Goal: Information Seeking & Learning: Check status

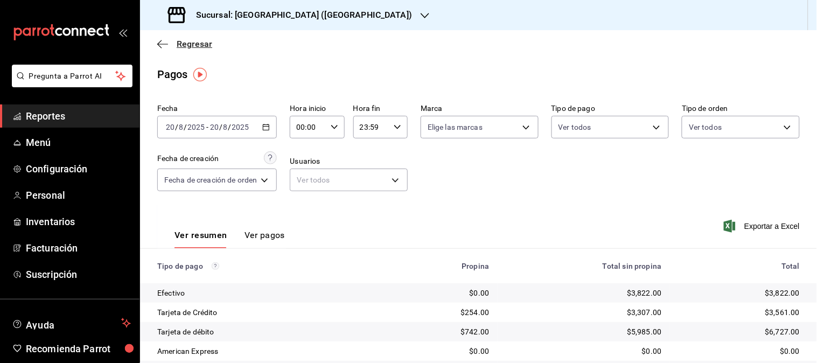
click at [197, 46] on span "Regresar" at bounding box center [195, 44] width 36 height 10
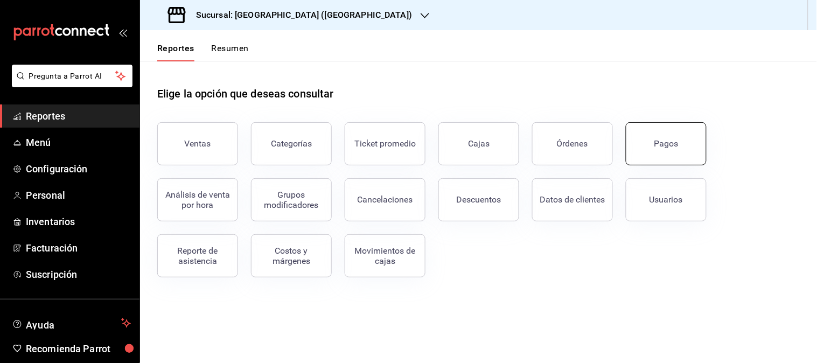
click at [691, 148] on button "Pagos" at bounding box center [666, 143] width 81 height 43
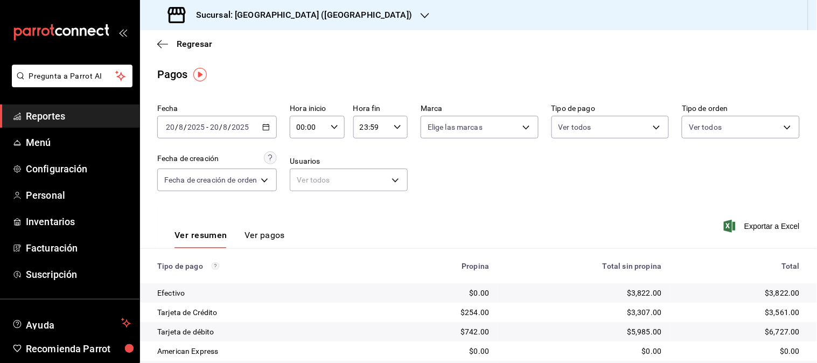
click at [265, 128] on icon "button" at bounding box center [266, 127] width 8 height 8
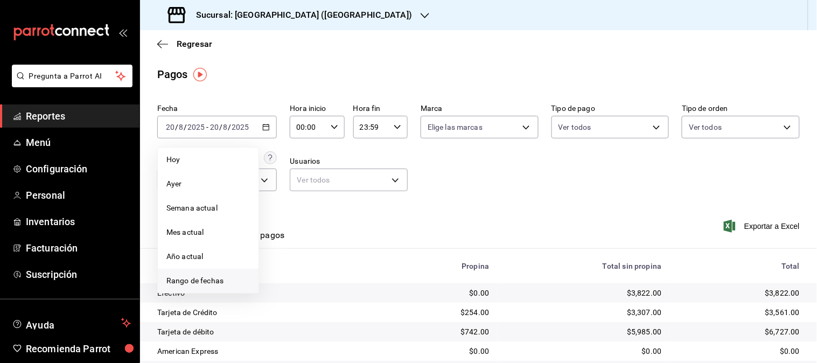
click at [219, 283] on span "Rango de fechas" at bounding box center [207, 280] width 83 height 11
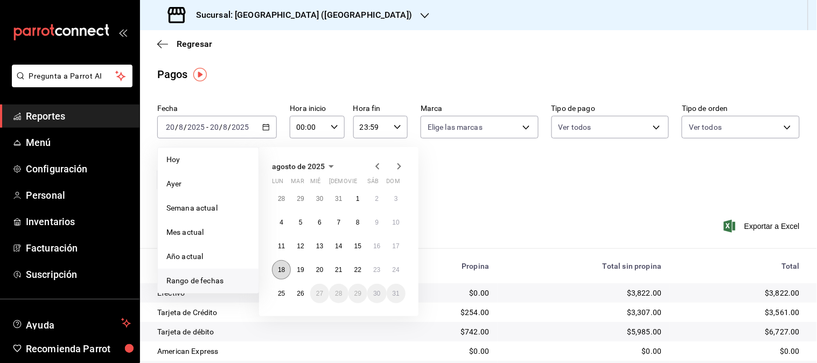
click at [284, 270] on abbr "18" at bounding box center [281, 270] width 7 height 8
click at [393, 271] on abbr "24" at bounding box center [395, 270] width 7 height 8
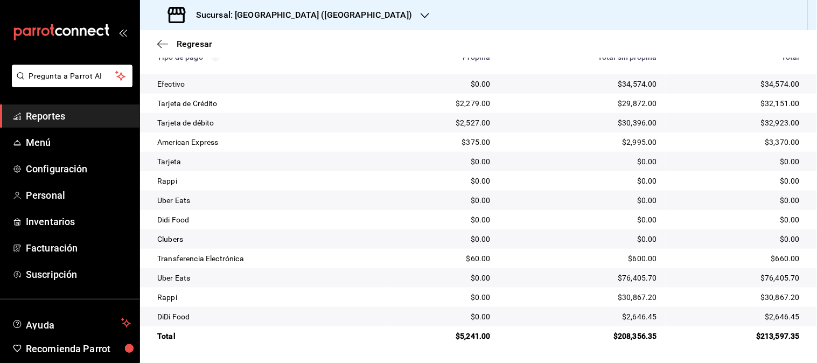
scroll to position [30, 0]
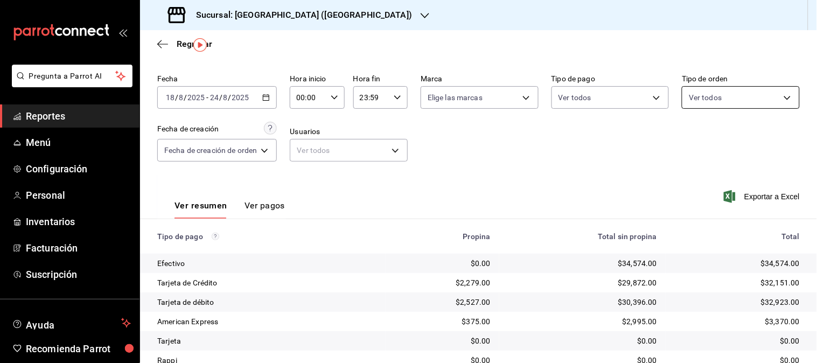
click at [772, 97] on body "Pregunta a Parrot AI Reportes Menú Configuración Personal Inventarios Facturaci…" at bounding box center [408, 181] width 817 height 363
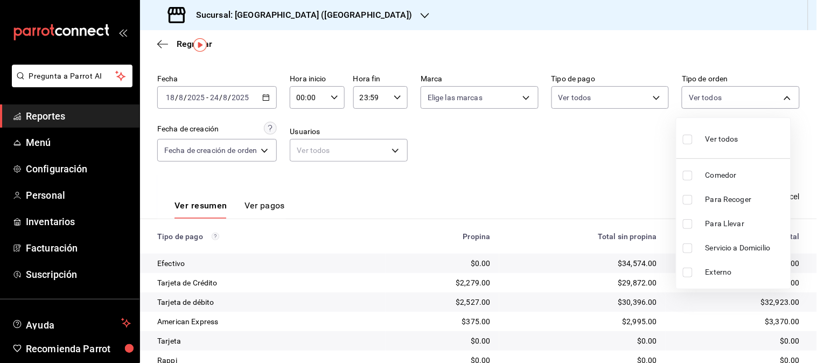
click at [730, 173] on span "Comedor" at bounding box center [745, 175] width 81 height 11
type input "8d0ecb8b-515a-4c8d-bf5f-118a8c2c28bd"
checkbox input "true"
click at [640, 185] on div at bounding box center [408, 181] width 817 height 363
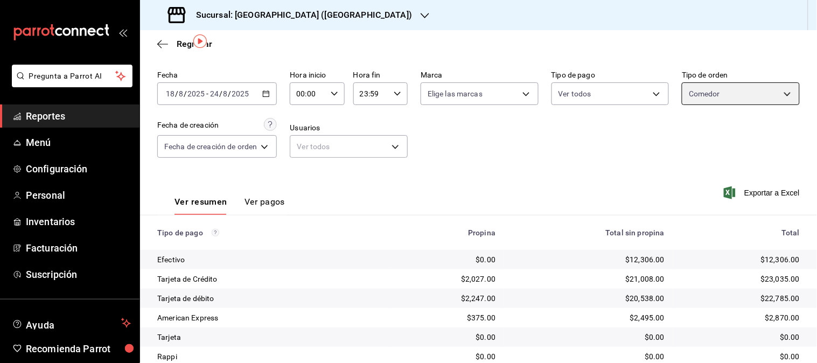
scroll to position [30, 0]
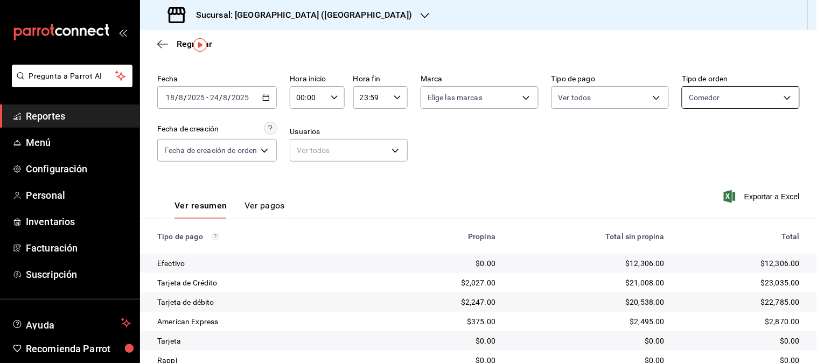
click at [779, 99] on body "Pregunta a Parrot AI Reportes Menú Configuración Personal Inventarios Facturaci…" at bounding box center [408, 181] width 817 height 363
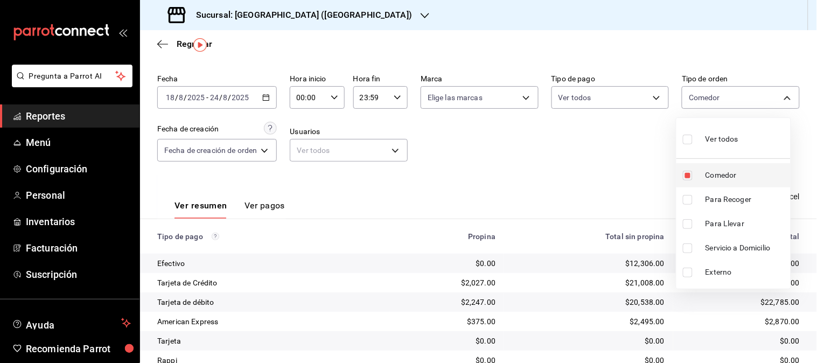
click at [722, 176] on span "Comedor" at bounding box center [745, 175] width 81 height 11
checkbox input "false"
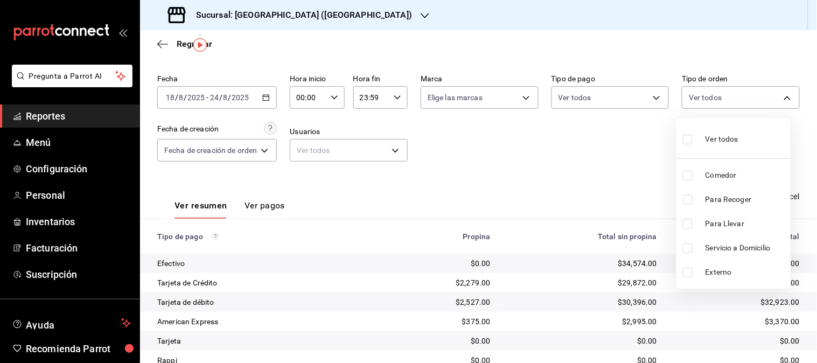
click at [734, 246] on span "Servicio a Domicilio" at bounding box center [745, 247] width 81 height 11
type input "d77e2a0c-8885-4b79-bc41-6ef39bae9b99"
checkbox input "true"
click at [574, 173] on div at bounding box center [408, 181] width 817 height 363
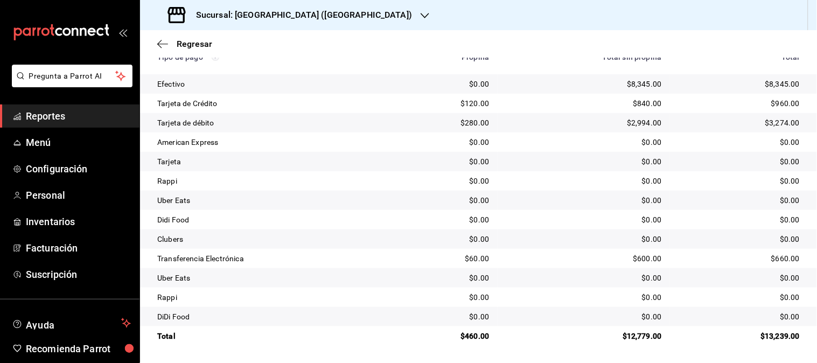
scroll to position [30, 0]
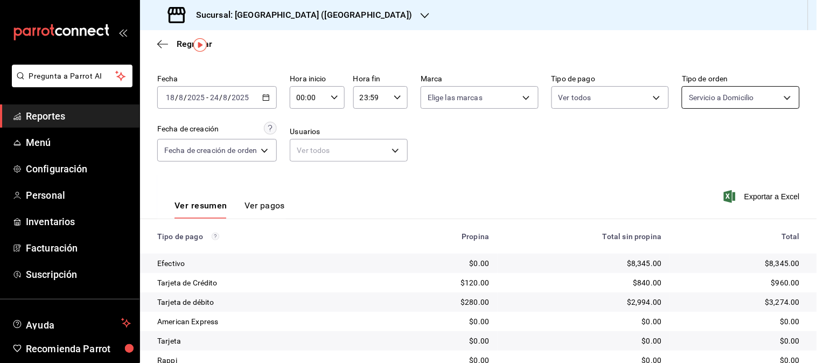
click at [774, 106] on body "Pregunta a Parrot AI Reportes Menú Configuración Personal Inventarios Facturaci…" at bounding box center [408, 181] width 817 height 363
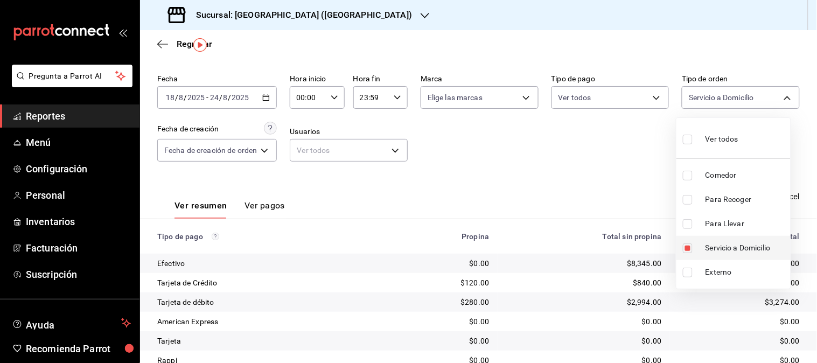
click at [739, 247] on span "Servicio a Domicilio" at bounding box center [745, 247] width 81 height 11
checkbox input "false"
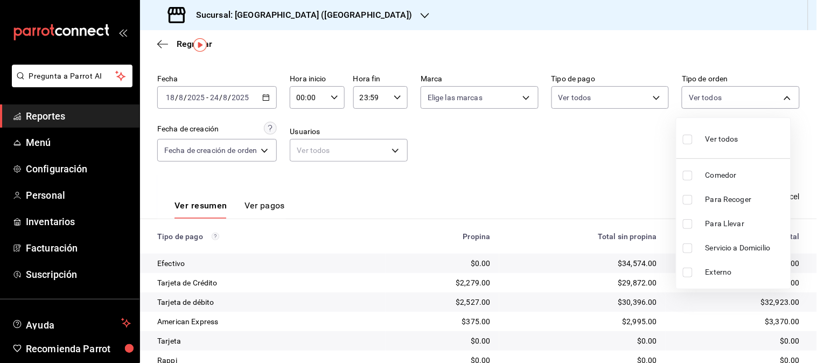
click at [735, 224] on span "Para Llevar" at bounding box center [745, 223] width 81 height 11
type input "b05970c3-7a4b-4363-[DATE]-b446a042f285"
checkbox input "true"
click at [731, 203] on span "Para Recoger" at bounding box center [745, 199] width 81 height 11
type input "b05970c3-7a4b-4363-[DATE]-b446a042f285,69331cc9-eb27-4e11-9229-e11f2a551f45"
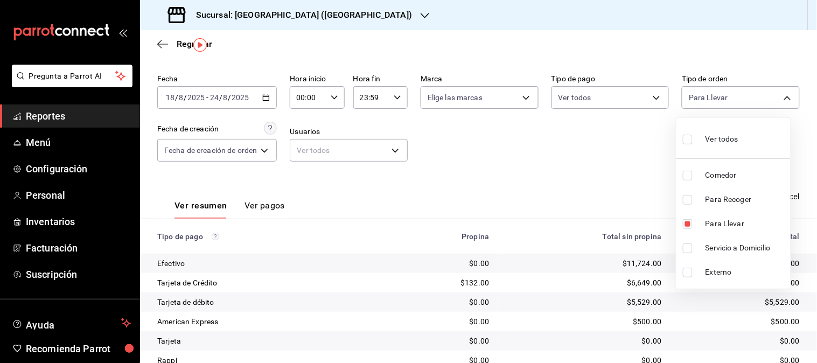
checkbox input "true"
click at [543, 190] on div at bounding box center [408, 181] width 817 height 363
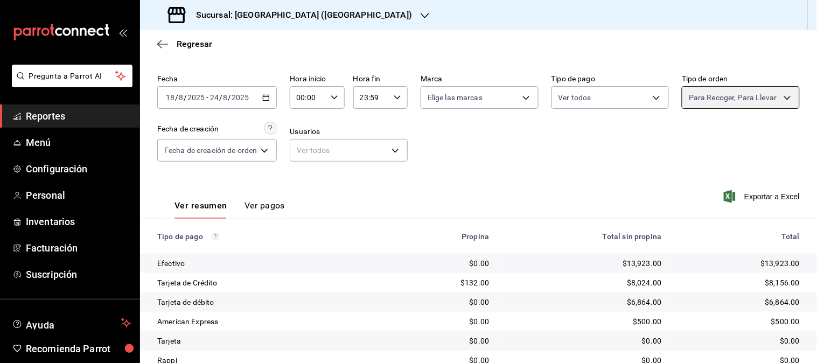
scroll to position [209, 0]
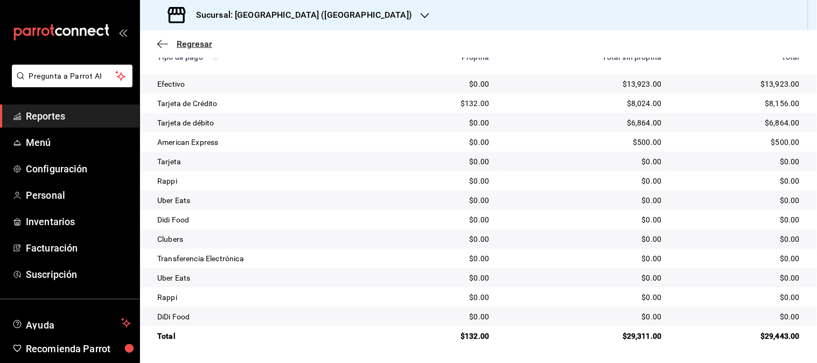
click at [206, 45] on span "Regresar" at bounding box center [195, 44] width 36 height 10
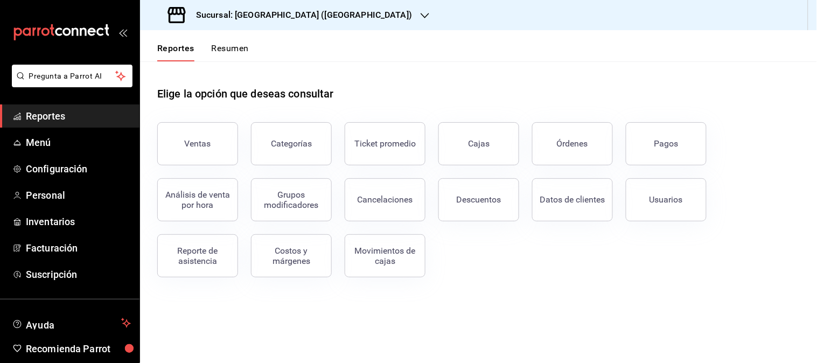
click at [420, 11] on icon "button" at bounding box center [424, 15] width 9 height 9
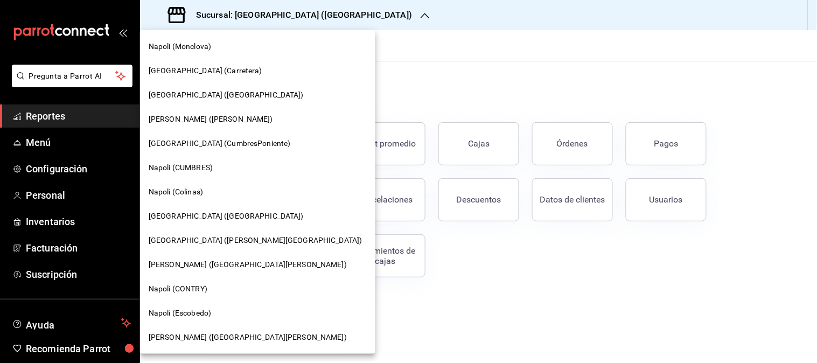
click at [200, 192] on span "Napoli (Colinas)" at bounding box center [176, 191] width 54 height 11
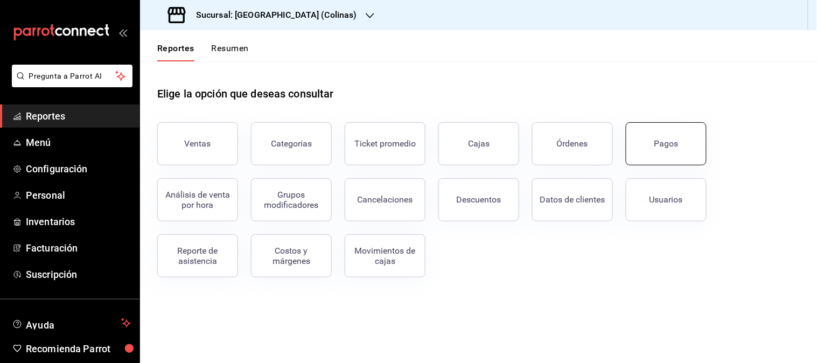
click at [665, 136] on button "Pagos" at bounding box center [666, 143] width 81 height 43
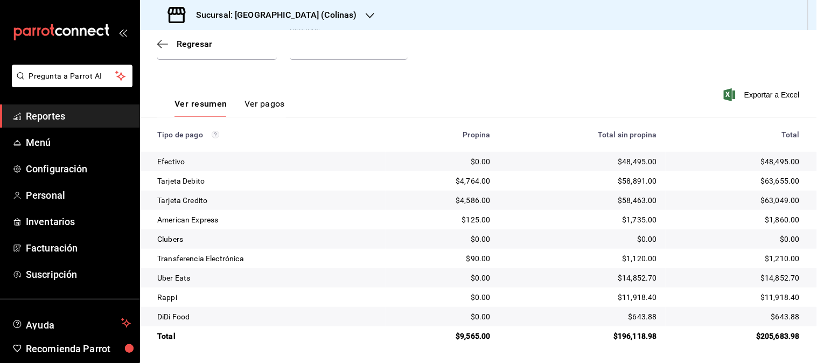
scroll to position [12, 0]
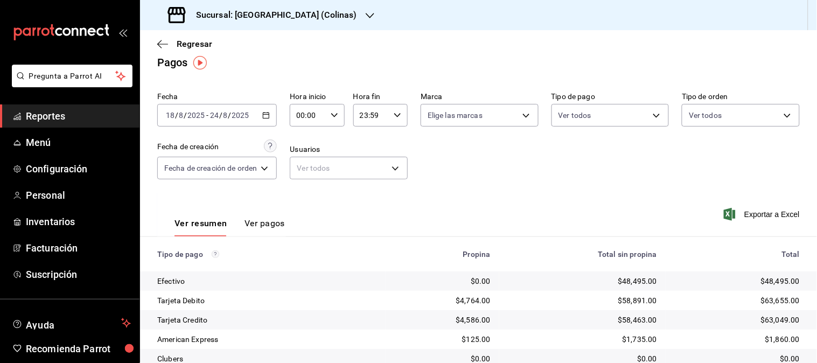
click at [263, 112] on icon "button" at bounding box center [266, 115] width 8 height 8
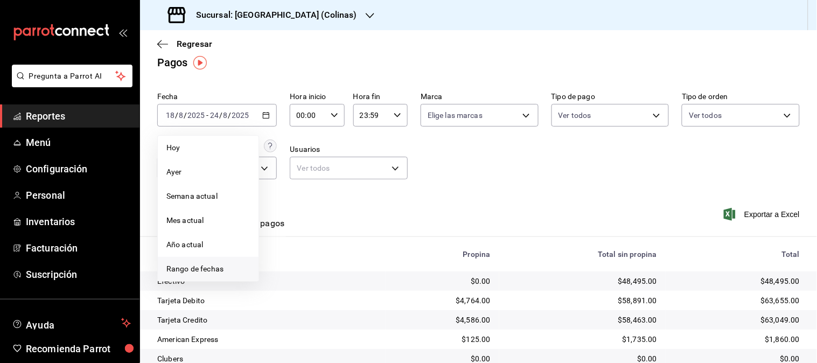
click at [190, 267] on span "Rango de fechas" at bounding box center [207, 268] width 83 height 11
click at [284, 256] on button "18" at bounding box center [281, 257] width 19 height 19
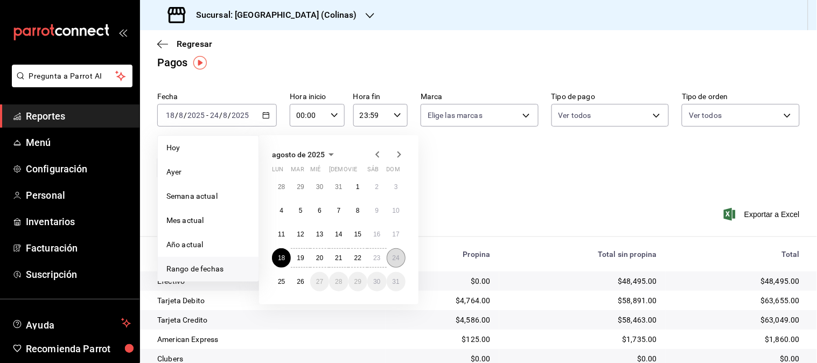
click at [397, 258] on abbr "24" at bounding box center [395, 258] width 7 height 8
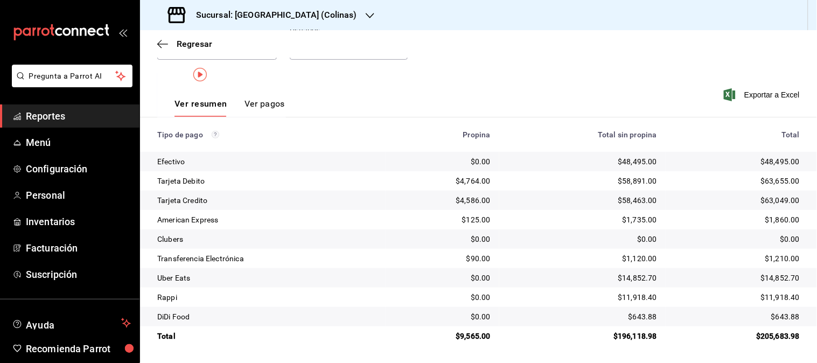
scroll to position [0, 0]
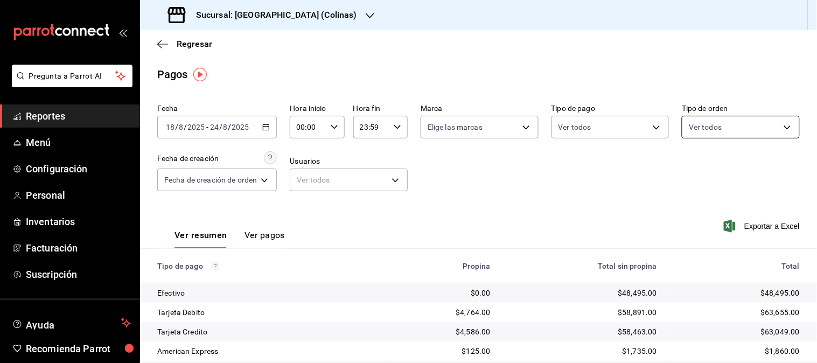
click at [774, 129] on body "Pregunta a Parrot AI Reportes Menú Configuración Personal Inventarios Facturaci…" at bounding box center [408, 181] width 817 height 363
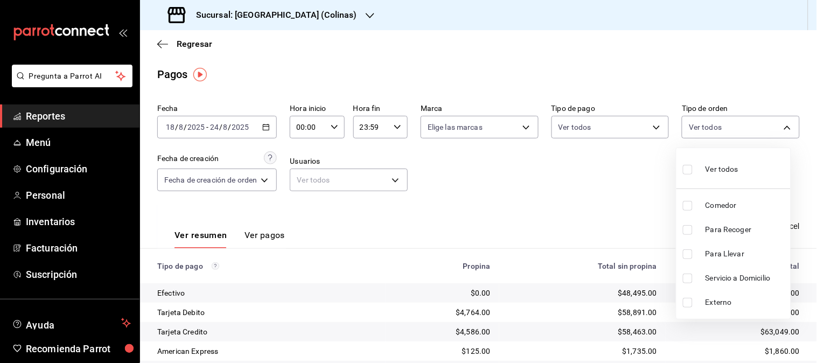
click at [731, 208] on span "Comedor" at bounding box center [745, 205] width 81 height 11
type input "ab39d080-767f-4630-883a-209d7abd25c8"
checkbox input "true"
click at [730, 207] on span "Comedor" at bounding box center [745, 205] width 81 height 11
checkbox input "false"
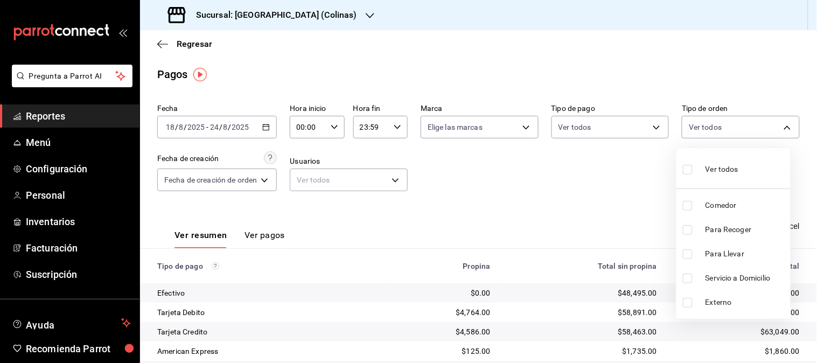
click at [730, 206] on span "Comedor" at bounding box center [745, 205] width 81 height 11
type input "ab39d080-767f-4630-883a-209d7abd25c8"
checkbox input "true"
click at [619, 206] on div at bounding box center [408, 181] width 817 height 363
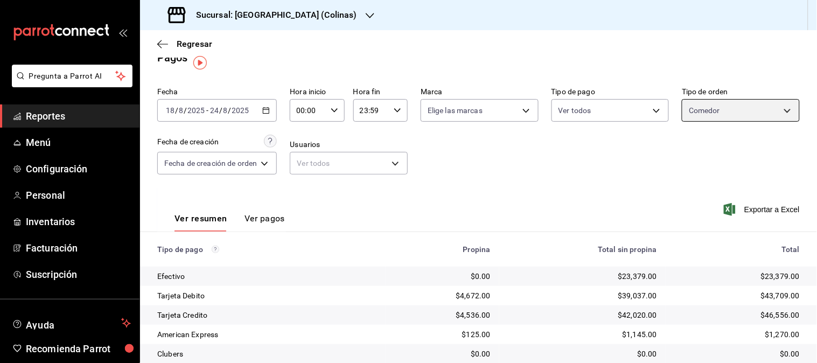
scroll to position [12, 0]
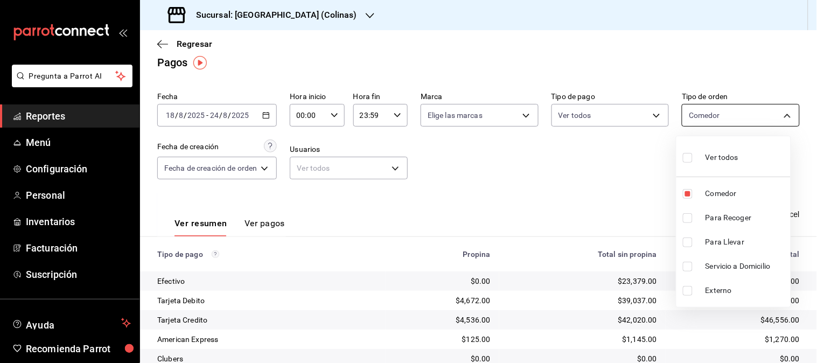
click at [774, 115] on body "Pregunta a Parrot AI Reportes Menú Configuración Personal Inventarios Facturaci…" at bounding box center [408, 181] width 817 height 363
click at [720, 192] on span "Comedor" at bounding box center [745, 193] width 81 height 11
checkbox input "false"
click at [726, 264] on span "Servicio a Domicilio" at bounding box center [745, 266] width 81 height 11
type input "5b757ddf-5919-4200-b034-944943d91241"
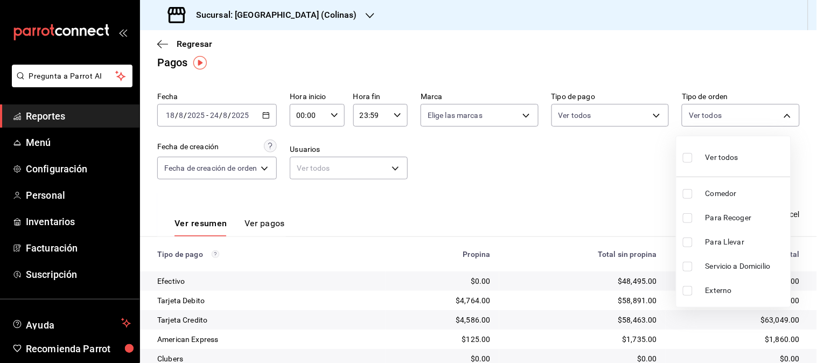
checkbox input "true"
click at [640, 216] on div at bounding box center [408, 181] width 817 height 363
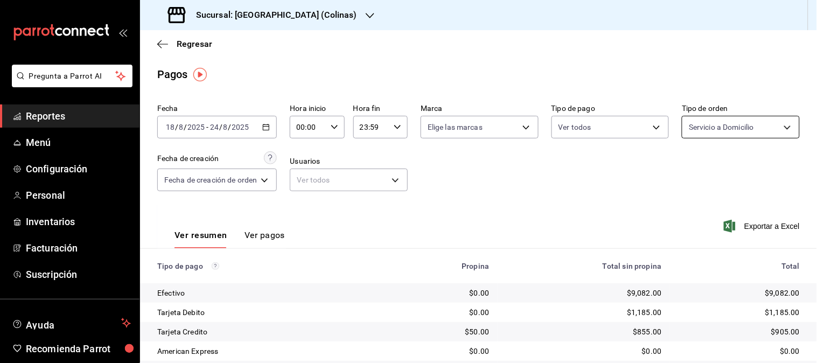
click at [774, 131] on body "Pregunta a Parrot AI Reportes Menú Configuración Personal Inventarios Facturaci…" at bounding box center [408, 181] width 817 height 363
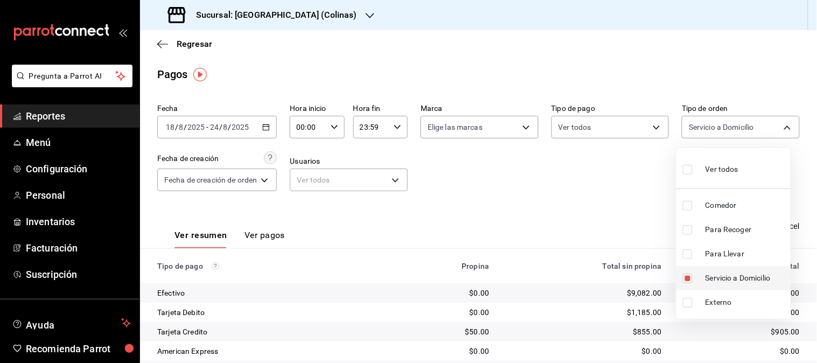
click at [720, 272] on span "Servicio a Domicilio" at bounding box center [745, 277] width 81 height 11
checkbox input "false"
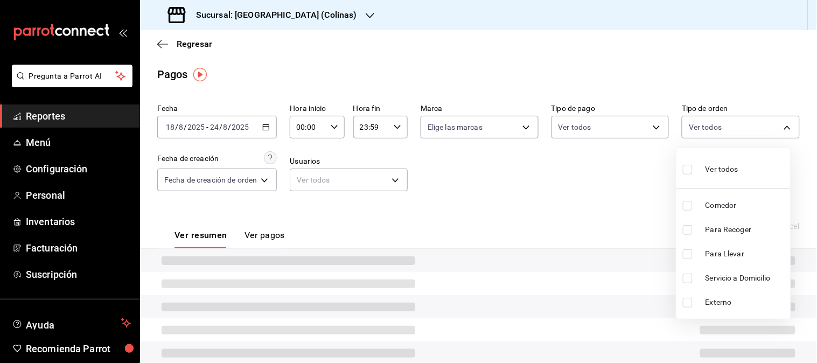
click at [720, 253] on span "Para Llevar" at bounding box center [745, 253] width 81 height 11
type input "0cccbcf9-a9c1-4bdb-9705-c7e91436d2e3"
checkbox input "true"
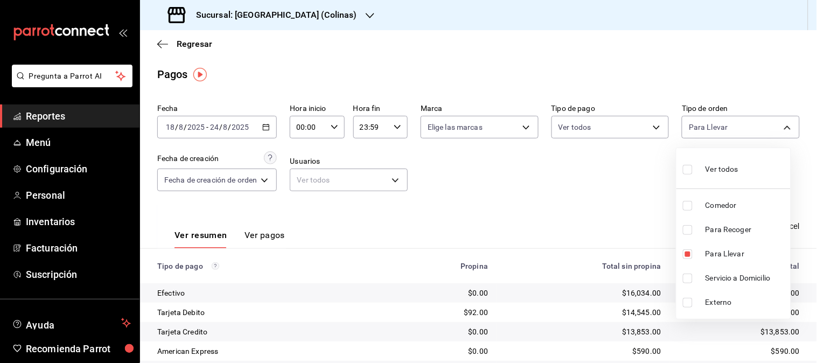
click at [724, 228] on span "Para Recoger" at bounding box center [745, 229] width 81 height 11
type input "0cccbcf9-a9c1-4bdb-9705-c7e91436d2e3,6ef14fa4-040e-4bcb-9f3c-26bdaba46a5d"
checkbox input "true"
click at [594, 226] on div at bounding box center [408, 181] width 817 height 363
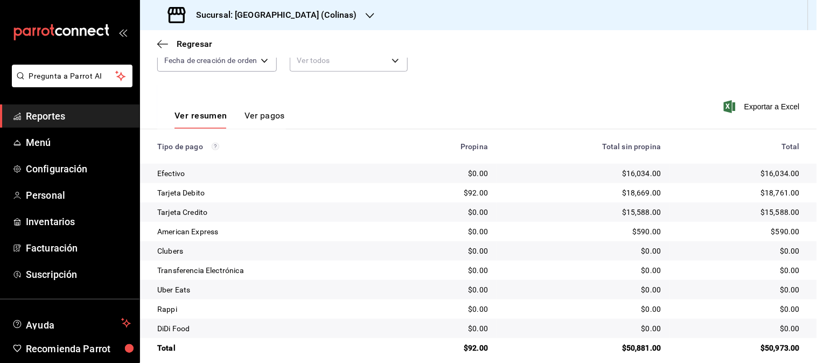
scroll to position [131, 0]
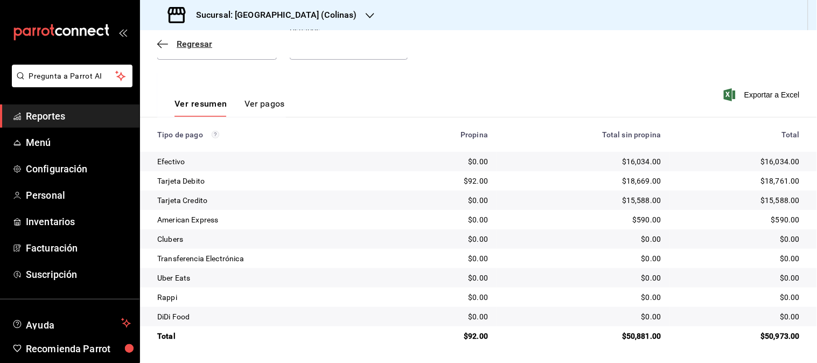
click at [202, 42] on span "Regresar" at bounding box center [195, 44] width 36 height 10
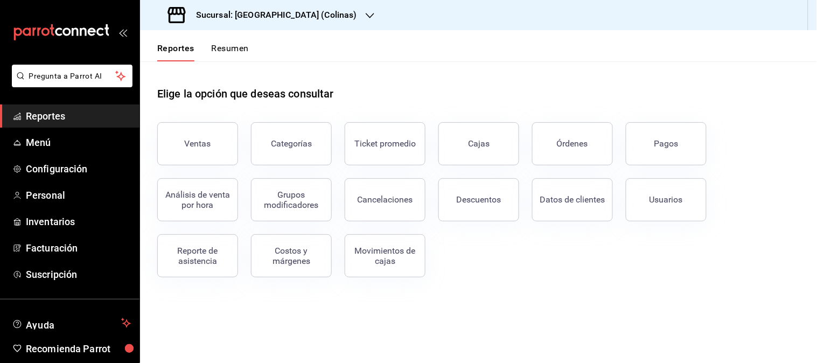
click at [305, 16] on div "Sucursal: [GEOGRAPHIC_DATA] (Colinas)" at bounding box center [264, 15] width 230 height 30
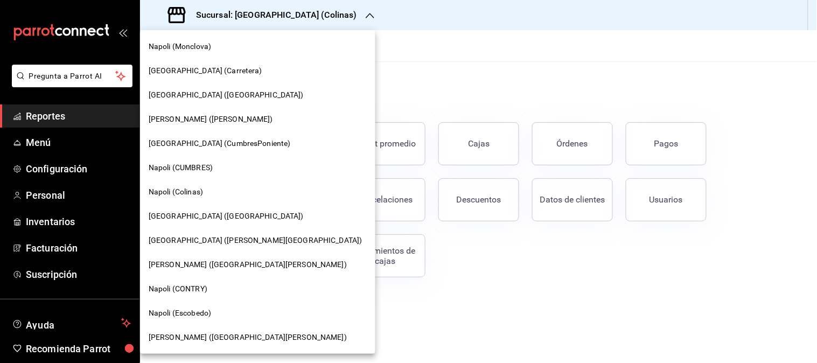
click at [193, 236] on span "[GEOGRAPHIC_DATA] ([PERSON_NAME][GEOGRAPHIC_DATA])" at bounding box center [256, 240] width 214 height 11
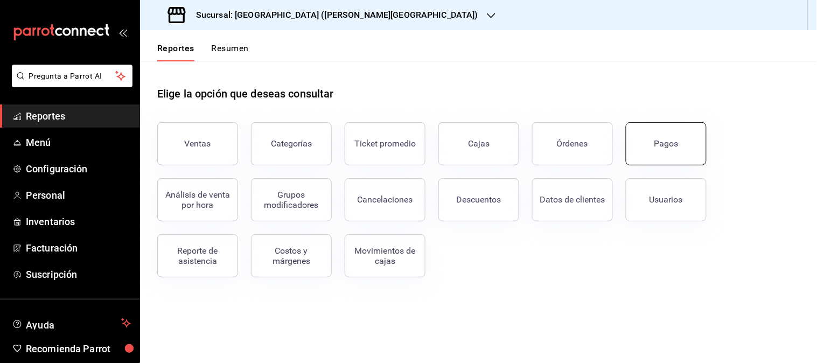
click at [657, 149] on button "Pagos" at bounding box center [666, 143] width 81 height 43
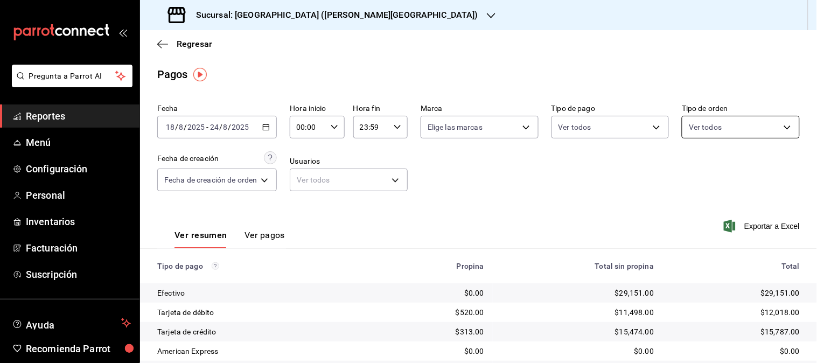
click at [773, 126] on body "Pregunta a Parrot AI Reportes Menú Configuración Personal Inventarios Facturaci…" at bounding box center [408, 181] width 817 height 363
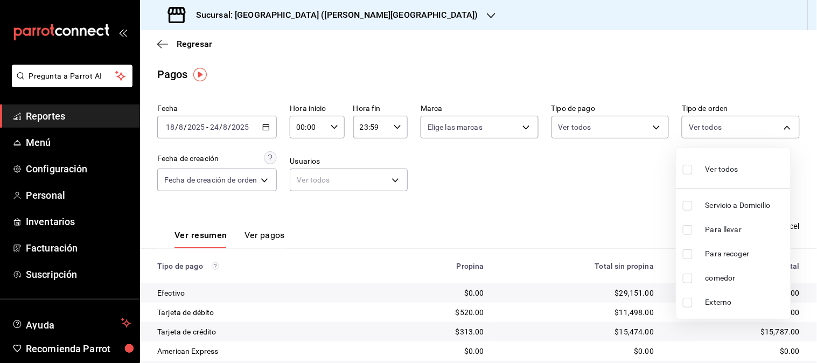
click at [719, 208] on span "Servicio a Domicilio" at bounding box center [745, 205] width 81 height 11
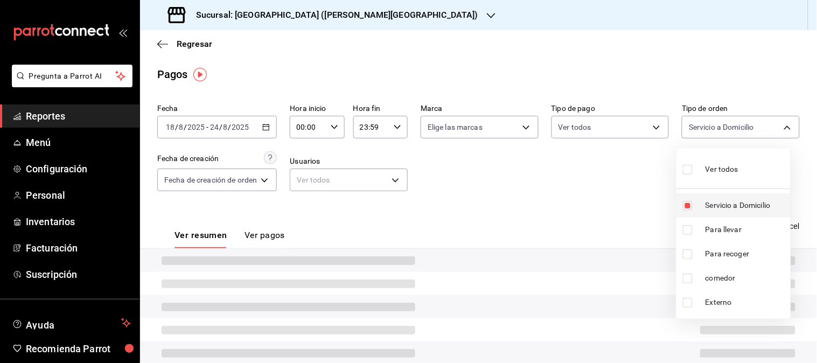
type input "e5ae1710-9b44-49da-af0e-9817ea5e9bba"
checkbox input "true"
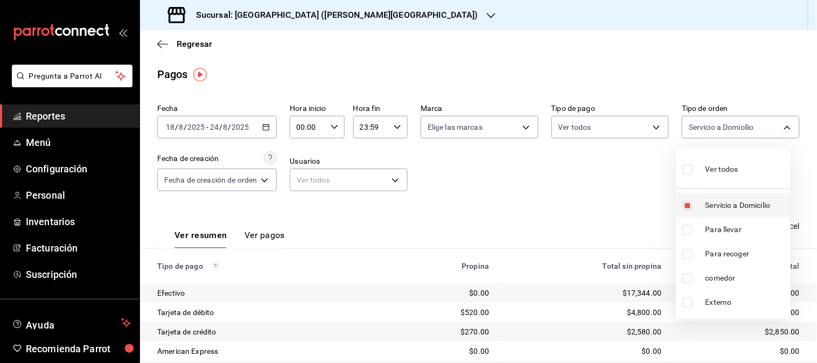
click at [719, 208] on span "Servicio a Domicilio" at bounding box center [745, 205] width 81 height 11
checkbox input "false"
click at [719, 208] on span "Servicio a Domicilio" at bounding box center [745, 205] width 81 height 11
type input "e5ae1710-9b44-49da-af0e-9817ea5e9bba"
checkbox input "true"
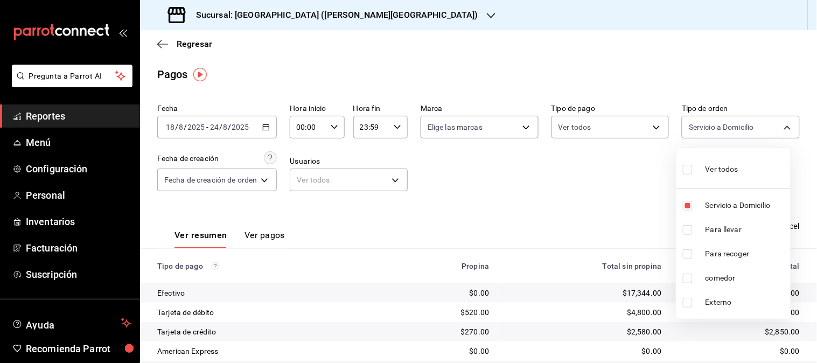
click at [627, 208] on div at bounding box center [408, 181] width 817 height 363
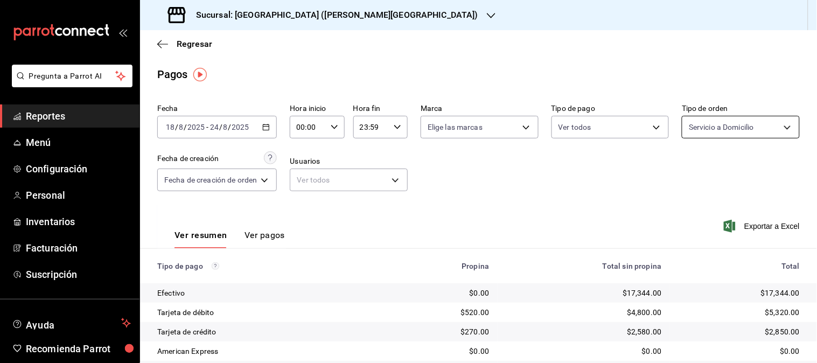
click at [781, 128] on body "Pregunta a Parrot AI Reportes Menú Configuración Personal Inventarios Facturaci…" at bounding box center [408, 181] width 817 height 363
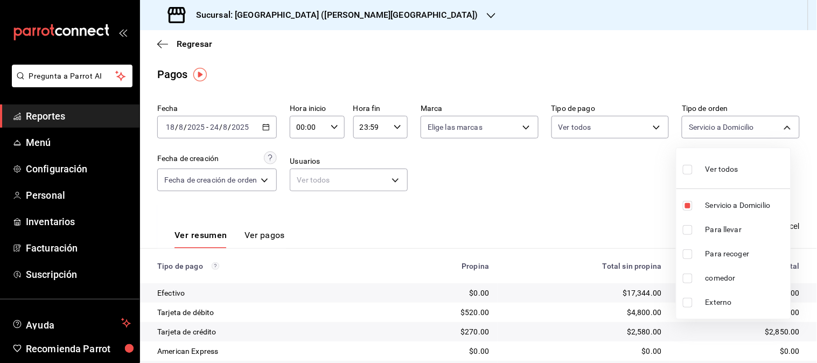
click at [739, 219] on li "Para llevar" at bounding box center [733, 230] width 114 height 24
type input "e5ae1710-9b44-49da-af0e-9817ea5e9bba,a274710f-3cba-43f9-b153-dd1165082be2"
checkbox input "true"
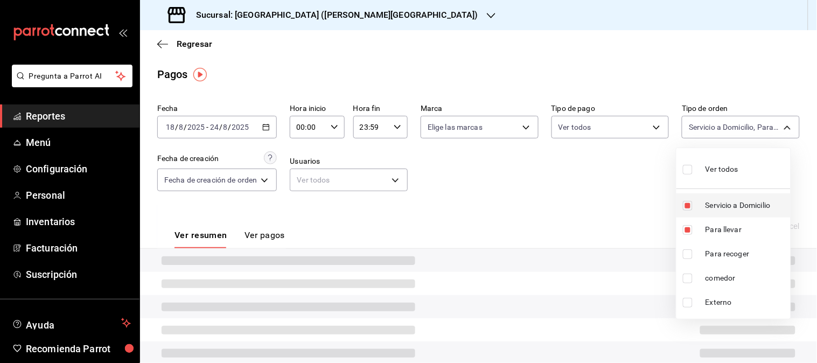
click at [740, 208] on span "Servicio a Domicilio" at bounding box center [745, 205] width 81 height 11
type input "a274710f-3cba-43f9-b153-dd1165082be2"
checkbox input "false"
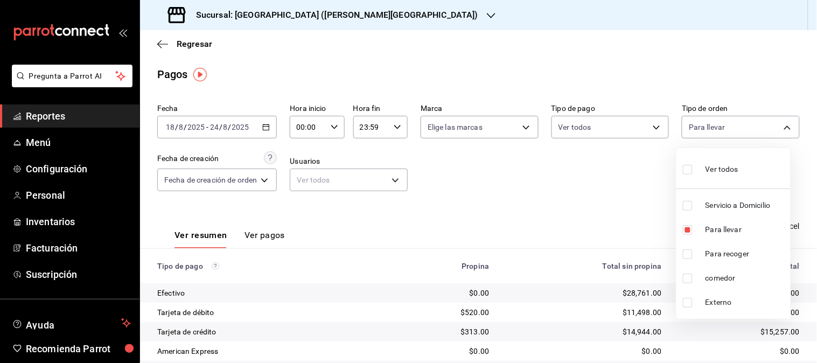
click at [729, 257] on span "Para recoger" at bounding box center [745, 253] width 81 height 11
type input "a274710f-3cba-43f9-b153-dd1165082be2,ae0d98f4-7e22-4029-9134-0f49e1152790"
checkbox input "true"
click at [725, 229] on span "Para llevar" at bounding box center [745, 229] width 81 height 11
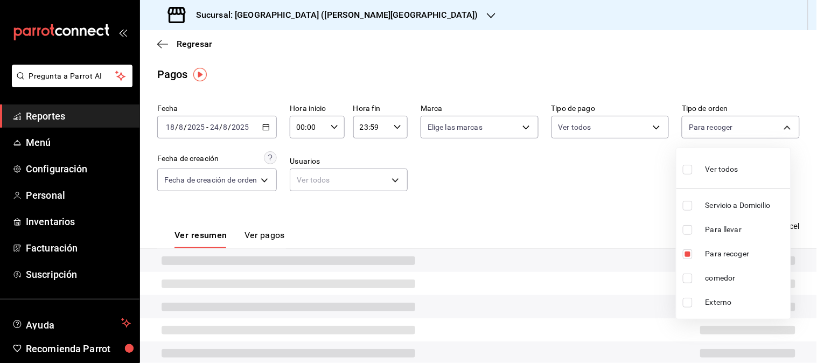
type input "ae0d98f4-7e22-4029-9134-0f49e1152790"
checkbox input "false"
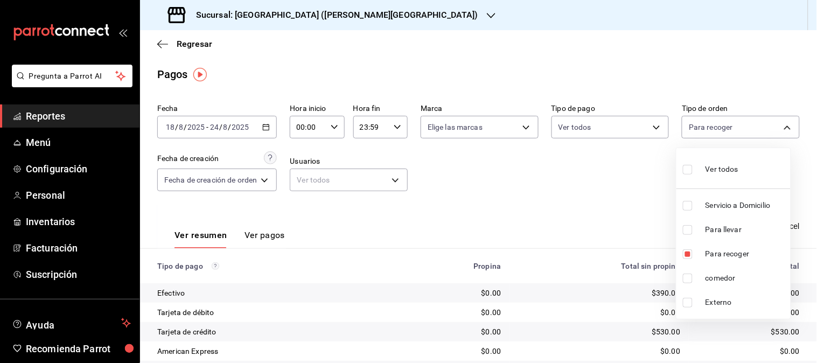
click at [725, 229] on span "Para llevar" at bounding box center [745, 229] width 81 height 11
type input "ae0d98f4-7e22-4029-9134-0f49e1152790,a274710f-3cba-43f9-b153-dd1165082be2"
checkbox input "true"
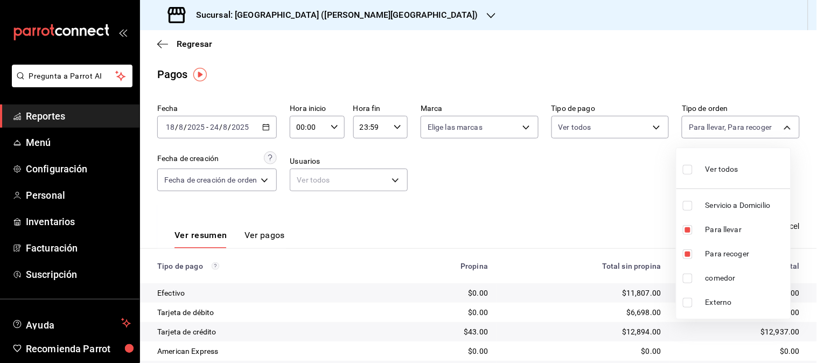
click at [620, 229] on div at bounding box center [408, 181] width 817 height 363
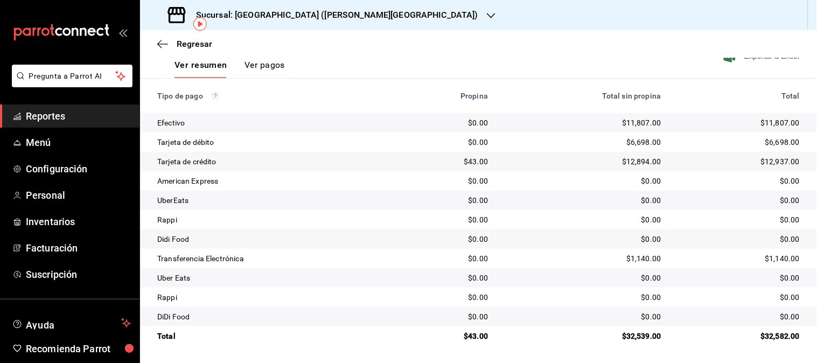
scroll to position [51, 0]
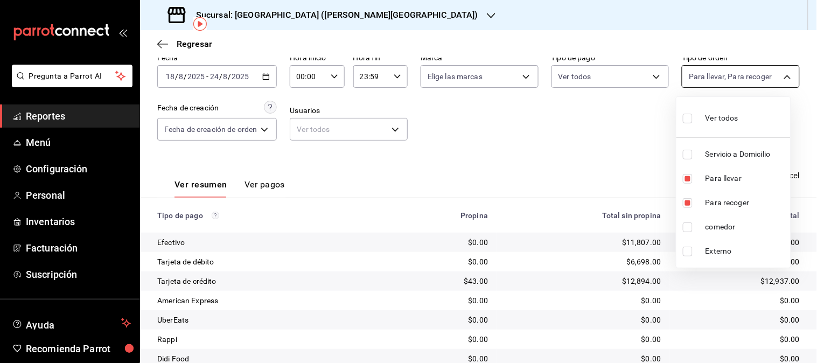
click at [769, 73] on body "Pregunta a Parrot AI Reportes Menú Configuración Personal Inventarios Facturaci…" at bounding box center [408, 181] width 817 height 363
click at [729, 177] on span "Para llevar" at bounding box center [745, 178] width 81 height 11
type input "ae0d98f4-7e22-4029-9134-0f49e1152790"
checkbox input "false"
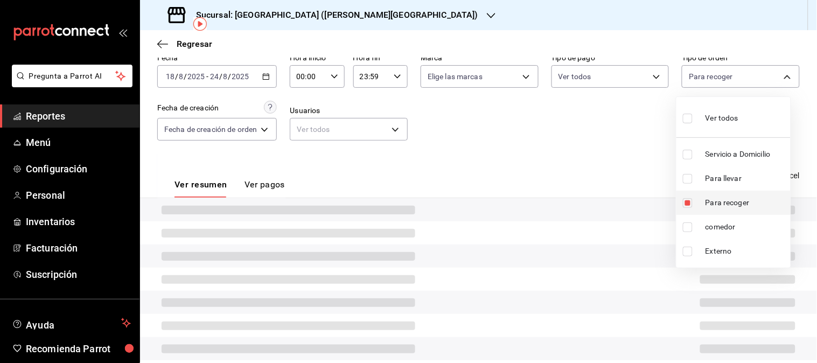
click at [729, 197] on span "Para recoger" at bounding box center [745, 202] width 81 height 11
checkbox input "false"
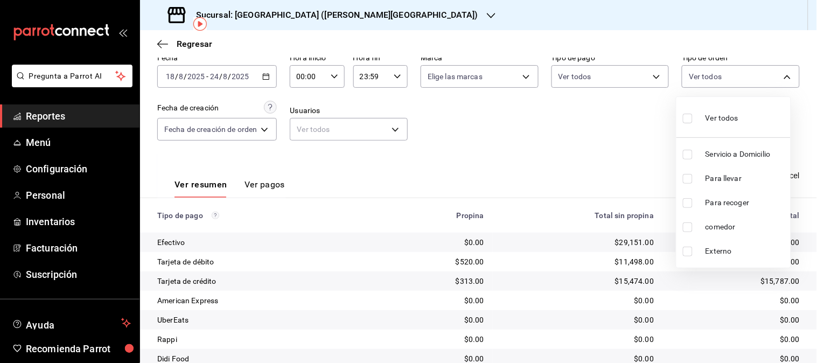
click at [724, 222] on span "comedor" at bounding box center [745, 226] width 81 height 11
type input "4ed6a3ad-ca57-4bdf-910b-e1f11494eb6e"
checkbox input "true"
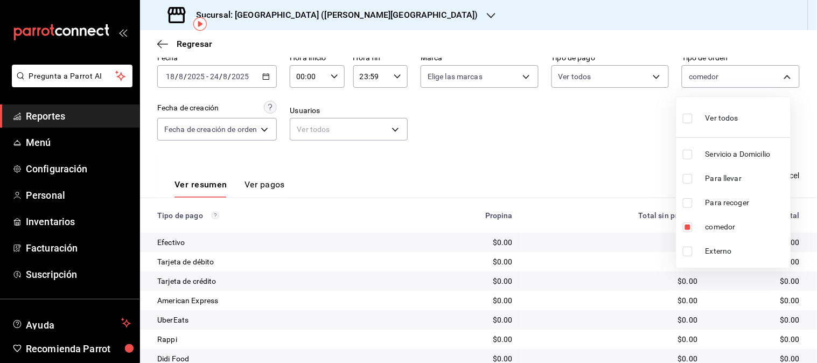
click at [532, 128] on div at bounding box center [408, 181] width 817 height 363
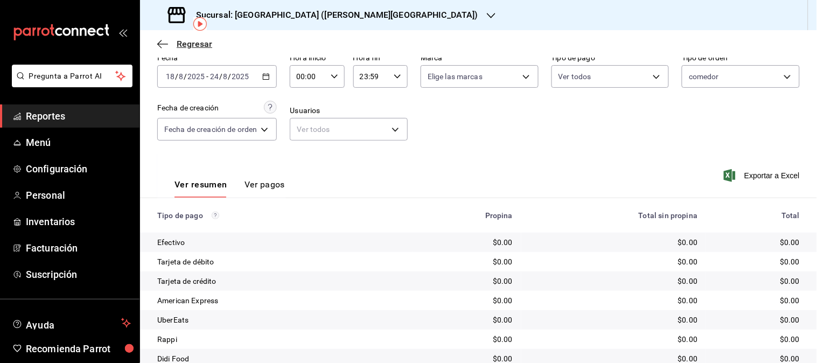
click at [184, 41] on span "Regresar" at bounding box center [195, 44] width 36 height 10
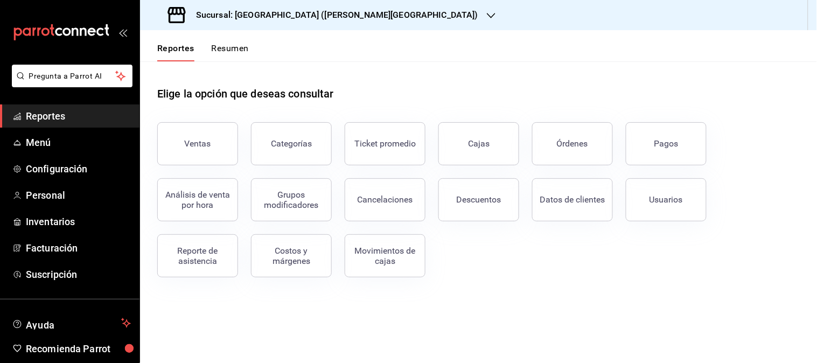
click at [487, 13] on icon "button" at bounding box center [491, 15] width 9 height 9
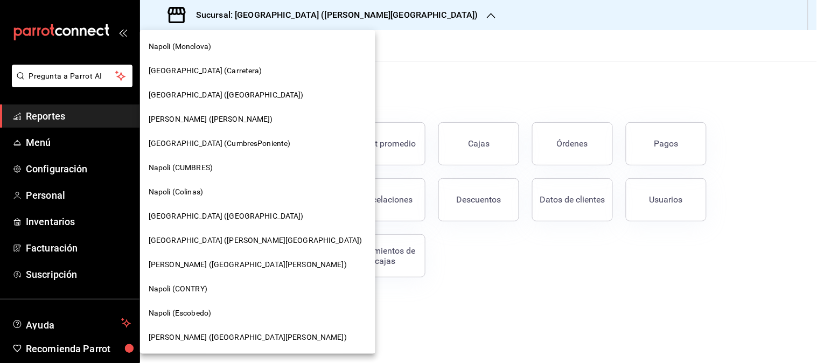
click at [197, 286] on span "Napoli (CONTRY)" at bounding box center [178, 288] width 59 height 11
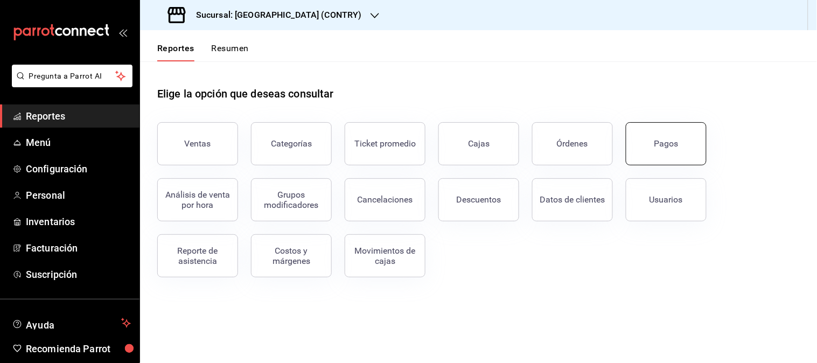
click at [664, 141] on div "Pagos" at bounding box center [666, 143] width 24 height 10
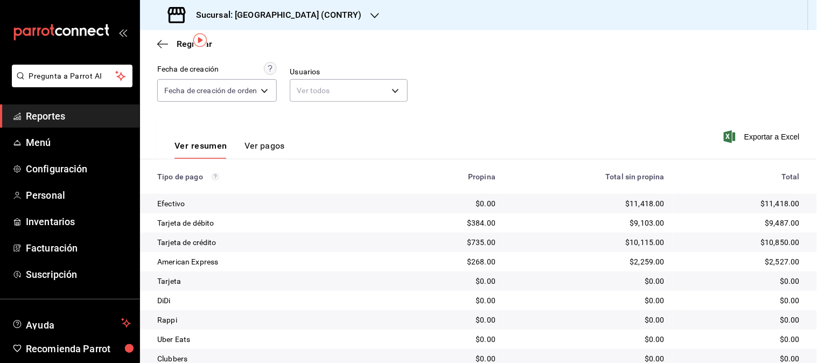
scroll to position [30, 0]
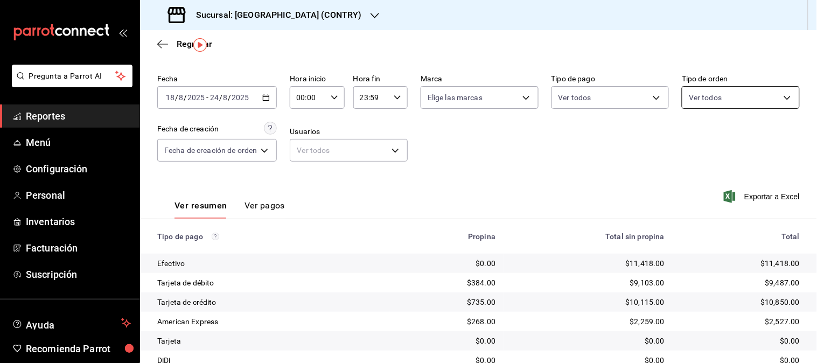
click at [774, 101] on body "Pregunta a Parrot AI Reportes Menú Configuración Personal Inventarios Facturaci…" at bounding box center [408, 181] width 817 height 363
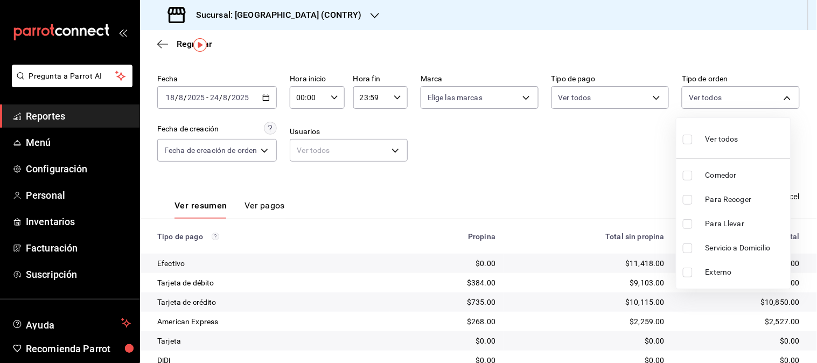
click at [714, 177] on span "Comedor" at bounding box center [745, 175] width 81 height 11
type input "d32a1b65-faf3-4f23-b5ca-c9d9f806537e"
checkbox input "true"
click at [612, 177] on div at bounding box center [408, 181] width 817 height 363
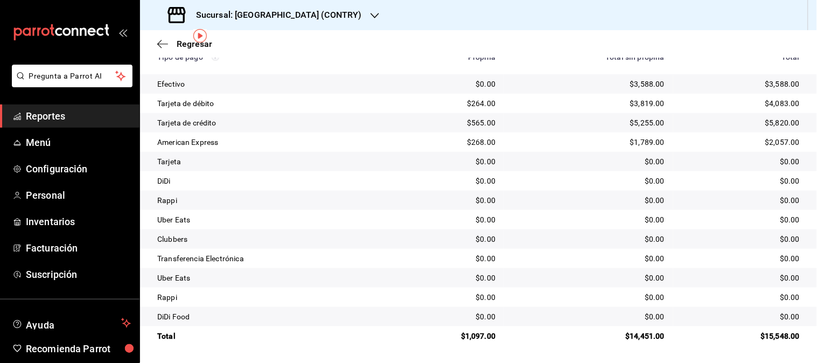
scroll to position [30, 0]
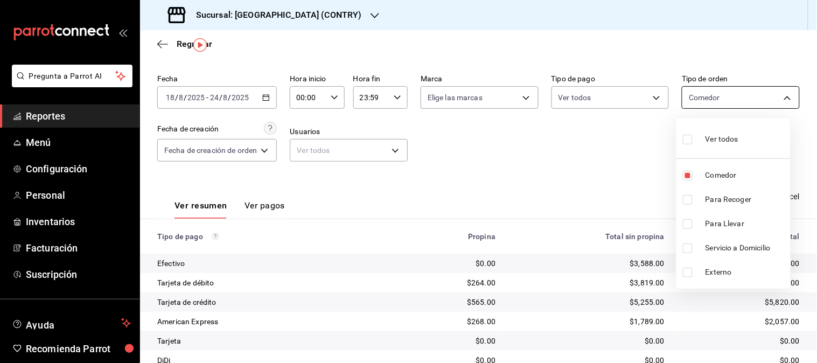
click at [768, 101] on body "Pregunta a Parrot AI Reportes Menú Configuración Personal Inventarios Facturaci…" at bounding box center [408, 181] width 817 height 363
drag, startPoint x: 730, startPoint y: 175, endPoint x: 739, endPoint y: 244, distance: 69.5
click at [730, 176] on span "Comedor" at bounding box center [745, 175] width 81 height 11
checkbox input "false"
click at [738, 244] on span "Servicio a Domicilio" at bounding box center [745, 247] width 81 height 11
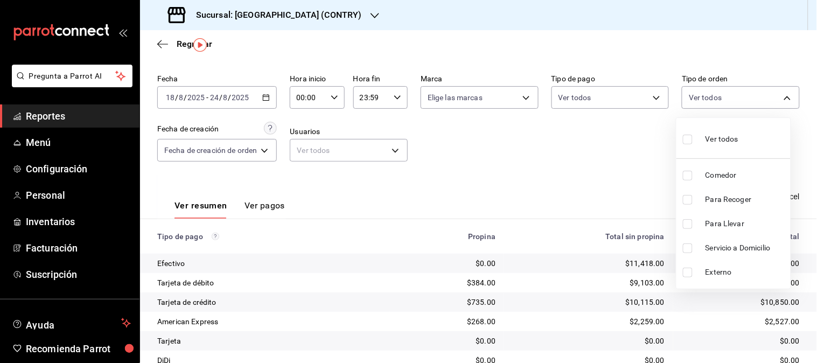
type input "3f0dba52-2371-448c-aa6c-7e5808339013"
checkbox input "true"
click at [555, 180] on div at bounding box center [408, 181] width 817 height 363
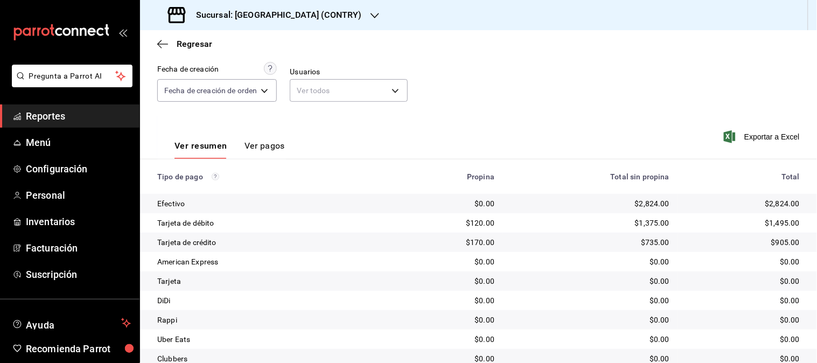
scroll to position [30, 0]
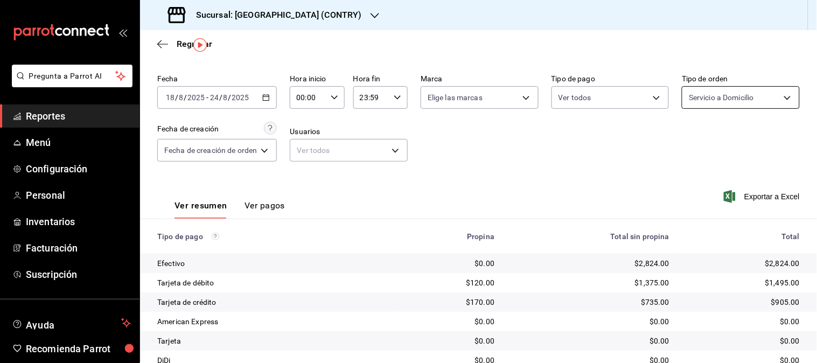
click at [770, 100] on body "Pregunta a Parrot AI Reportes Menú Configuración Personal Inventarios Facturaci…" at bounding box center [408, 181] width 817 height 363
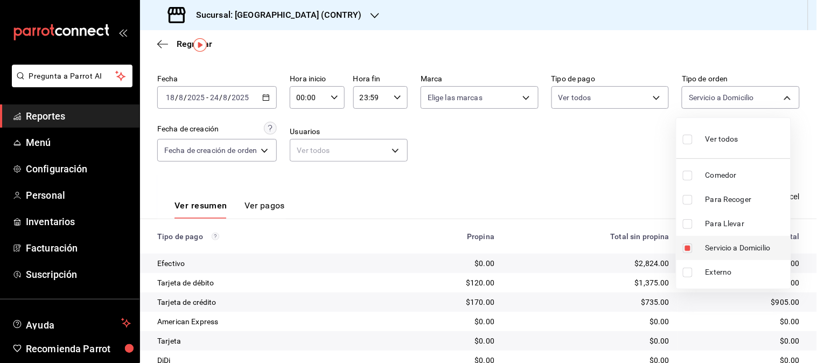
click at [753, 242] on span "Servicio a Domicilio" at bounding box center [745, 247] width 81 height 11
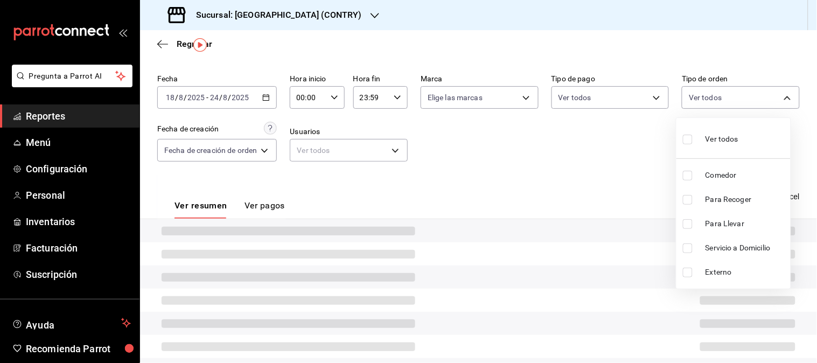
checkbox input "false"
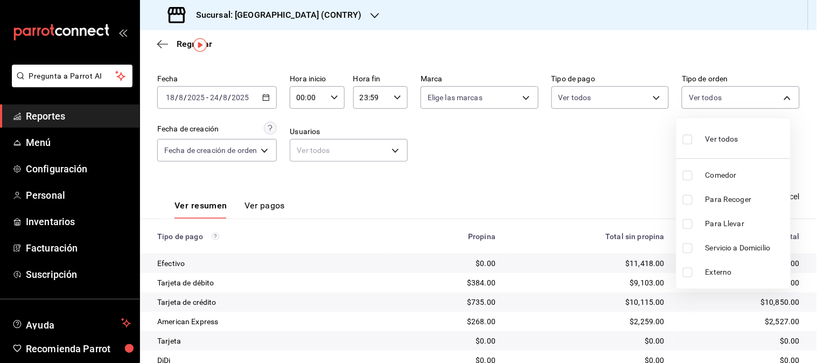
click at [730, 224] on span "Para Llevar" at bounding box center [745, 223] width 81 height 11
type input "25ea68b2-c4e0-41f0-8988-97527877ed85"
checkbox input "true"
click at [729, 226] on span "Para Llevar" at bounding box center [745, 223] width 81 height 11
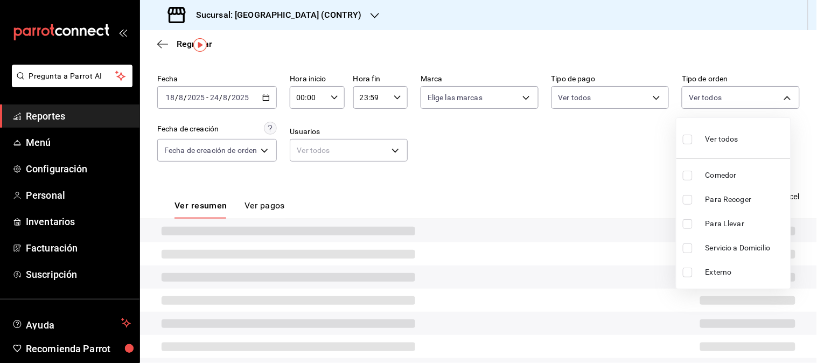
checkbox input "false"
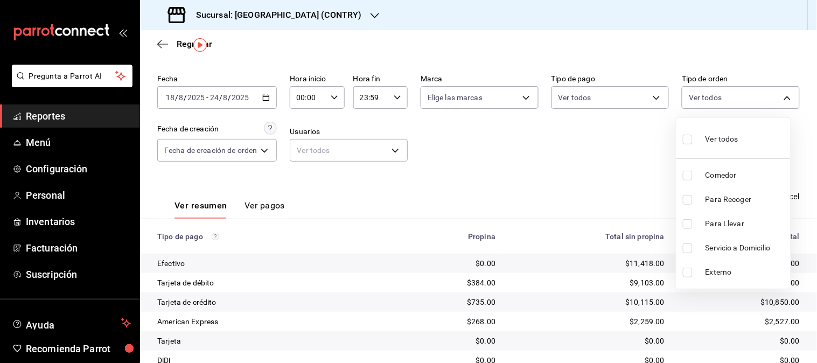
click at [729, 226] on span "Para Llevar" at bounding box center [745, 223] width 81 height 11
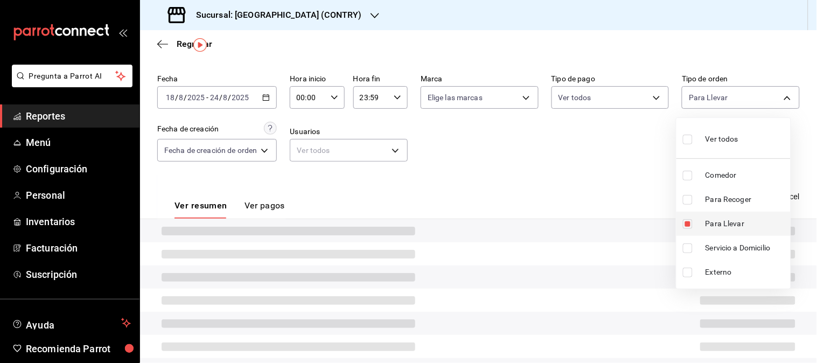
type input "25ea68b2-c4e0-41f0-8988-97527877ed85"
checkbox input "true"
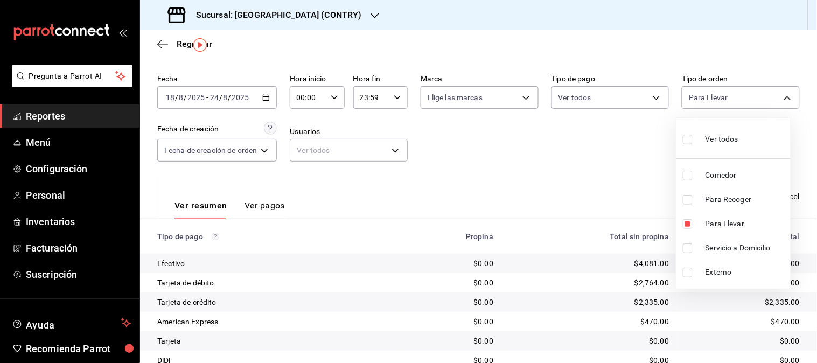
click at [728, 201] on span "Para Recoger" at bounding box center [745, 199] width 81 height 11
type input "25ea68b2-c4e0-41f0-8988-97527877ed85,ef57d688-3059-4659-b0b7-fc7387079bd1"
checkbox input "true"
click at [586, 188] on div at bounding box center [408, 181] width 817 height 363
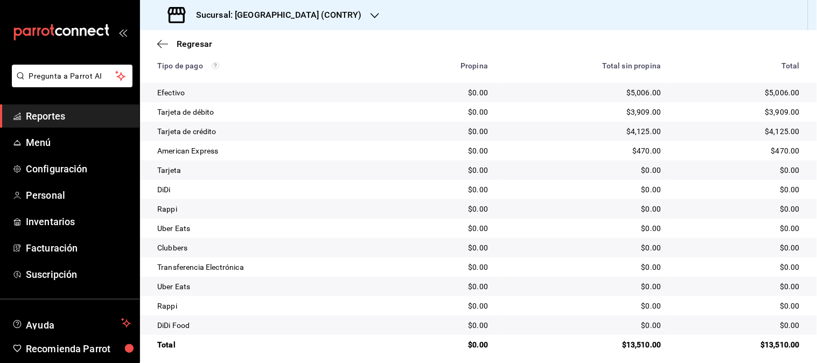
scroll to position [209, 0]
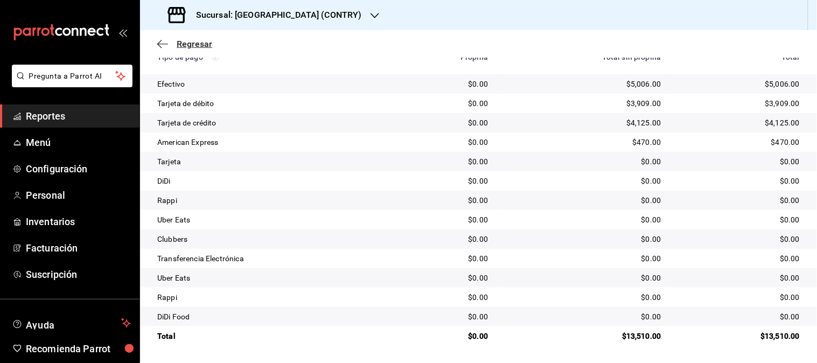
click at [207, 46] on span "Regresar" at bounding box center [195, 44] width 36 height 10
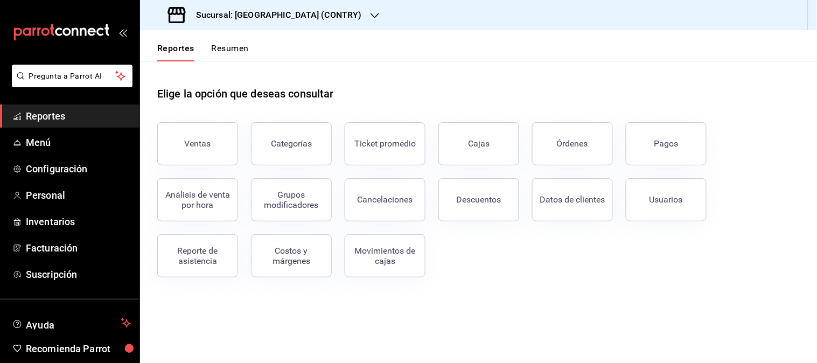
click at [370, 17] on icon "button" at bounding box center [374, 15] width 9 height 9
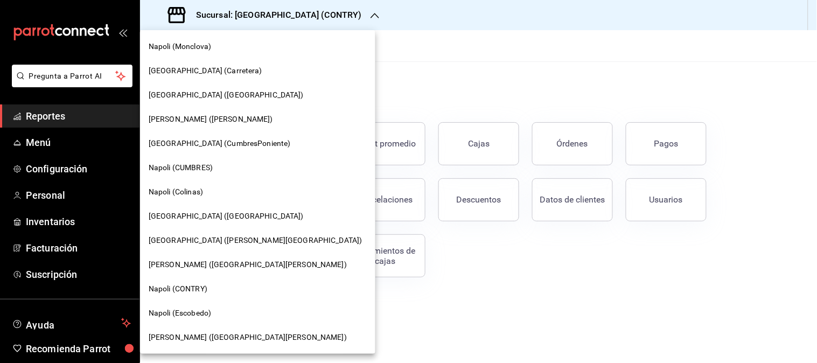
click at [201, 173] on div "Napoli (CUMBRES)" at bounding box center [257, 168] width 235 height 24
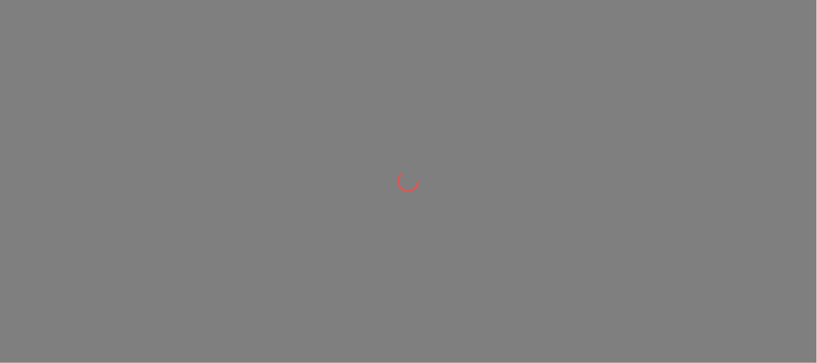
click at [200, 169] on div at bounding box center [408, 181] width 817 height 363
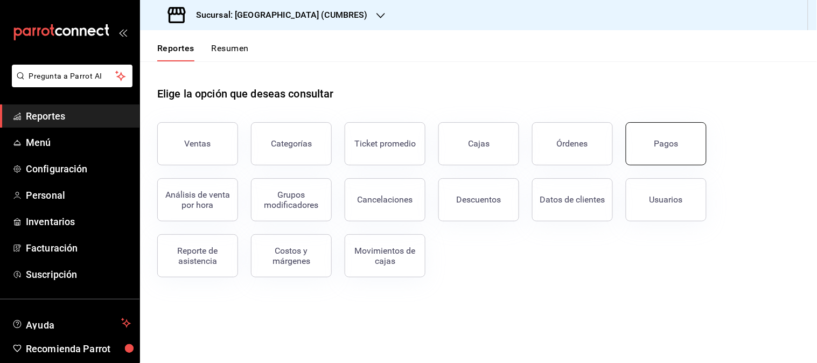
click at [657, 148] on div "Pagos" at bounding box center [666, 143] width 24 height 10
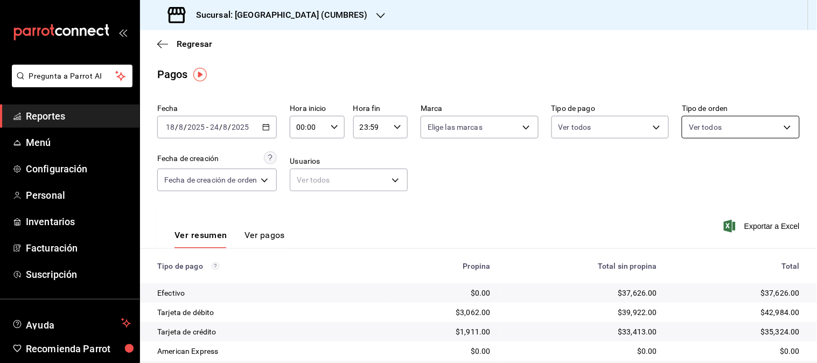
click at [777, 120] on body "Pregunta a Parrot AI Reportes Menú Configuración Personal Inventarios Facturaci…" at bounding box center [408, 181] width 817 height 363
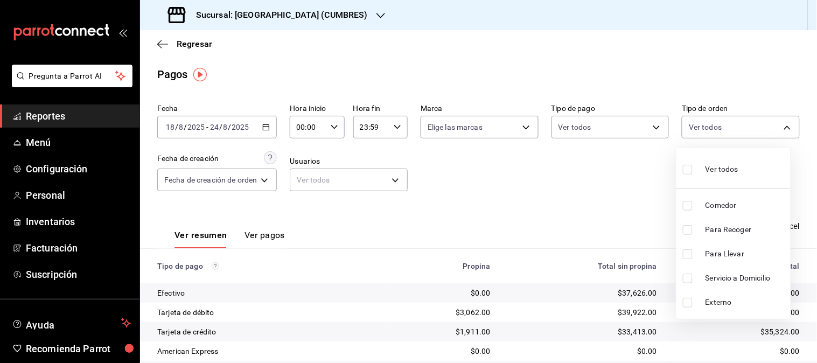
click at [718, 205] on span "Comedor" at bounding box center [745, 205] width 81 height 11
type input "030dd8f7-2dc4-42f9-85f3-d071b7c4350b"
checkbox input "true"
click at [610, 201] on div at bounding box center [408, 181] width 817 height 363
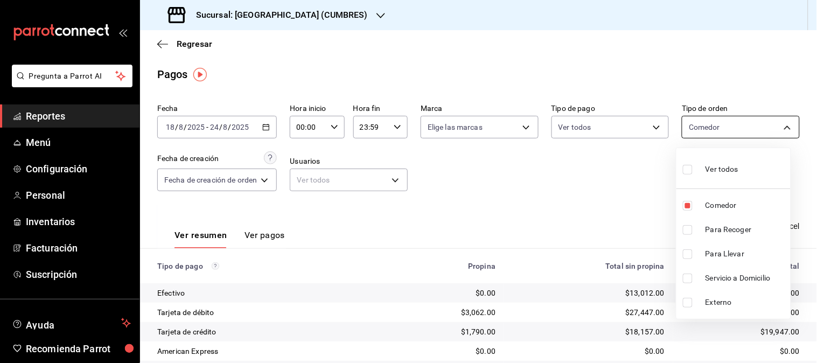
click at [776, 128] on body "Pregunta a Parrot AI Reportes Menú Configuración Personal Inventarios Facturaci…" at bounding box center [408, 181] width 817 height 363
click at [726, 198] on li "Comedor" at bounding box center [733, 205] width 114 height 24
checkbox input "false"
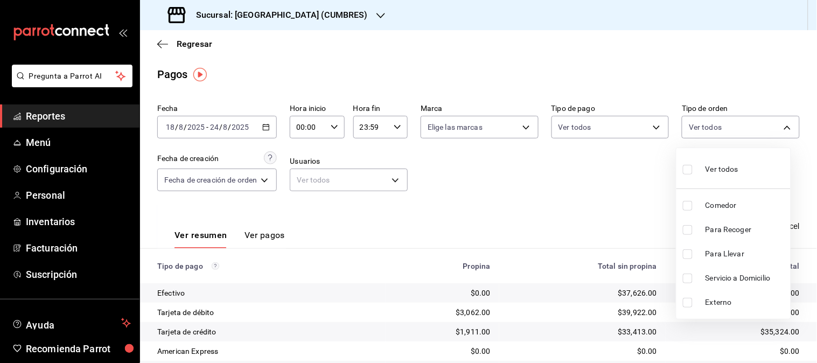
click at [726, 202] on span "Comedor" at bounding box center [745, 205] width 81 height 11
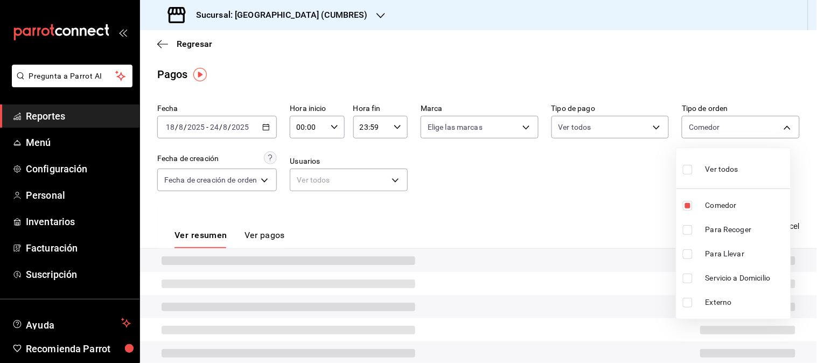
type input "030dd8f7-2dc4-42f9-85f3-d071b7c4350b"
checkbox input "true"
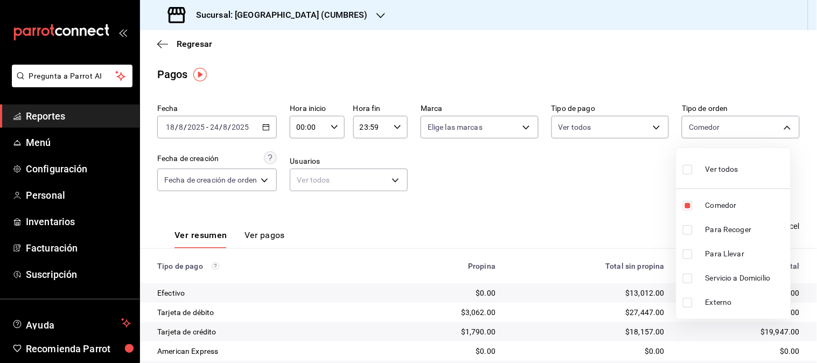
click at [577, 201] on div at bounding box center [408, 181] width 817 height 363
click at [776, 127] on body "Pregunta a Parrot AI Reportes Menú Configuración Personal Inventarios Facturaci…" at bounding box center [408, 181] width 817 height 363
click at [723, 200] on span "Comedor" at bounding box center [745, 205] width 81 height 11
checkbox input "false"
click at [714, 281] on span "Servicio a Domicilio" at bounding box center [745, 277] width 81 height 11
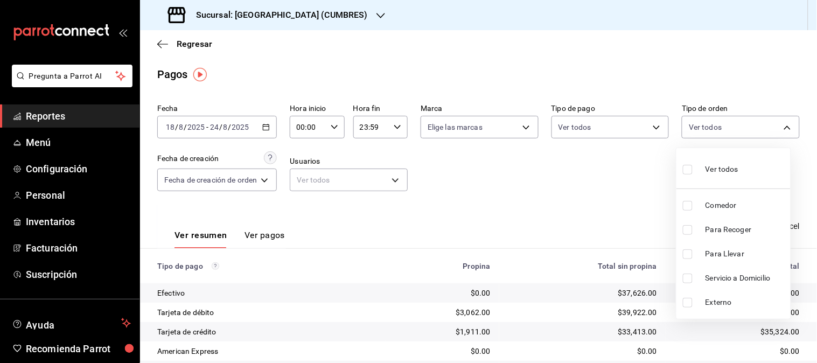
type input "1cf327fe-de17-42d8-b4f1-fbac8fe4fde3"
checkbox input "true"
click at [591, 206] on div at bounding box center [408, 181] width 817 height 363
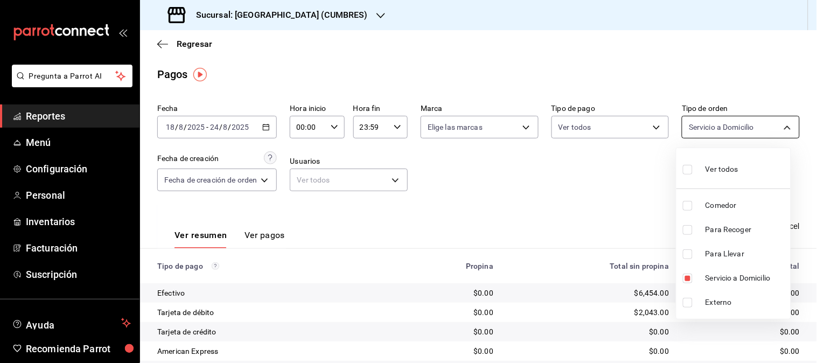
click at [773, 127] on body "Pregunta a Parrot AI Reportes Menú Configuración Personal Inventarios Facturaci…" at bounding box center [408, 181] width 817 height 363
click at [711, 274] on span "Servicio a Domicilio" at bounding box center [745, 277] width 81 height 11
checkbox input "false"
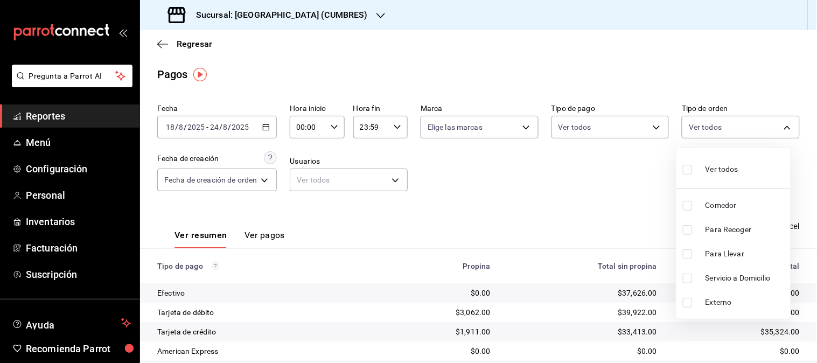
click at [719, 248] on span "Para Llevar" at bounding box center [745, 253] width 81 height 11
type input "c144e22e-54ba-4afc-8448-ed0d53262101"
checkbox input "true"
click at [724, 227] on span "Para Recoger" at bounding box center [745, 229] width 81 height 11
type input "c144e22e-54ba-4afc-8448-ed0d53262101,b03fe370-facb-4ffa-9437-f65c8226a696"
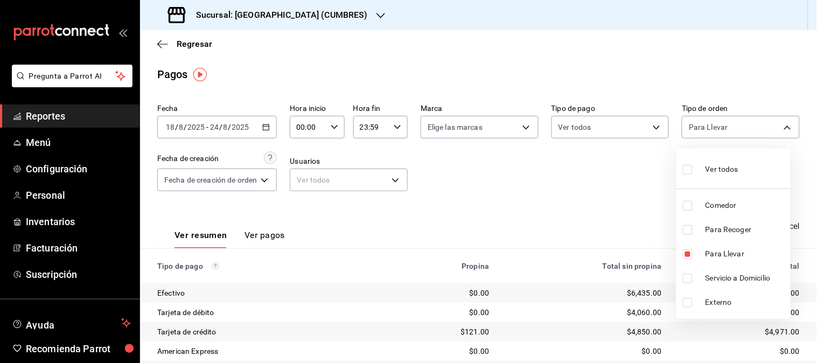
checkbox input "true"
click at [604, 228] on div at bounding box center [408, 181] width 817 height 363
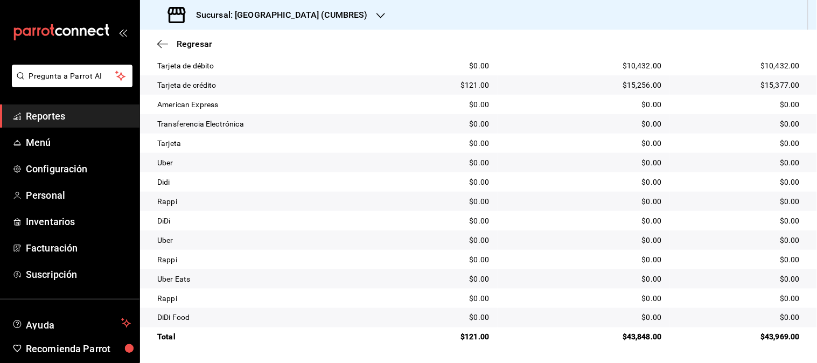
scroll to position [248, 0]
click at [198, 39] on span "Regresar" at bounding box center [195, 44] width 36 height 10
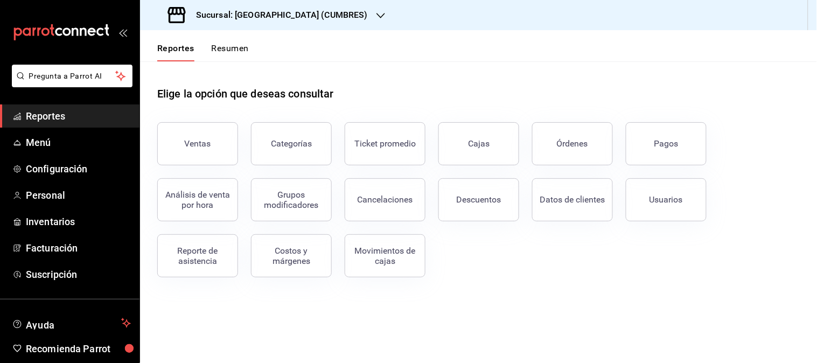
click at [315, 11] on div "Sucursal: [GEOGRAPHIC_DATA] (CUMBRES)" at bounding box center [269, 15] width 241 height 30
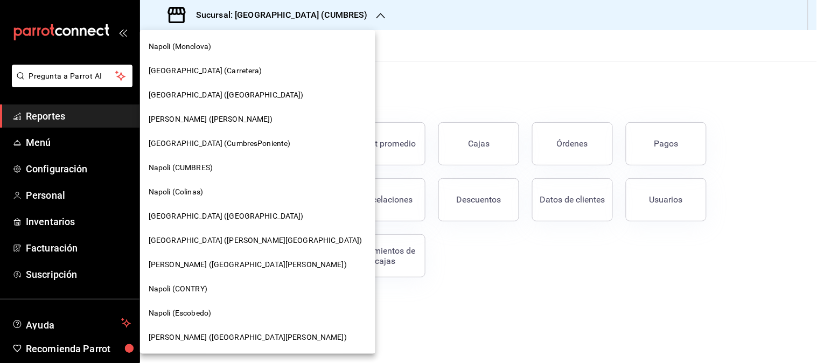
click at [192, 145] on span "[GEOGRAPHIC_DATA] (CumbresPoniente)" at bounding box center [220, 143] width 142 height 11
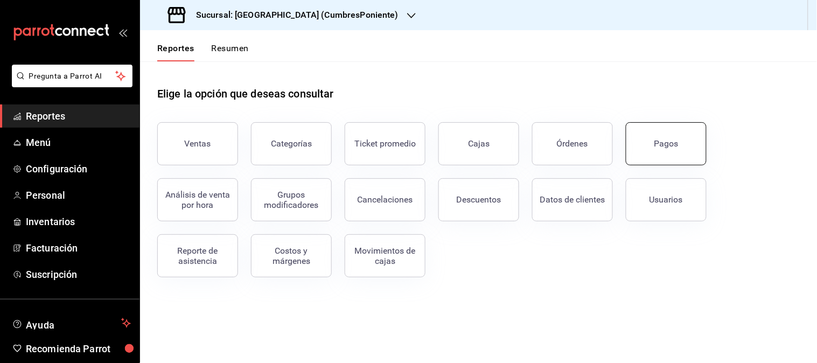
click at [655, 138] on div "Pagos" at bounding box center [666, 143] width 24 height 10
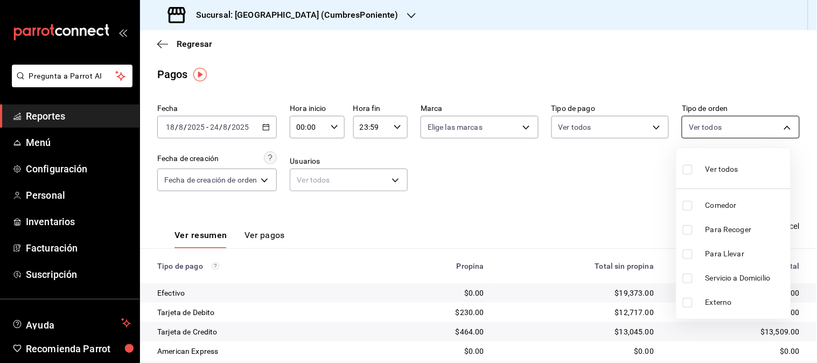
click at [778, 123] on body "Pregunta a Parrot AI Reportes Menú Configuración Personal Inventarios Facturaci…" at bounding box center [408, 181] width 817 height 363
click at [735, 206] on span "Comedor" at bounding box center [745, 205] width 81 height 11
type input "084c188d-1c1a-41e2-a0dd-f334a31dcc28"
checkbox input "true"
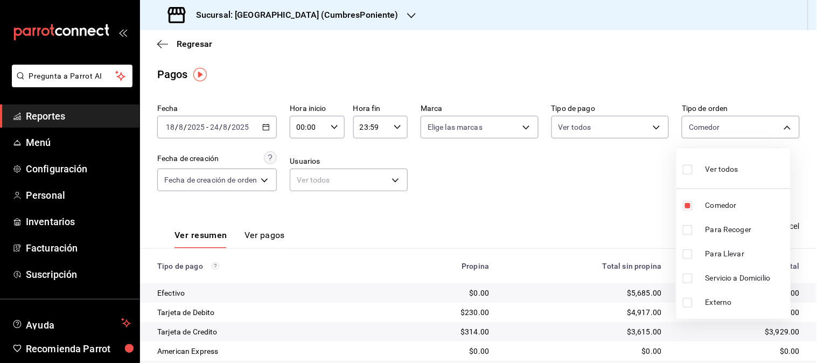
click at [630, 206] on div at bounding box center [408, 181] width 817 height 363
click at [768, 125] on body "Pregunta a Parrot AI Reportes Menú Configuración Personal Inventarios Facturaci…" at bounding box center [408, 181] width 817 height 363
click at [720, 204] on span "Comedor" at bounding box center [745, 205] width 81 height 11
checkbox input "false"
click at [720, 278] on span "Servicio a Domicilio" at bounding box center [745, 277] width 81 height 11
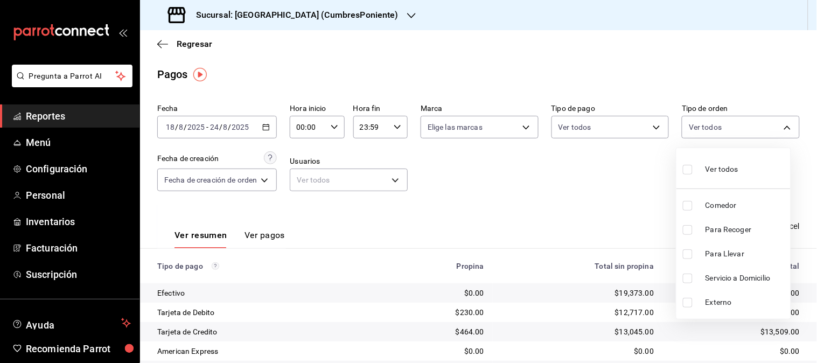
type input "08724655-277f-496d-8882-befadca20db5"
checkbox input "true"
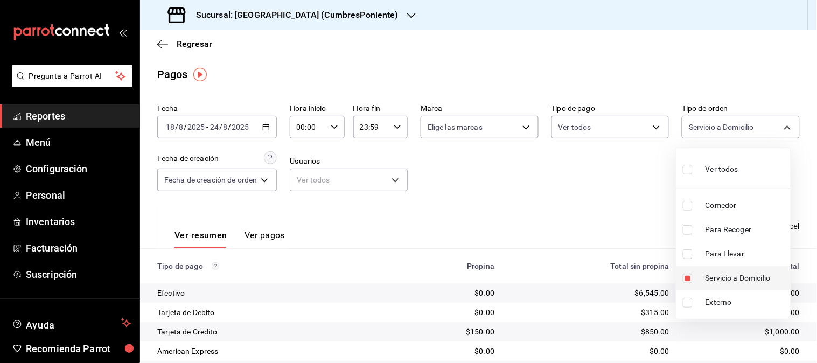
click at [721, 278] on span "Servicio a Domicilio" at bounding box center [745, 277] width 81 height 11
checkbox input "false"
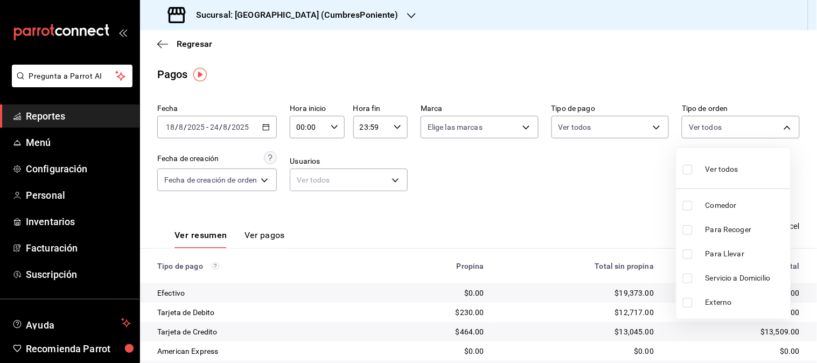
click at [721, 278] on span "Servicio a Domicilio" at bounding box center [745, 277] width 81 height 11
type input "08724655-277f-496d-8882-befadca20db5"
checkbox input "true"
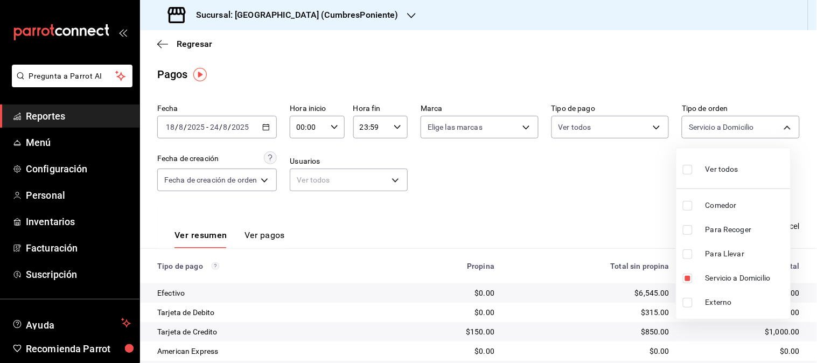
click at [612, 237] on div at bounding box center [408, 181] width 817 height 363
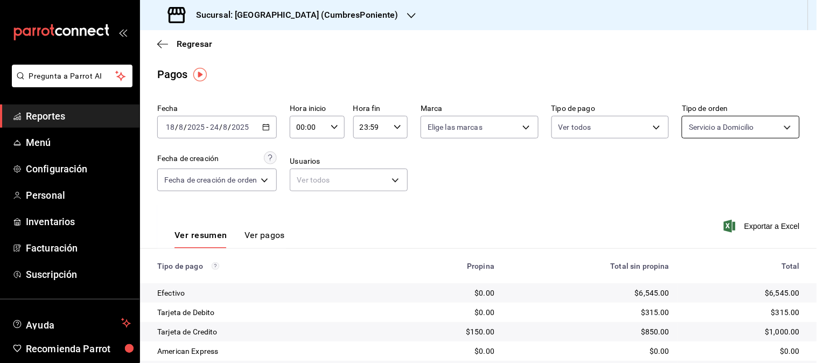
click at [775, 128] on body "Pregunta a Parrot AI Reportes Menú Configuración Personal Inventarios Facturaci…" at bounding box center [408, 181] width 817 height 363
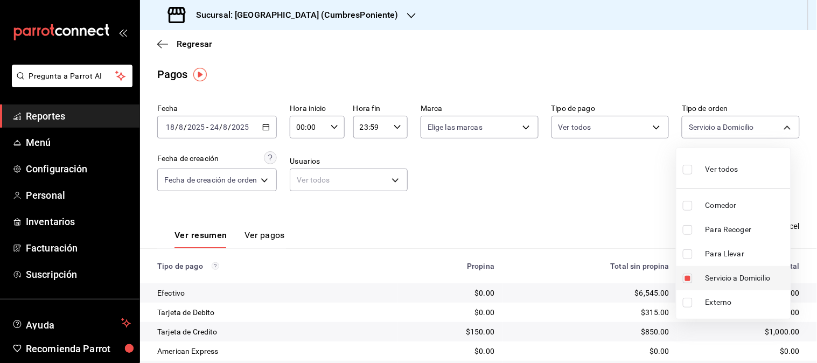
click at [735, 272] on span "Servicio a Domicilio" at bounding box center [745, 277] width 81 height 11
checkbox input "false"
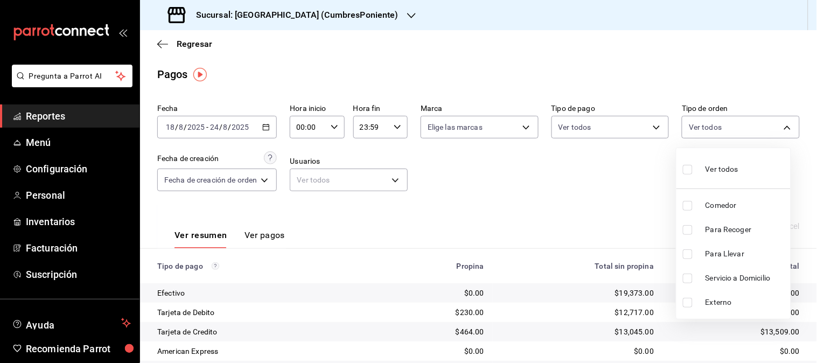
click at [735, 256] on span "Para Llevar" at bounding box center [745, 253] width 81 height 11
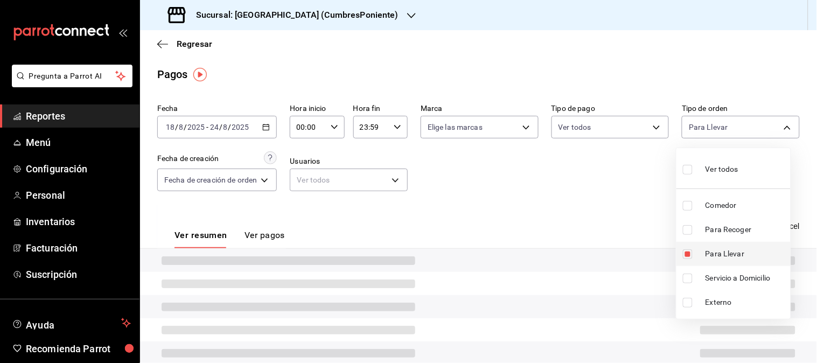
type input "e18595c6-8211-49a2-9e07-d40c520ae36e"
checkbox input "true"
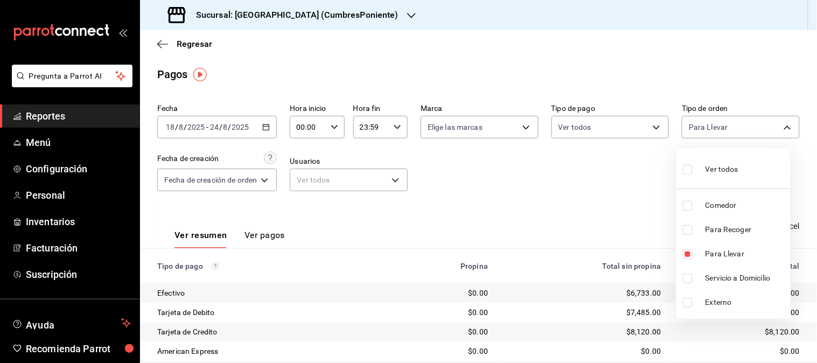
click at [728, 228] on span "Para Recoger" at bounding box center [745, 229] width 81 height 11
type input "e18595c6-8211-49a2-9e07-d40c520ae36e,c33805f9-45e1-4765-99ca-a12ca96c07b9"
checkbox input "true"
click at [595, 229] on div at bounding box center [408, 181] width 817 height 363
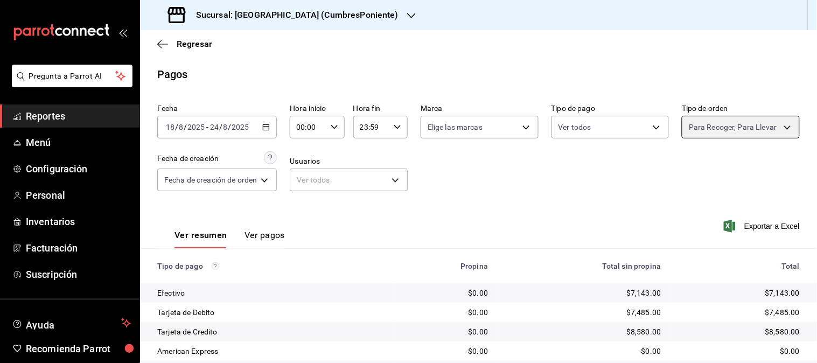
scroll to position [131, 0]
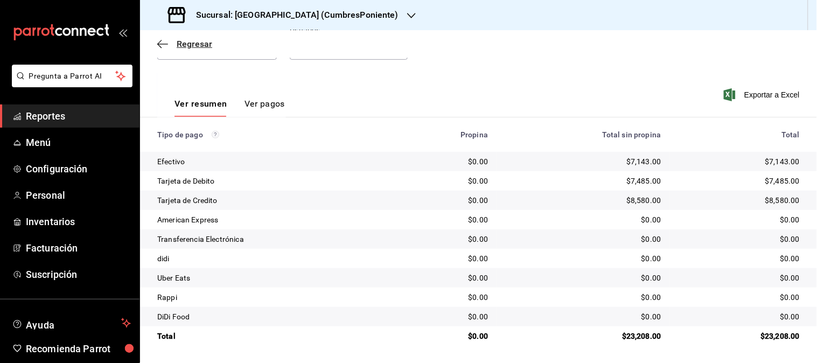
click at [200, 45] on span "Regresar" at bounding box center [195, 44] width 36 height 10
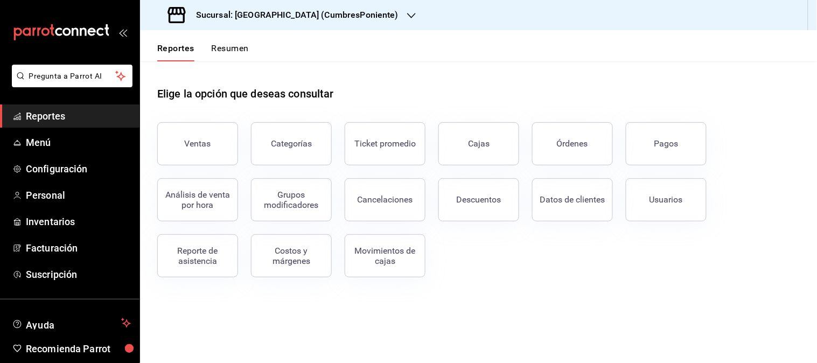
click at [407, 11] on icon "button" at bounding box center [411, 15] width 9 height 9
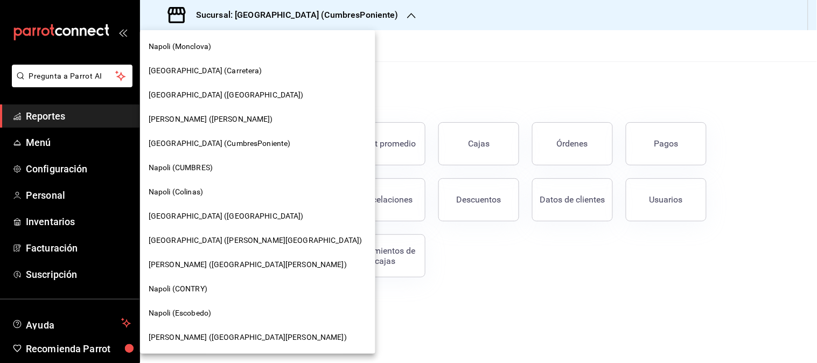
click at [235, 117] on div "[PERSON_NAME] ([PERSON_NAME])" at bounding box center [258, 119] width 218 height 11
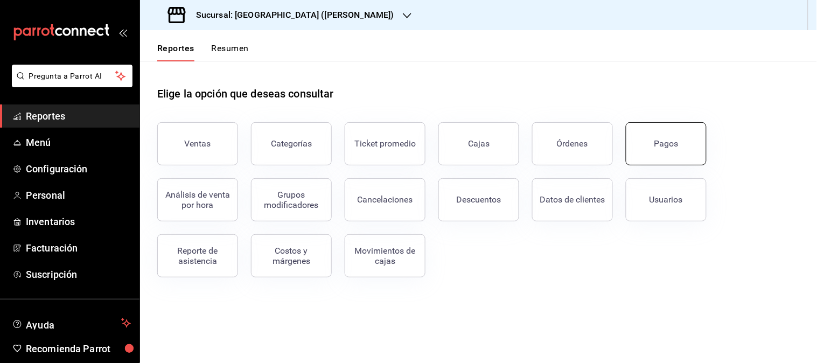
click at [671, 156] on button "Pagos" at bounding box center [666, 143] width 81 height 43
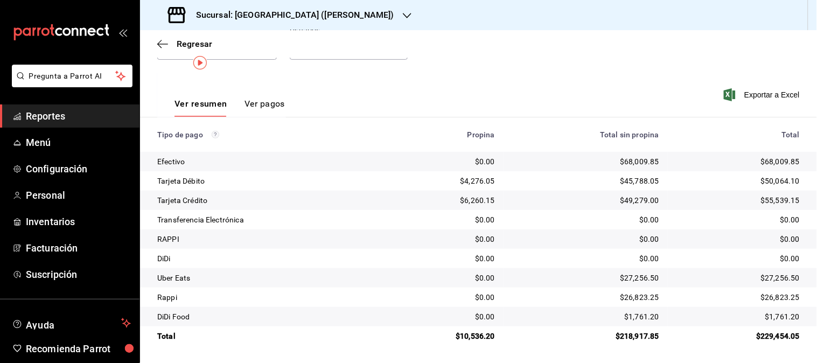
scroll to position [12, 0]
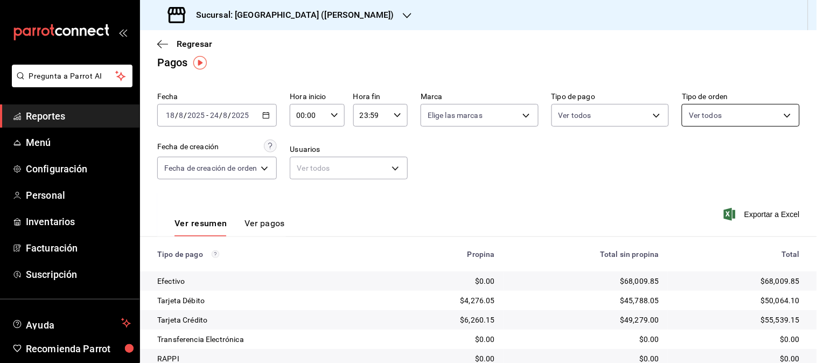
click at [776, 117] on body "Pregunta a Parrot AI Reportes Menú Configuración Personal Inventarios Facturaci…" at bounding box center [408, 181] width 817 height 363
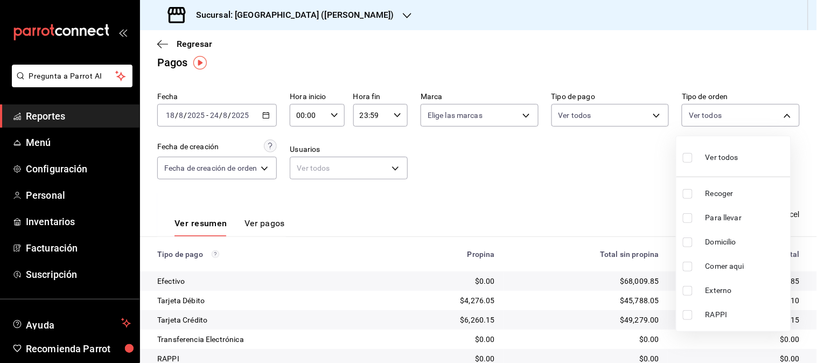
click at [720, 190] on span "Recoger" at bounding box center [745, 193] width 81 height 11
type input "4174d704-d29b-4c72-88b9-137bca873720"
checkbox input "true"
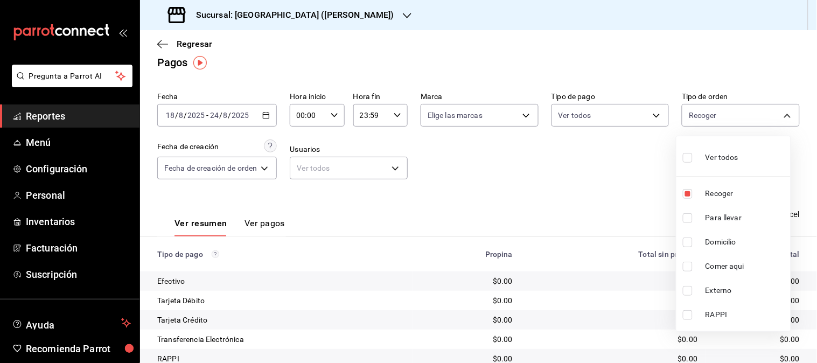
click at [730, 214] on span "Para llevar" at bounding box center [745, 217] width 81 height 11
type input "4174d704-d29b-4c72-88b9-137bca873720,a29bbb6c-90c3-4459-b507-eb9ae23fbab2"
checkbox input "true"
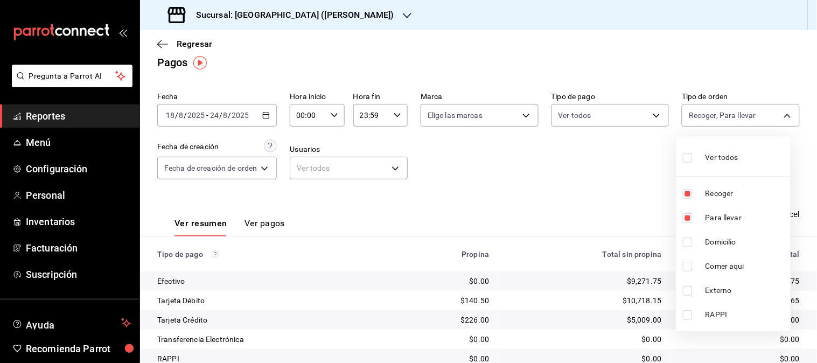
click at [579, 208] on div at bounding box center [408, 181] width 817 height 363
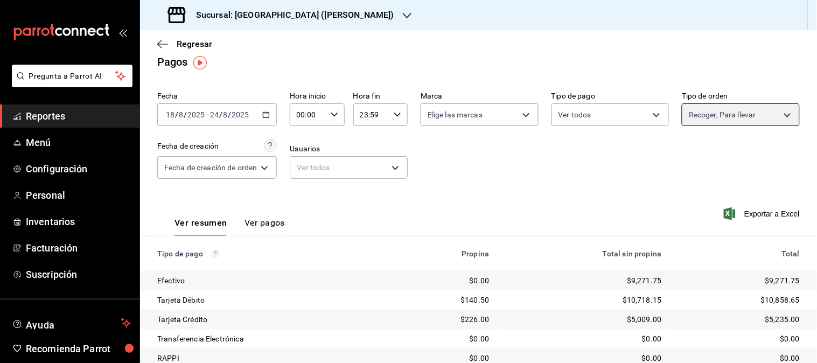
scroll to position [12, 0]
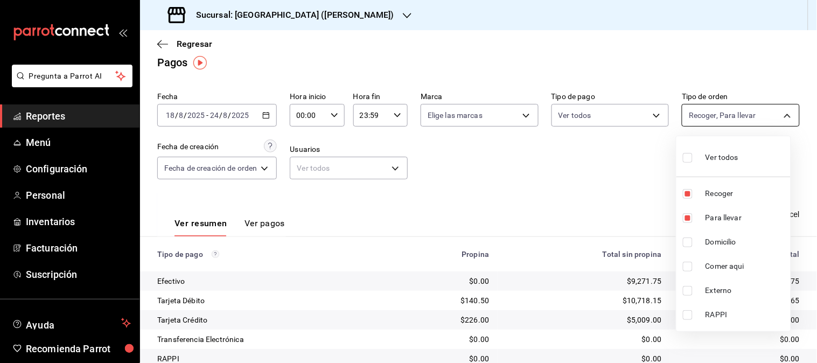
click at [765, 111] on body "Pregunta a Parrot AI Reportes Menú Configuración Personal Inventarios Facturaci…" at bounding box center [408, 181] width 817 height 363
click at [737, 215] on span "Para llevar" at bounding box center [745, 217] width 81 height 11
click at [713, 196] on span "Recoger" at bounding box center [745, 193] width 81 height 11
checkbox input "false"
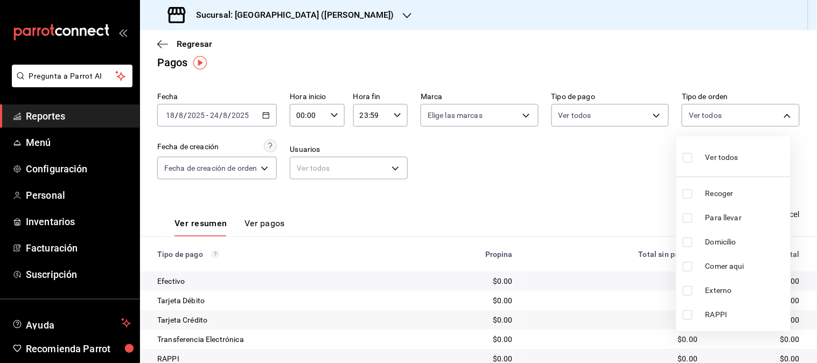
click at [719, 240] on span "Domicilio" at bounding box center [745, 241] width 81 height 11
type input "cd15860f-7662-4950-87fe-3b40914d2336"
checkbox input "true"
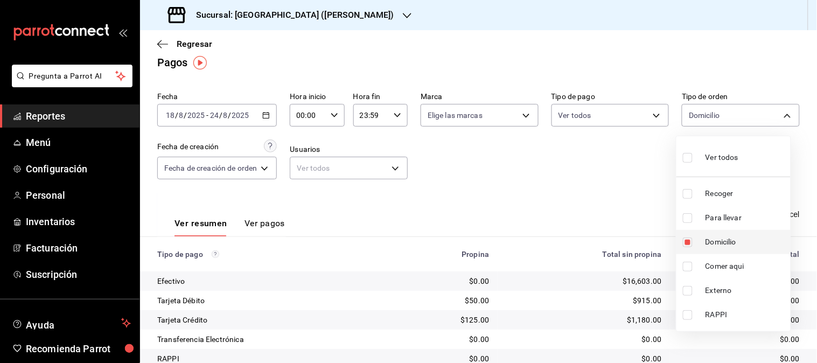
click at [719, 240] on span "Domicilio" at bounding box center [745, 241] width 81 height 11
checkbox input "false"
click at [719, 240] on span "Domicilio" at bounding box center [745, 241] width 81 height 11
type input "cd15860f-7662-4950-87fe-3b40914d2336"
checkbox input "true"
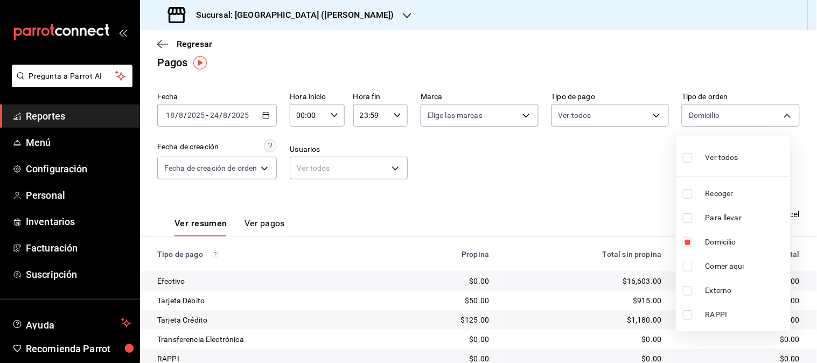
click at [580, 192] on div at bounding box center [408, 181] width 817 height 363
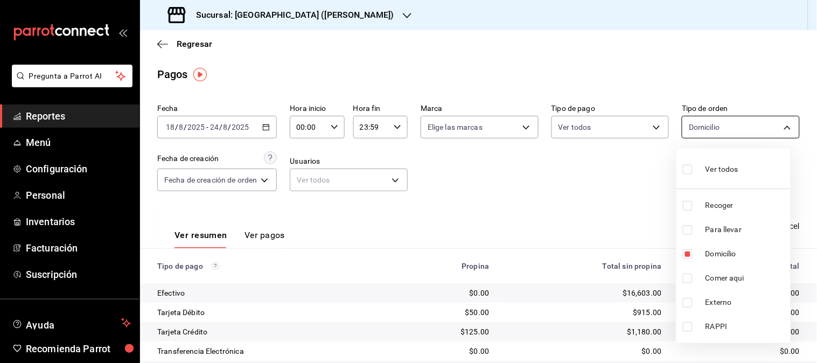
click at [780, 121] on body "Pregunta a Parrot AI Reportes Menú Configuración Personal Inventarios Facturaci…" at bounding box center [408, 181] width 817 height 363
click at [712, 254] on span "Domicilio" at bounding box center [745, 253] width 81 height 11
click at [709, 281] on span "Comer aqui" at bounding box center [745, 277] width 81 height 11
type input "30882b4e-1eec-483e-8c30-4d11de0fdc8e"
checkbox input "false"
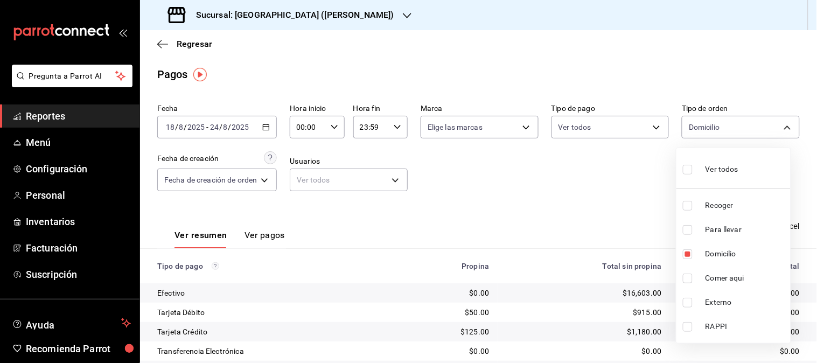
checkbox input "true"
click at [709, 281] on span "Comer aqui" at bounding box center [745, 277] width 81 height 11
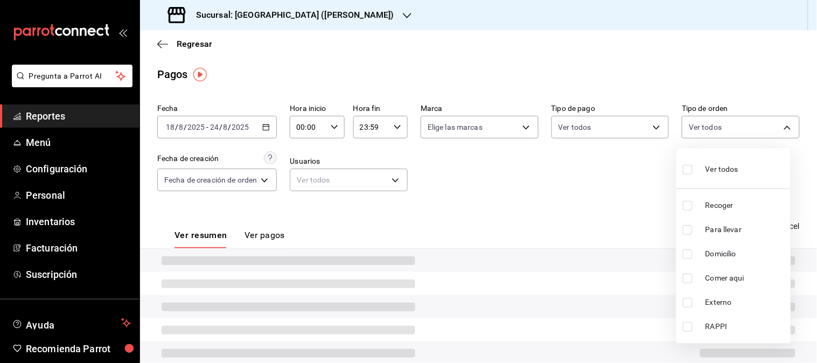
checkbox input "false"
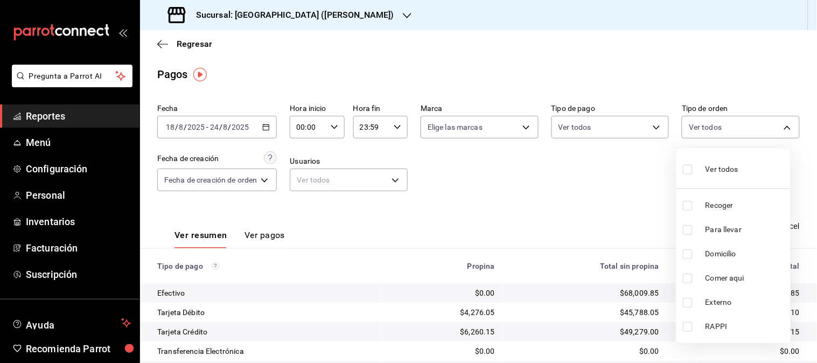
click at [727, 276] on span "Comer aqui" at bounding box center [745, 277] width 81 height 11
type input "30882b4e-1eec-483e-8c30-4d11de0fdc8e"
checkbox input "true"
click at [551, 202] on div at bounding box center [408, 181] width 817 height 363
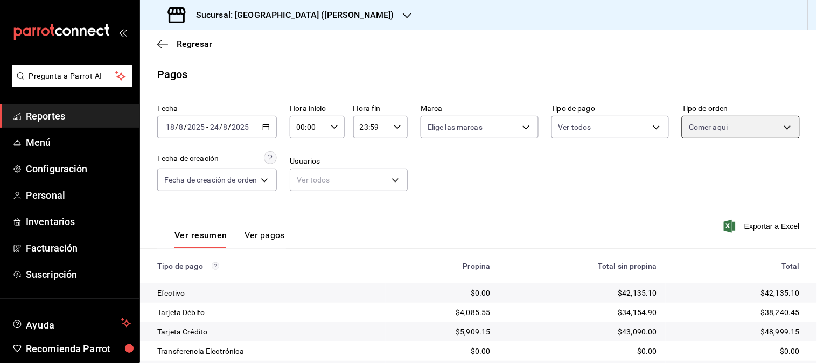
scroll to position [131, 0]
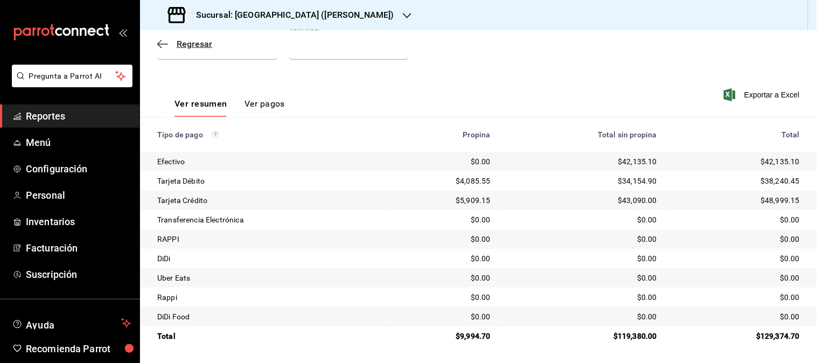
click at [187, 40] on span "Regresar" at bounding box center [195, 44] width 36 height 10
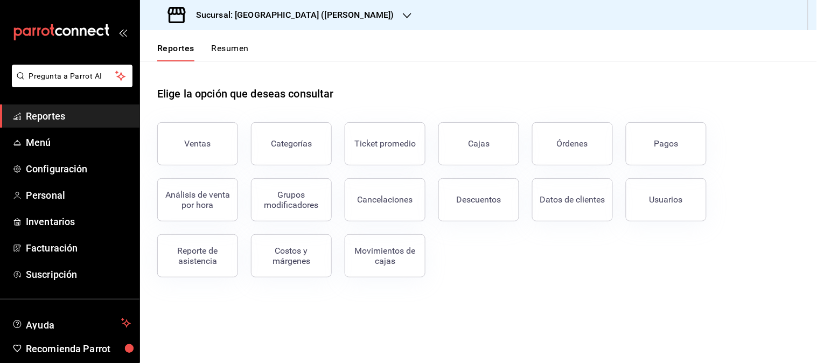
click at [403, 15] on icon "button" at bounding box center [407, 15] width 9 height 9
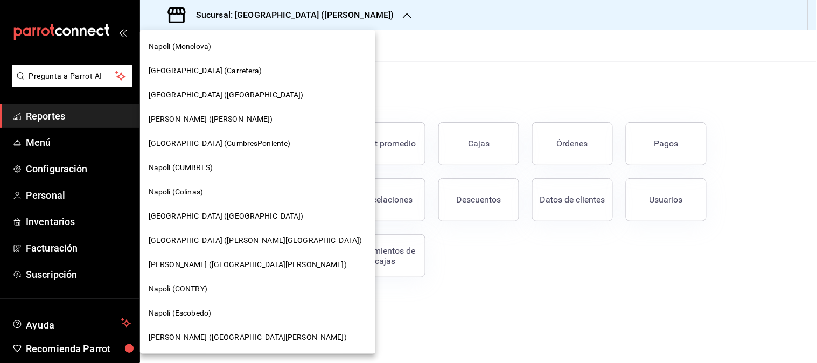
click at [191, 308] on span "Napoli (Escobedo)" at bounding box center [180, 312] width 62 height 11
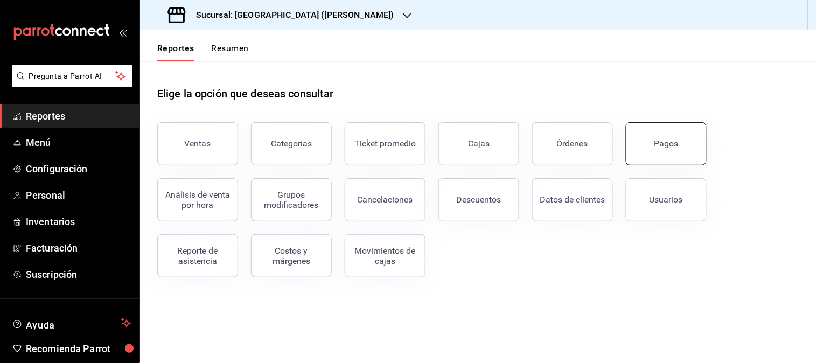
click at [661, 140] on div "Pagos" at bounding box center [666, 143] width 24 height 10
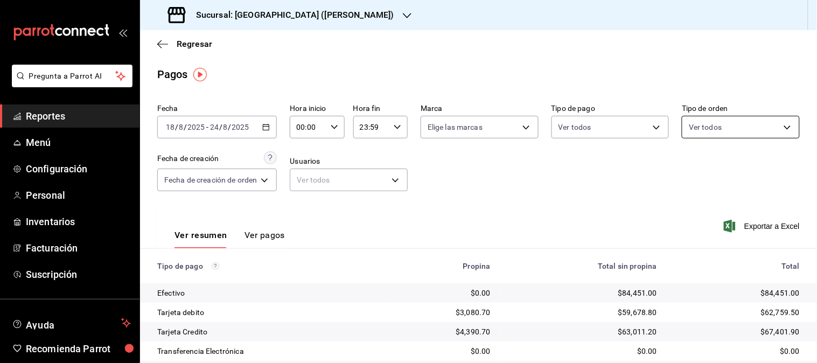
click at [778, 125] on body "Pregunta a Parrot AI Reportes Menú Configuración Personal Inventarios Facturaci…" at bounding box center [408, 181] width 817 height 363
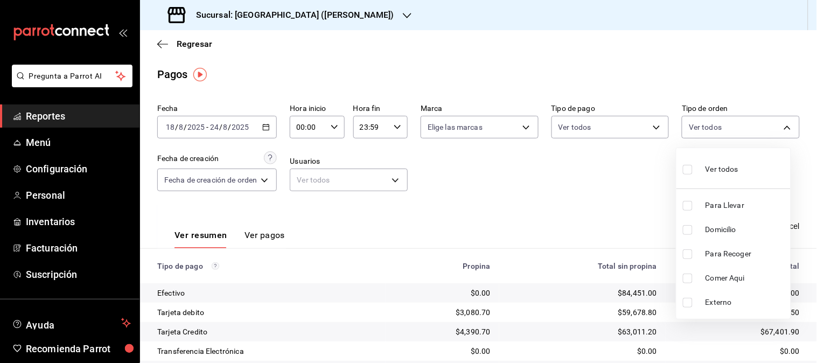
click at [722, 206] on span "Para Llevar" at bounding box center [745, 205] width 81 height 11
type input "ddc44c83-fbd8-4562-b140-a1b8e98d70d8"
checkbox input "true"
click at [712, 256] on span "Para Recoger" at bounding box center [745, 253] width 81 height 11
type input "ddc44c83-fbd8-4562-b140-a1b8e98d70d8,0b821b76-5365-4a61-a928-fc0d9cb5f2d8"
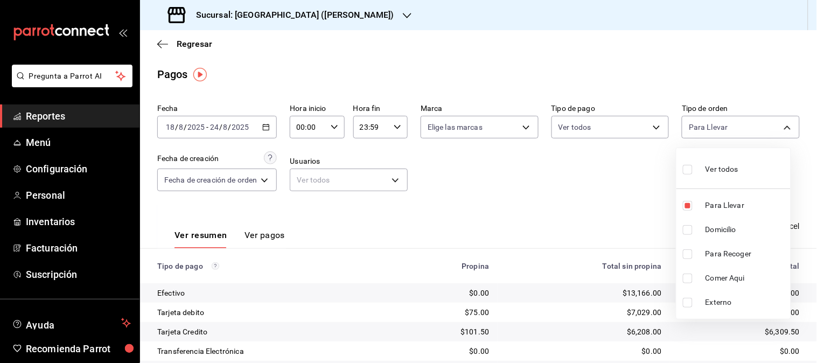
checkbox input "true"
click at [713, 211] on li "Para Llevar" at bounding box center [733, 205] width 114 height 24
type input "0b821b76-5365-4a61-a928-fc0d9cb5f2d8"
checkbox input "false"
click at [713, 208] on span "Para Llevar" at bounding box center [745, 205] width 81 height 11
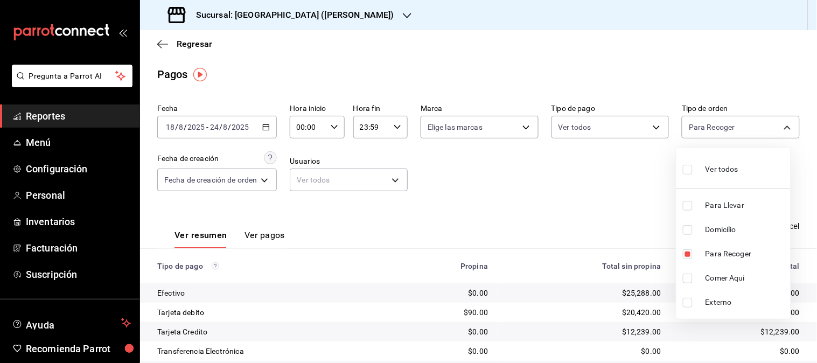
type input "0b821b76-5365-4a61-a928-fc0d9cb5f2d8,ddc44c83-fbd8-4562-b140-a1b8e98d70d8"
checkbox input "true"
click at [650, 208] on div at bounding box center [408, 181] width 817 height 363
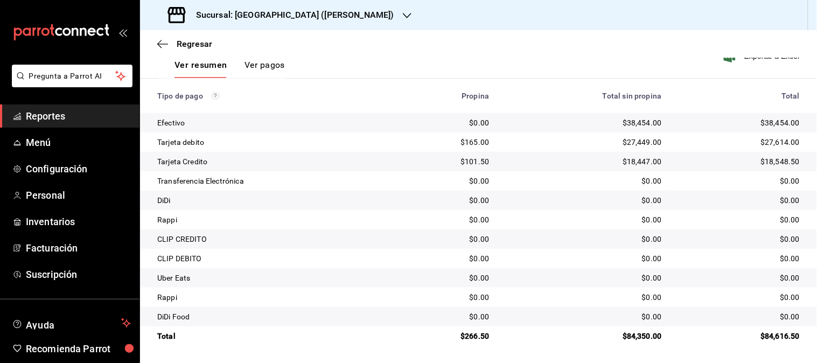
scroll to position [51, 0]
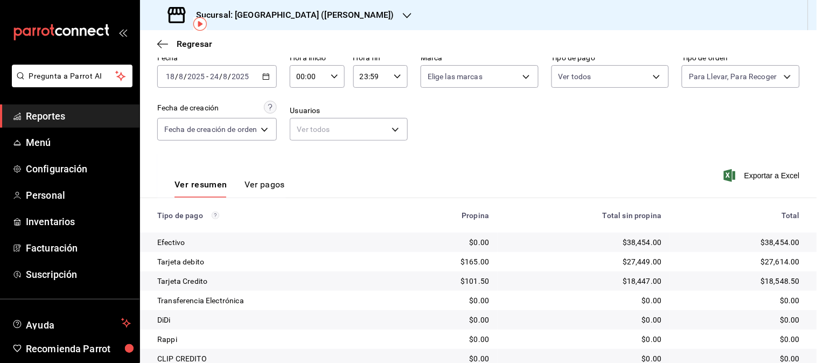
click at [765, 90] on div "Fecha [DATE] [DATE] - [DATE] [DATE] Hora inicio 00:00 Hora inicio Hora fin 23:5…" at bounding box center [478, 101] width 642 height 104
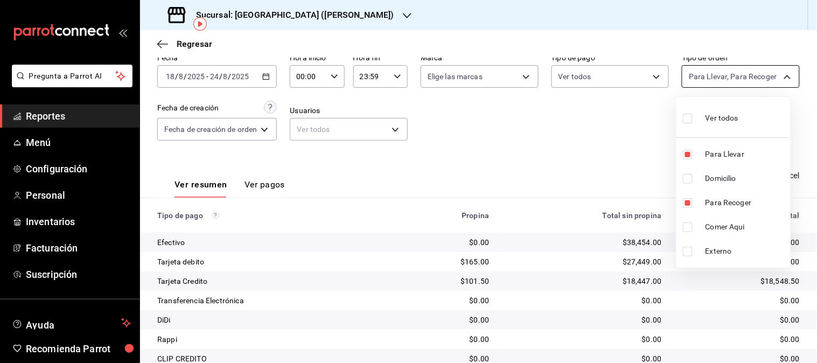
click at [767, 81] on body "Pregunta a Parrot AI Reportes Menú Configuración Personal Inventarios Facturaci…" at bounding box center [408, 181] width 817 height 363
click at [711, 197] on span "Para Recoger" at bounding box center [745, 202] width 81 height 11
type input "ddc44c83-fbd8-4562-b140-a1b8e98d70d8"
checkbox input "false"
click at [713, 160] on li "Para Llevar" at bounding box center [733, 154] width 114 height 24
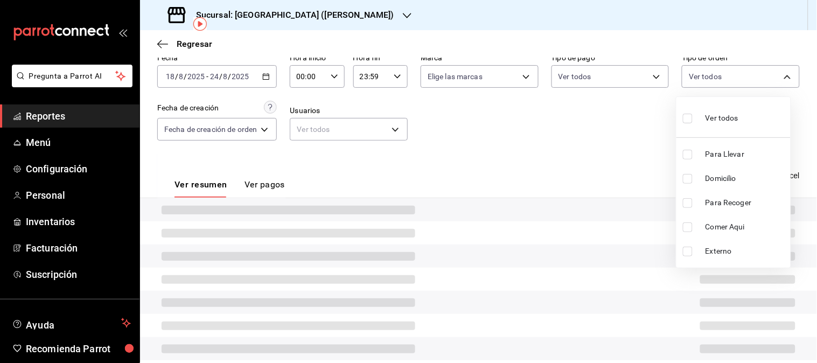
checkbox input "false"
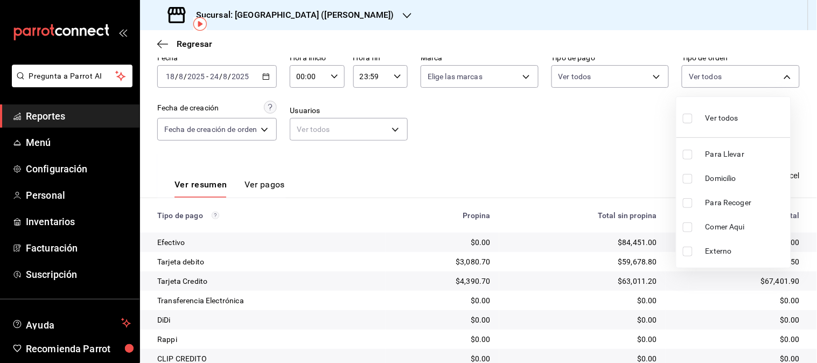
click at [717, 178] on span "Domicilio" at bounding box center [745, 178] width 81 height 11
type input "550f29c8-24c9-42c2-845c-2cf0d9d2f088"
checkbox input "true"
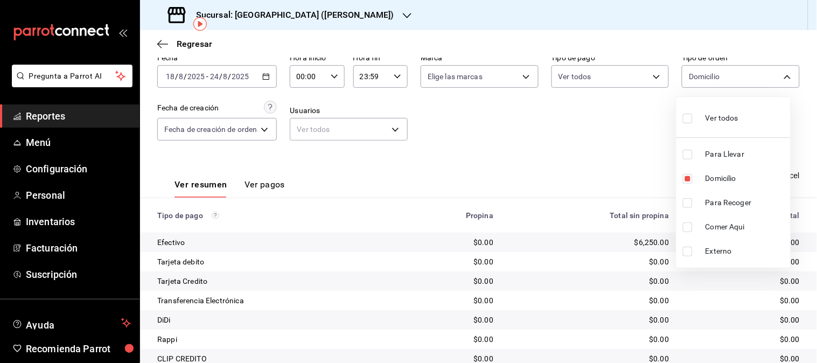
click at [604, 178] on div at bounding box center [408, 181] width 817 height 363
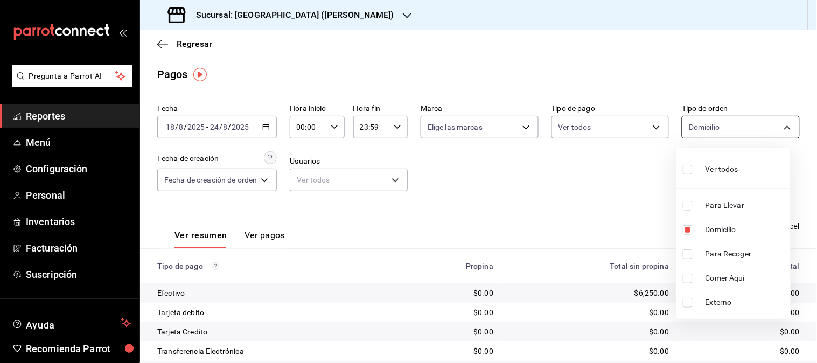
click at [777, 121] on body "Pregunta a Parrot AI Reportes Menú Configuración Personal Inventarios Facturaci…" at bounding box center [408, 181] width 817 height 363
click at [731, 230] on span "Domicilio" at bounding box center [745, 229] width 81 height 11
checkbox input "false"
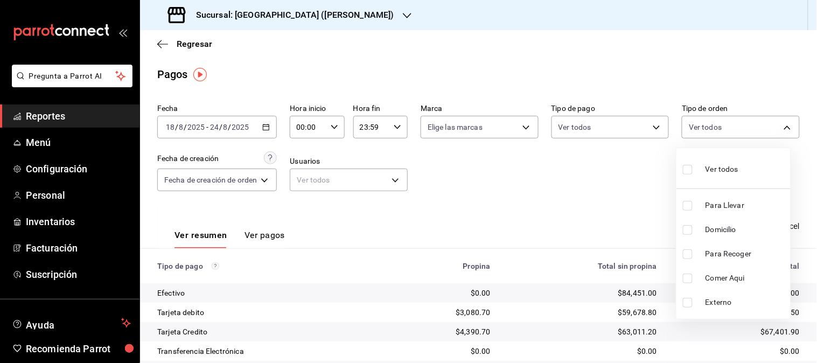
click at [717, 282] on span "Comer Aqui" at bounding box center [745, 277] width 81 height 11
type input "3eae00ff-36f7-4658-b8f4-730d81509117"
checkbox input "true"
click at [714, 278] on span "Comer Aqui" at bounding box center [745, 277] width 81 height 11
checkbox input "false"
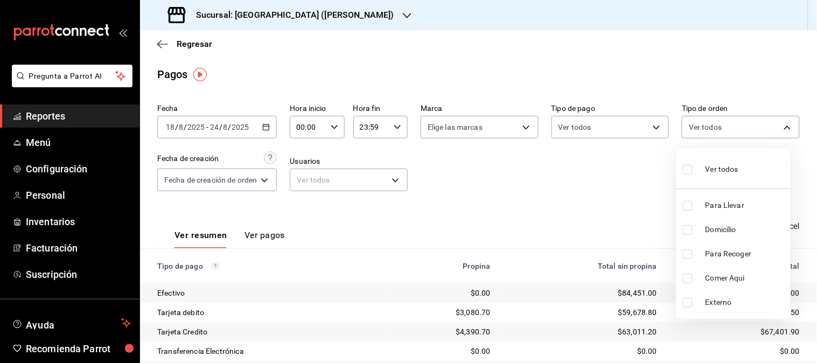
click at [714, 278] on span "Comer Aqui" at bounding box center [745, 277] width 81 height 11
type input "3eae00ff-36f7-4658-b8f4-730d81509117"
checkbox input "true"
click at [582, 211] on div at bounding box center [408, 181] width 817 height 363
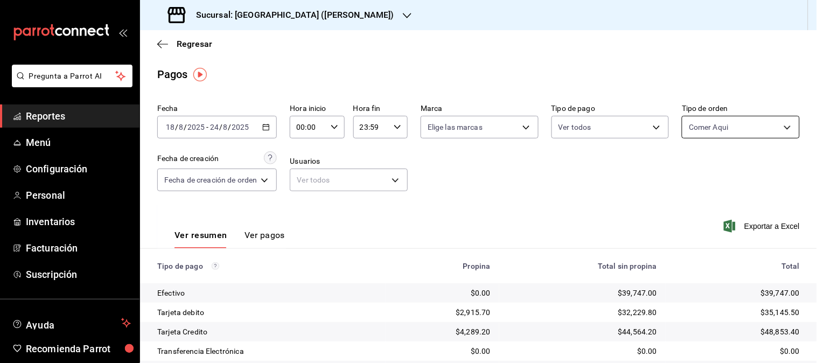
click at [777, 125] on body "Pregunta a Parrot AI Reportes Menú Configuración Personal Inventarios Facturaci…" at bounding box center [408, 181] width 817 height 363
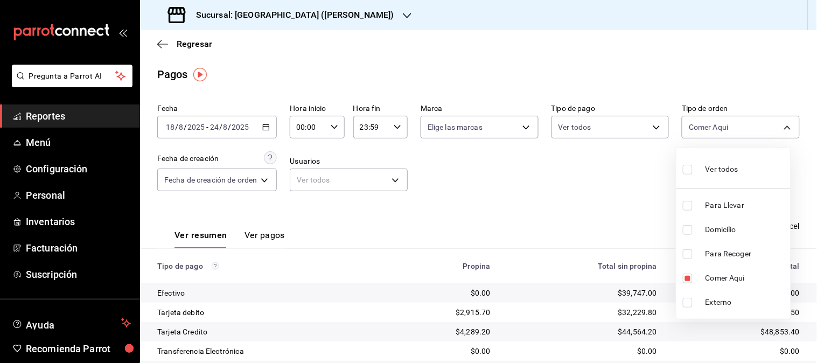
click at [721, 275] on span "Comer Aqui" at bounding box center [745, 277] width 81 height 11
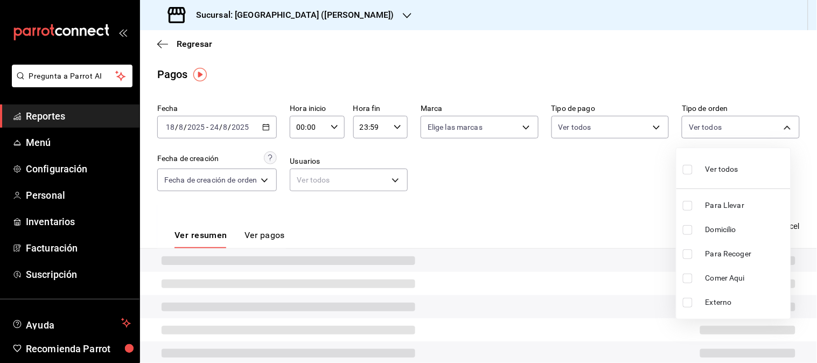
checkbox input "false"
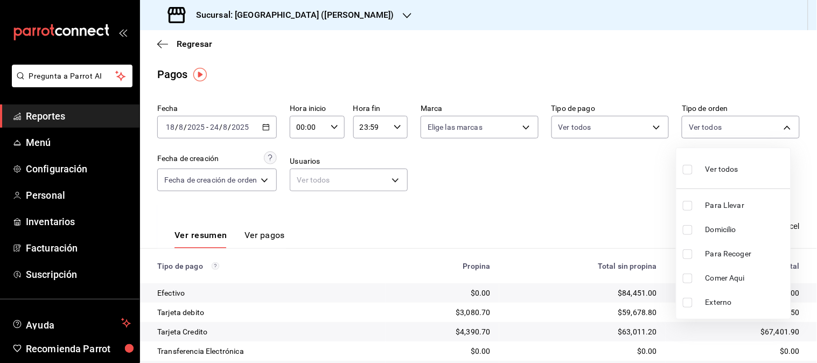
click at [718, 251] on span "Para Recoger" at bounding box center [745, 253] width 81 height 11
type input "0b821b76-5365-4a61-a928-fc0d9cb5f2d8"
checkbox input "true"
click at [725, 207] on span "Para Llevar" at bounding box center [745, 205] width 81 height 11
type input "0b821b76-5365-4a61-a928-fc0d9cb5f2d8,ddc44c83-fbd8-4562-b140-a1b8e98d70d8"
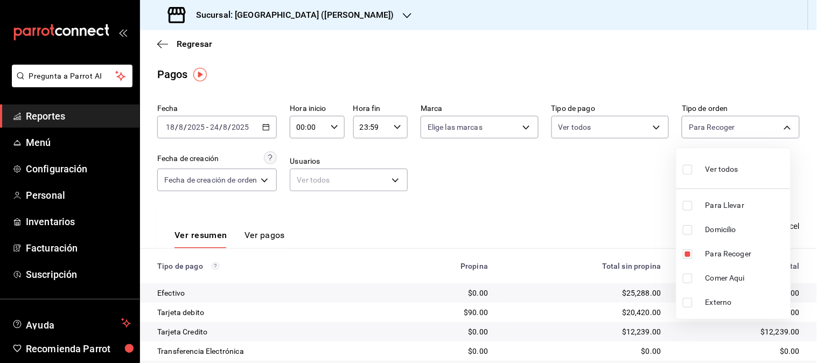
checkbox input "true"
click at [580, 207] on div at bounding box center [408, 181] width 817 height 363
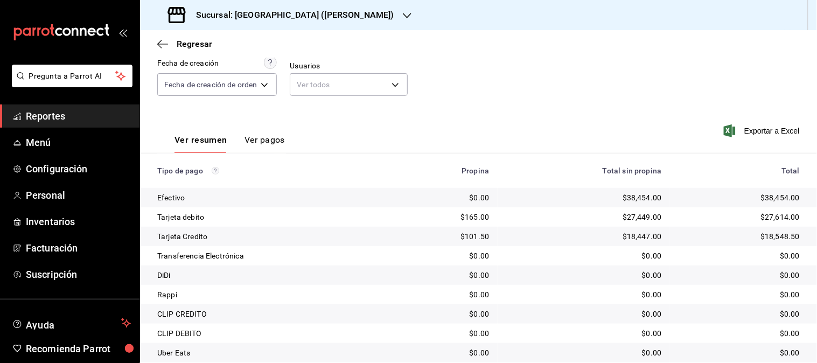
scroll to position [170, 0]
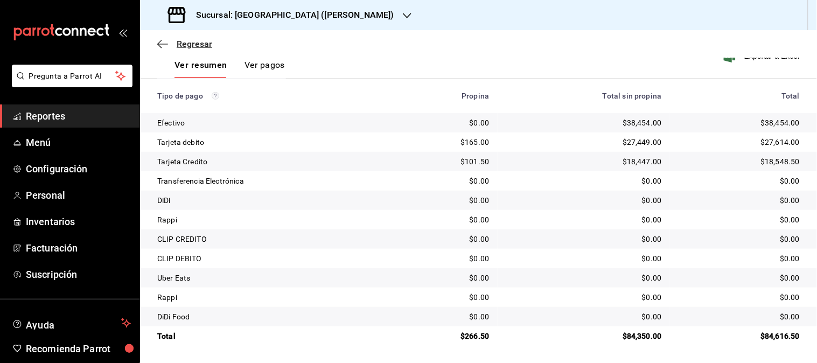
click at [194, 39] on span "Regresar" at bounding box center [195, 44] width 36 height 10
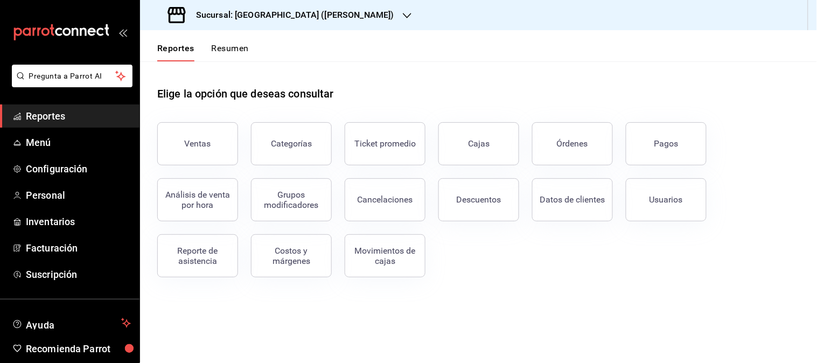
click at [403, 11] on icon "button" at bounding box center [407, 15] width 9 height 9
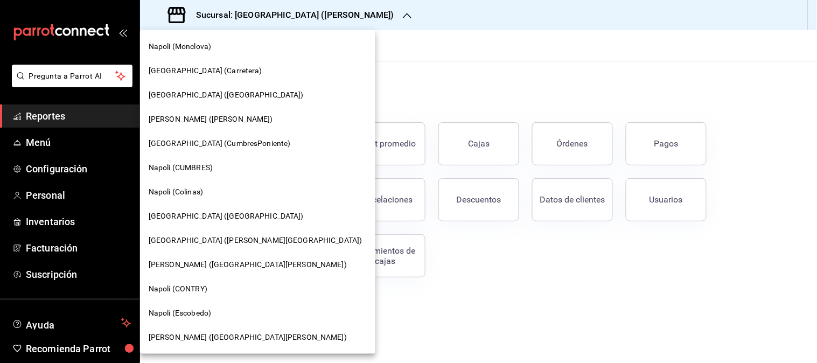
click at [209, 68] on span "[GEOGRAPHIC_DATA] (Carretera)" at bounding box center [206, 70] width 114 height 11
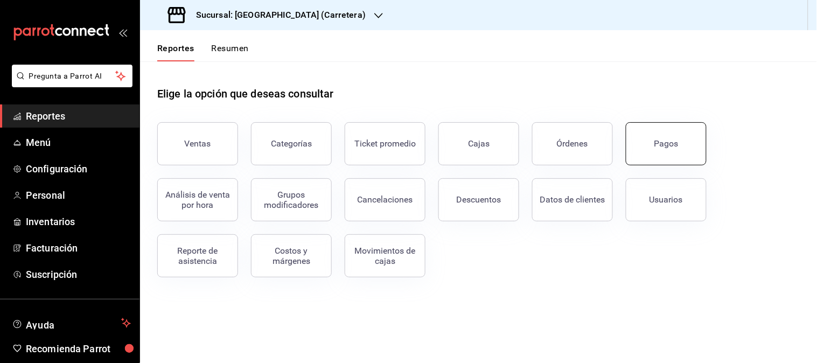
click at [655, 153] on button "Pagos" at bounding box center [666, 143] width 81 height 43
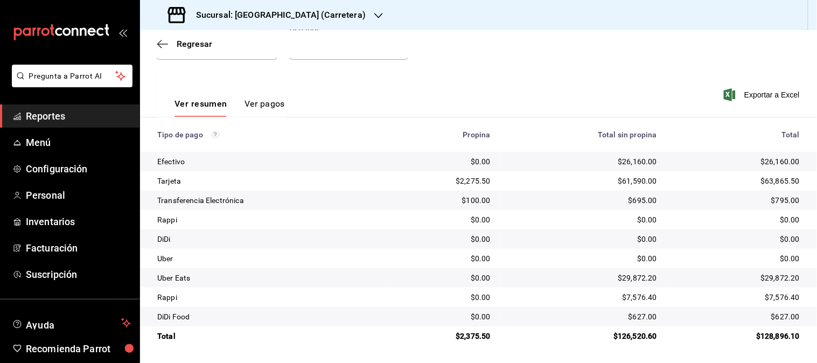
scroll to position [12, 0]
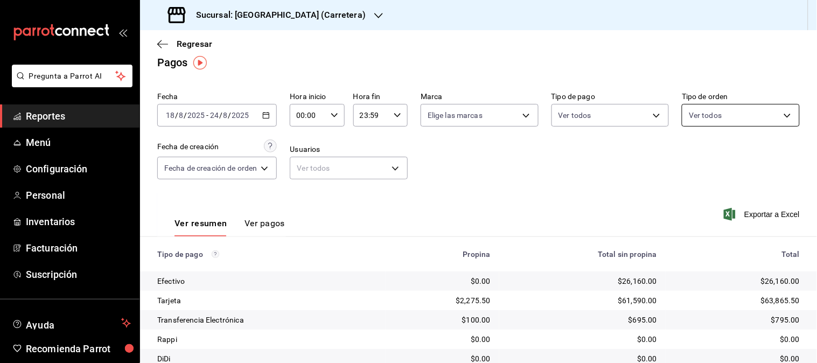
click at [773, 114] on body "Pregunta a Parrot AI Reportes Menú Configuración Personal Inventarios Facturaci…" at bounding box center [408, 181] width 817 height 363
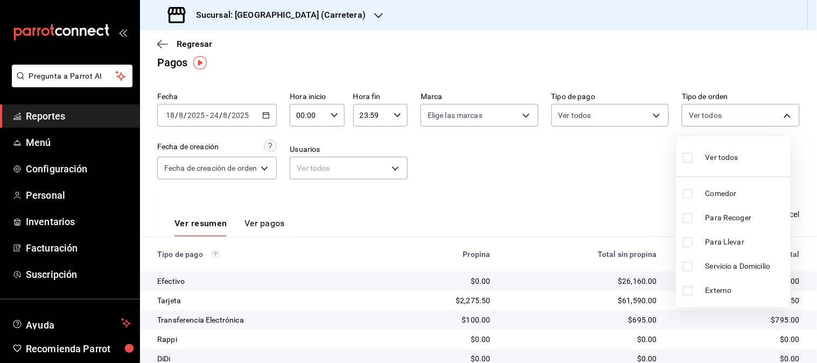
click at [734, 190] on span "Comedor" at bounding box center [745, 193] width 81 height 11
type input "ffed12c4-a489-4b8d-b39a-4bc489e4a1de"
checkbox input "true"
click at [645, 193] on div at bounding box center [408, 181] width 817 height 363
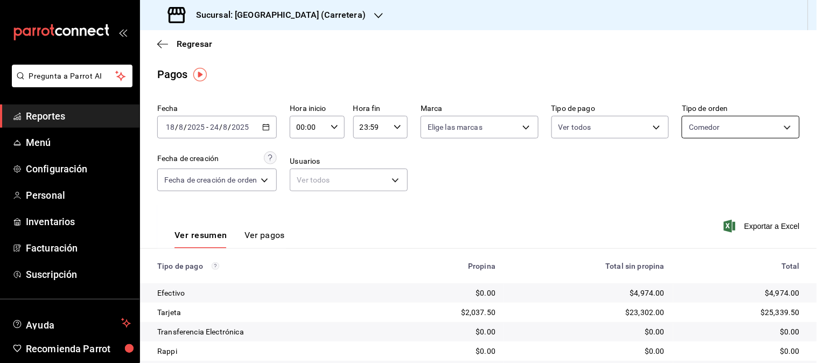
click at [785, 123] on body "Pregunta a Parrot AI Reportes Menú Configuración Personal Inventarios Facturaci…" at bounding box center [408, 181] width 817 height 363
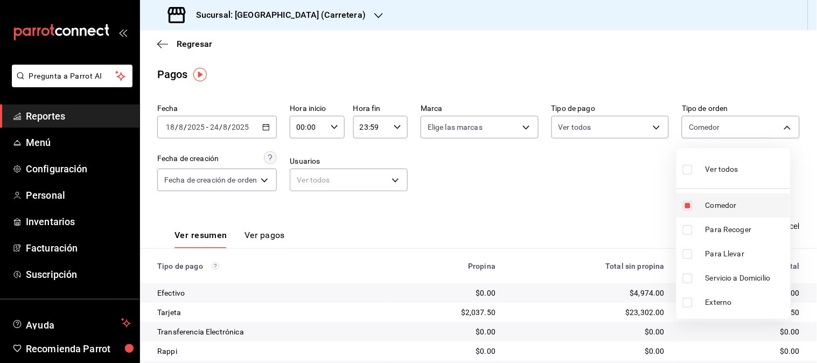
click at [741, 208] on span "Comedor" at bounding box center [745, 205] width 81 height 11
checkbox input "false"
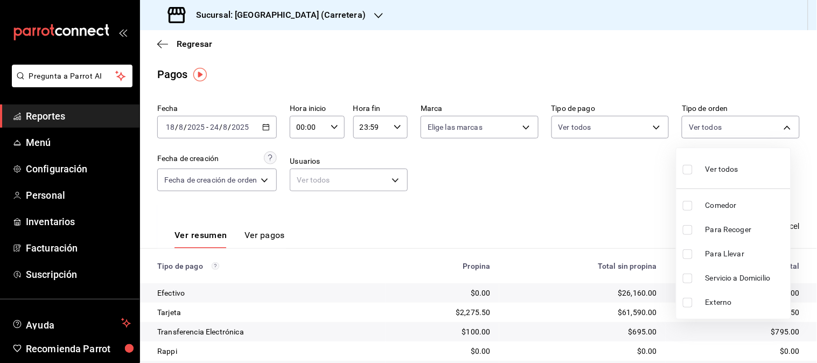
click at [717, 227] on span "Para Recoger" at bounding box center [745, 229] width 81 height 11
type input "02e424ac-3bf0-456b-a7eb-20b0817651fc"
checkbox input "true"
click at [718, 252] on span "Para Llevar" at bounding box center [745, 253] width 81 height 11
type input "02e424ac-3bf0-456b-a7eb-20b0817651fc,230799c9-93aa-4c11-bedd-cd231d87e904"
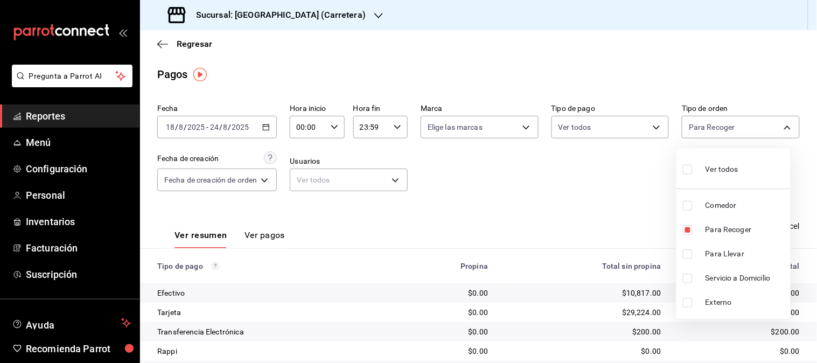
checkbox input "true"
click at [553, 201] on div at bounding box center [408, 181] width 817 height 363
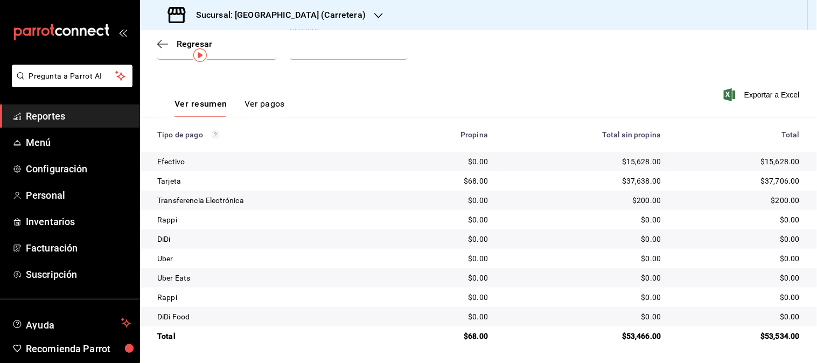
scroll to position [12, 0]
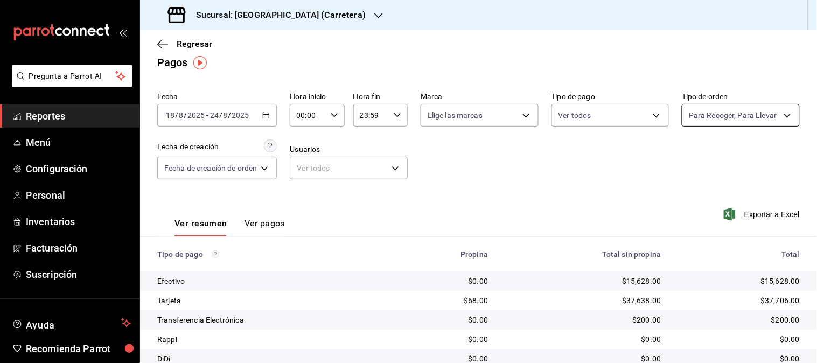
click at [767, 111] on body "Pregunta a Parrot AI Reportes Menú Configuración Personal Inventarios Facturaci…" at bounding box center [408, 181] width 817 height 363
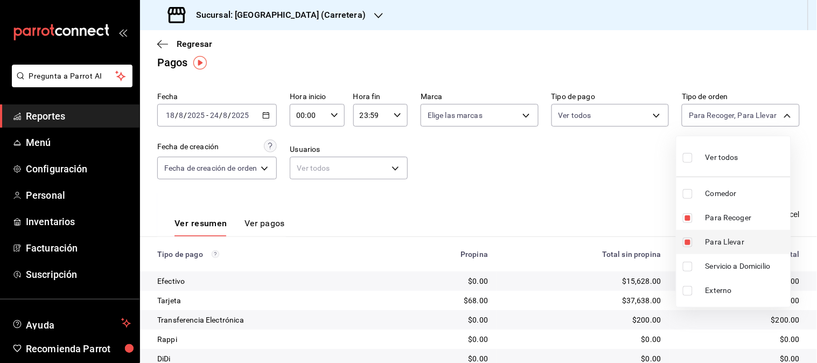
click at [722, 237] on span "Para Llevar" at bounding box center [745, 241] width 81 height 11
type input "02e424ac-3bf0-456b-a7eb-20b0817651fc"
checkbox input "false"
click at [718, 216] on span "Para Recoger" at bounding box center [745, 217] width 81 height 11
checkbox input "false"
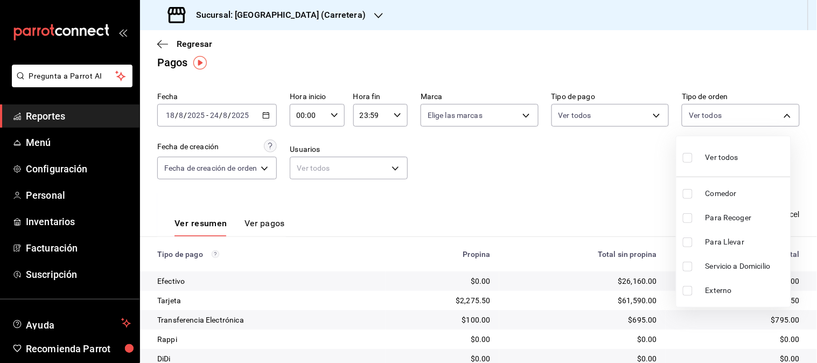
click at [728, 270] on span "Servicio a Domicilio" at bounding box center [745, 266] width 81 height 11
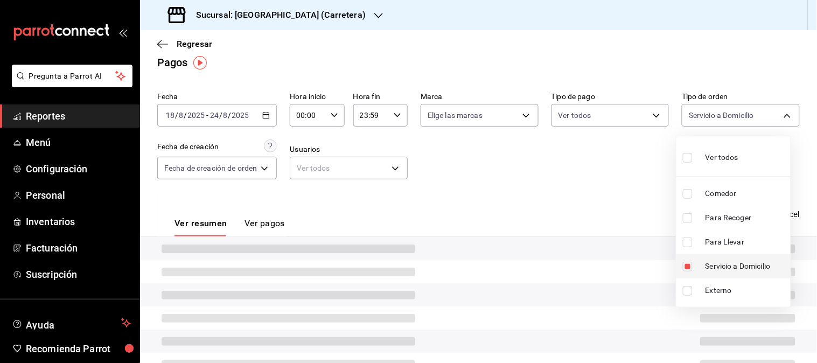
type input "aeb0d64a-e387-4b76-bac5-e8cf0452fcc6"
checkbox input "true"
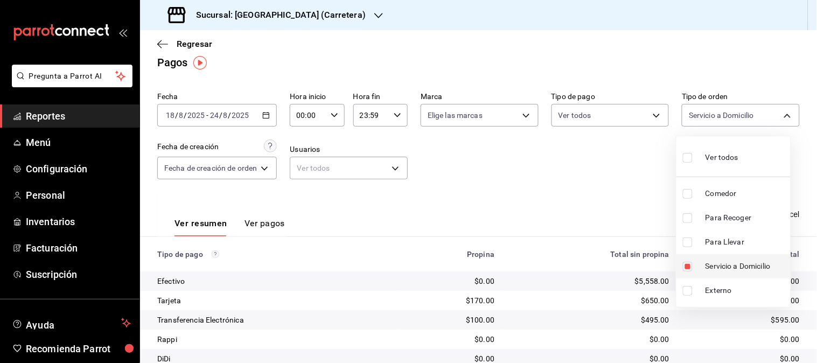
click at [728, 270] on span "Servicio a Domicilio" at bounding box center [745, 266] width 81 height 11
checkbox input "false"
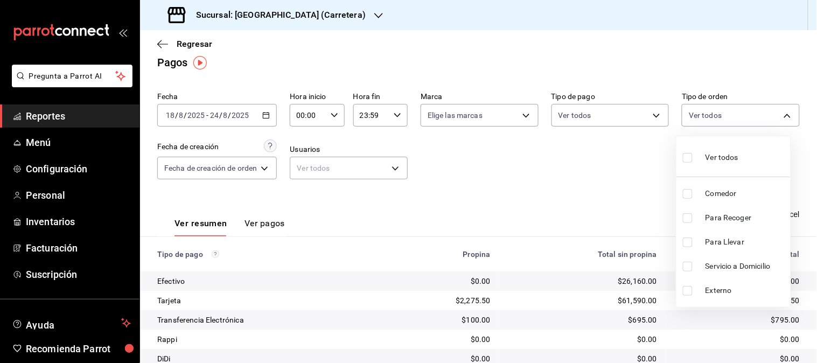
click at [728, 270] on span "Servicio a Domicilio" at bounding box center [745, 266] width 81 height 11
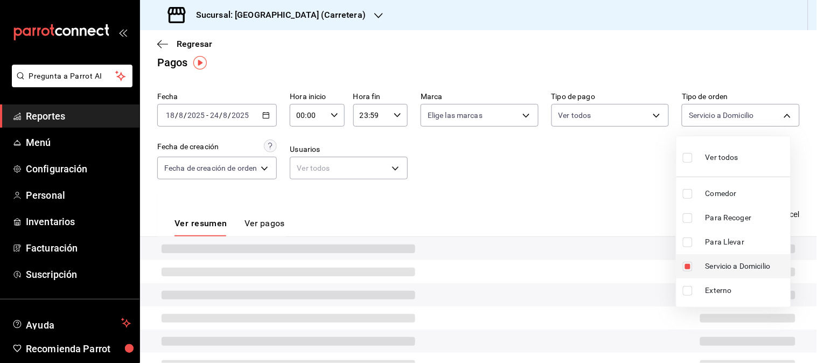
click at [727, 268] on span "Servicio a Domicilio" at bounding box center [745, 266] width 81 height 11
checkbox input "false"
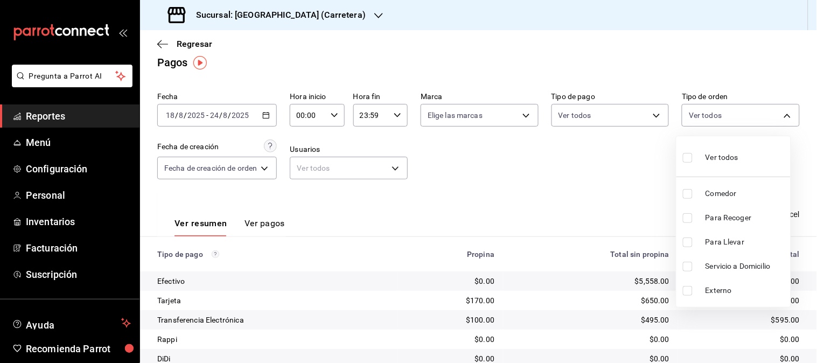
click at [584, 209] on div at bounding box center [408, 181] width 817 height 363
click at [773, 120] on body "Pregunta a Parrot AI Reportes Menú Configuración Personal Inventarios Facturaci…" at bounding box center [408, 181] width 817 height 363
click at [727, 262] on span "Servicio a Domicilio" at bounding box center [745, 266] width 81 height 11
type input "aeb0d64a-e387-4b76-bac5-e8cf0452fcc6"
checkbox input "true"
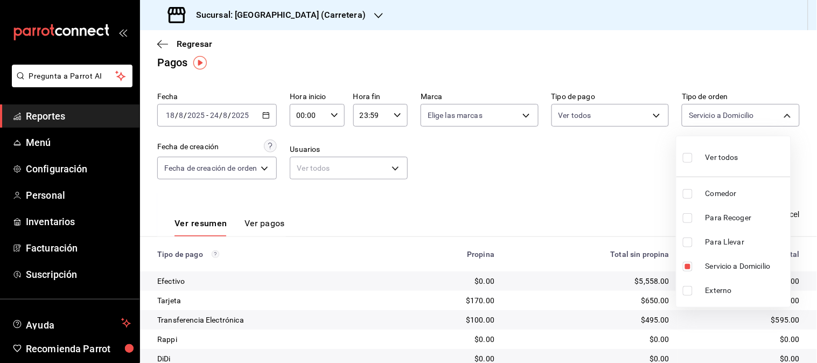
click at [606, 176] on div at bounding box center [408, 181] width 817 height 363
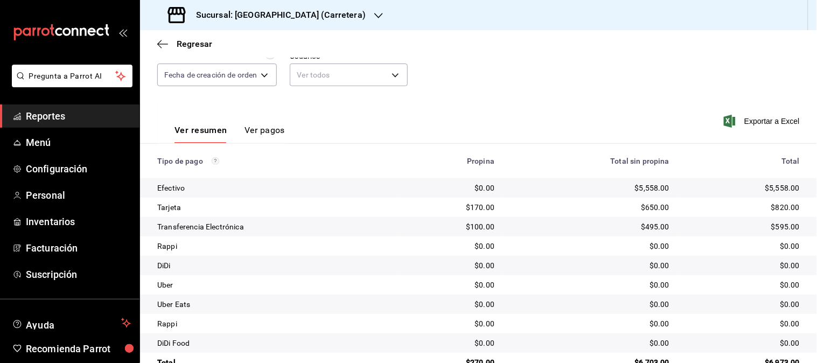
scroll to position [131, 0]
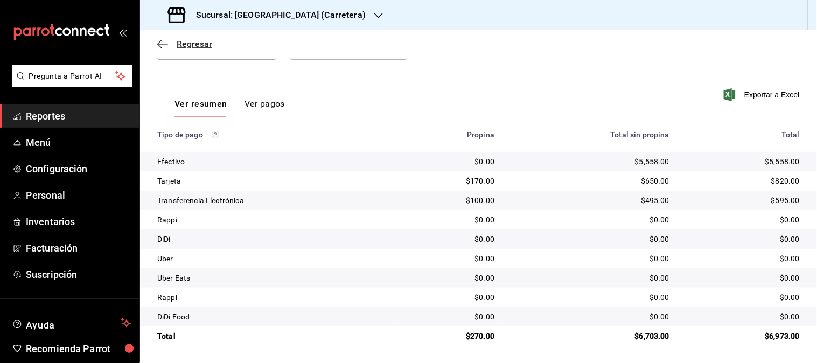
click at [191, 47] on span "Regresar" at bounding box center [195, 44] width 36 height 10
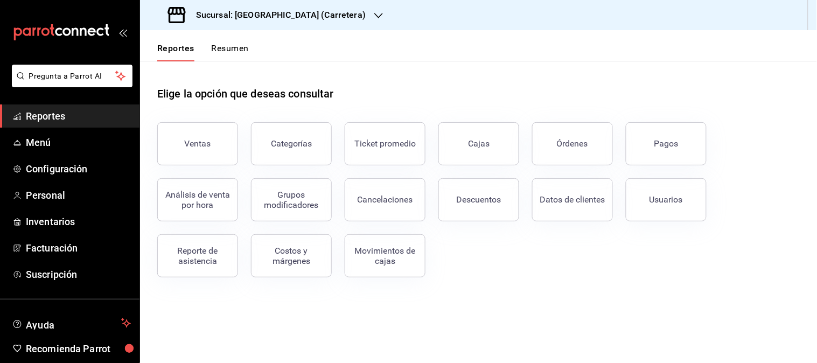
click at [374, 14] on icon "button" at bounding box center [378, 15] width 9 height 9
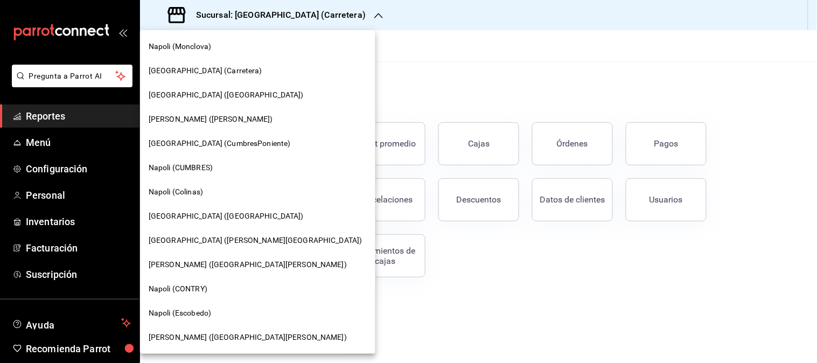
click at [181, 264] on span "[PERSON_NAME] ([GEOGRAPHIC_DATA][PERSON_NAME])" at bounding box center [248, 264] width 198 height 11
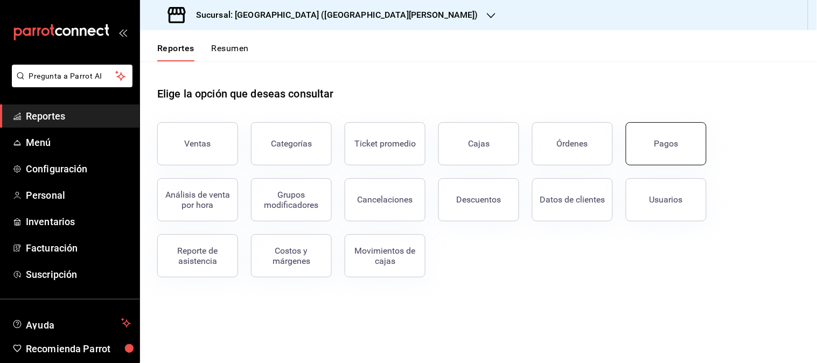
click at [654, 151] on button "Pagos" at bounding box center [666, 143] width 81 height 43
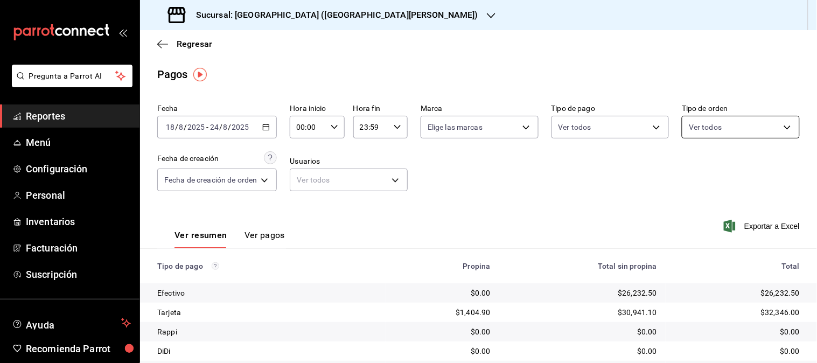
click at [773, 127] on body "Pregunta a Parrot AI Reportes Menú Configuración Personal Inventarios Facturaci…" at bounding box center [408, 181] width 817 height 363
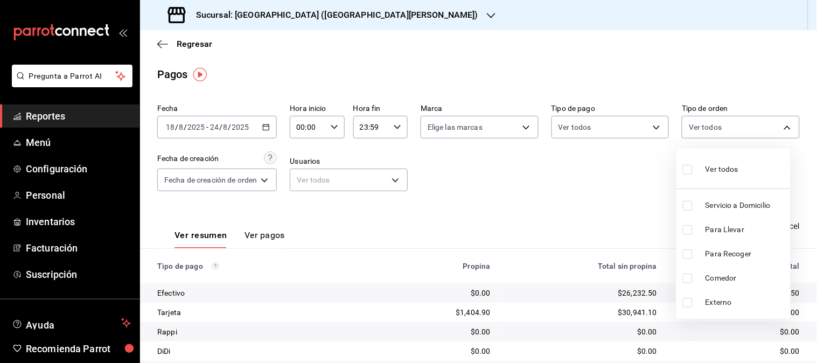
click at [734, 201] on span "Servicio a Domicilio" at bounding box center [745, 205] width 81 height 11
type input "c8b00b51-e9d8-4159-a2e7-1b2ae9f1db29"
checkbox input "true"
click at [584, 201] on div at bounding box center [408, 181] width 817 height 363
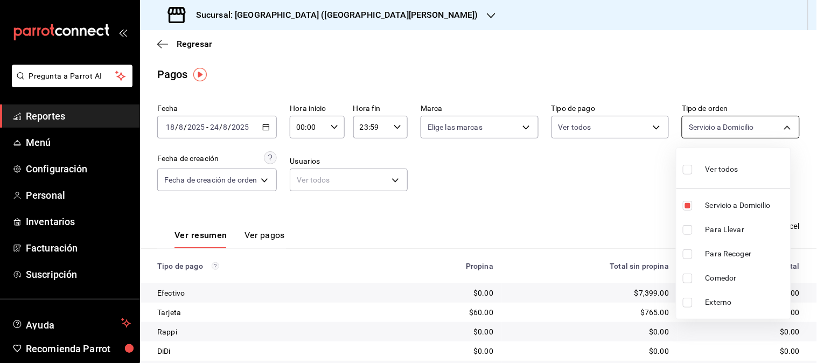
click at [767, 127] on body "Pregunta a Parrot AI Reportes Menú Configuración Personal Inventarios Facturaci…" at bounding box center [408, 181] width 817 height 363
click at [737, 202] on span "Servicio a Domicilio" at bounding box center [745, 205] width 81 height 11
checkbox input "false"
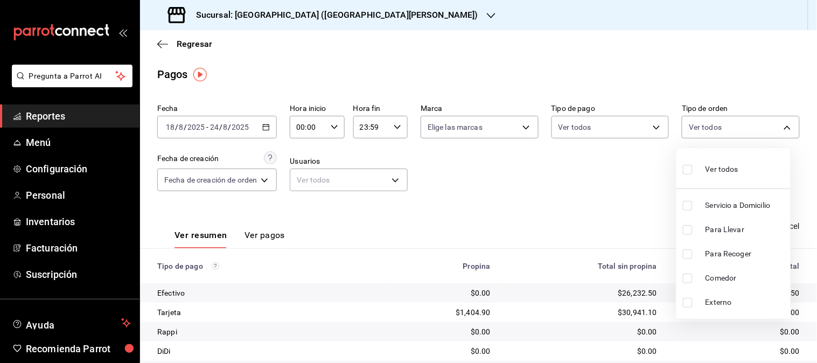
click at [728, 229] on span "Para Llevar" at bounding box center [745, 229] width 81 height 11
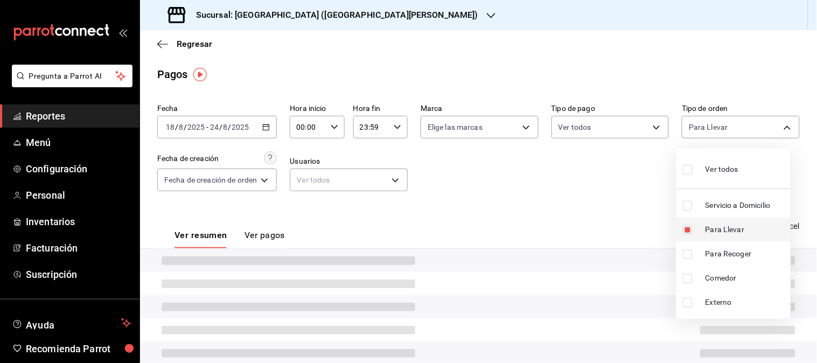
type input "f53f935f-fd1e-4bbd-905f-9d79cdef9924"
checkbox input "true"
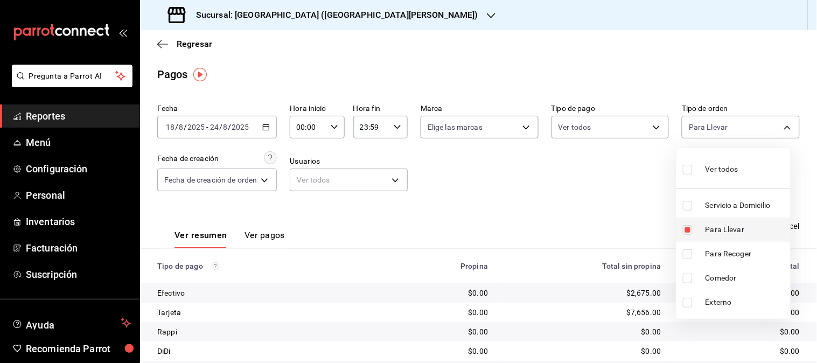
click at [720, 225] on span "Para Llevar" at bounding box center [745, 229] width 81 height 11
checkbox input "false"
click at [720, 225] on span "Para Llevar" at bounding box center [745, 229] width 81 height 11
type input "f53f935f-fd1e-4bbd-905f-9d79cdef9924"
checkbox input "true"
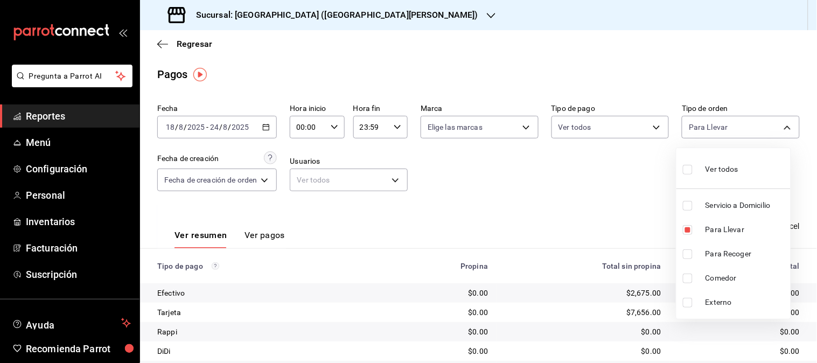
click at [716, 248] on span "Para Recoger" at bounding box center [745, 253] width 81 height 11
type input "f53f935f-fd1e-4bbd-905f-9d79cdef9924,78e13b3a-8c77-4e0d-94c3-a16b2ee66d4c"
checkbox input "true"
click at [595, 224] on div at bounding box center [408, 181] width 817 height 363
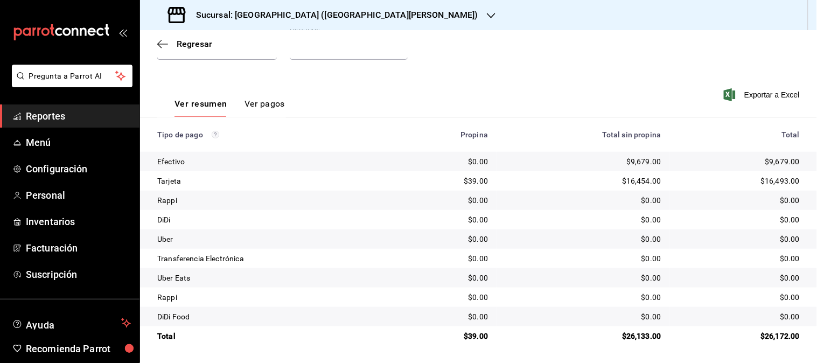
scroll to position [12, 0]
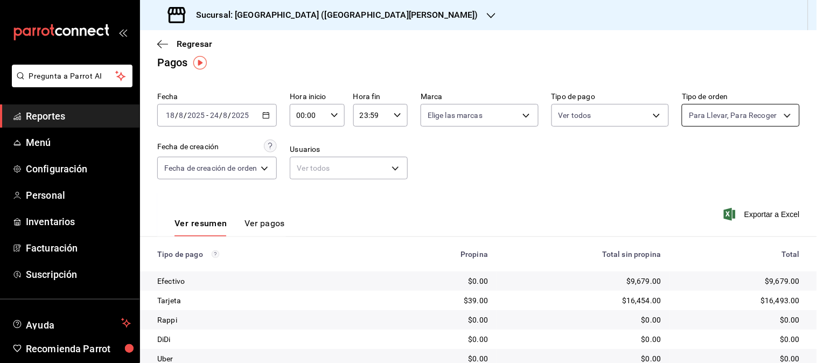
click at [777, 113] on body "Pregunta a Parrot AI Reportes Menú Configuración Personal Inventarios Facturaci…" at bounding box center [408, 181] width 817 height 363
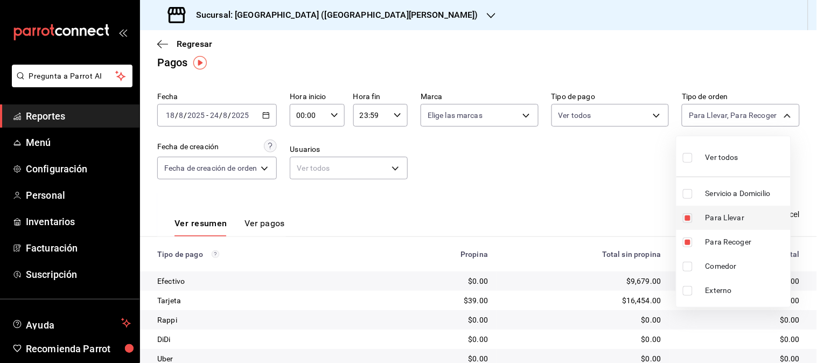
click at [725, 222] on span "Para Llevar" at bounding box center [745, 217] width 81 height 11
click at [724, 241] on span "Para Recoger" at bounding box center [745, 241] width 81 height 11
checkbox input "false"
click at [719, 195] on span "Servicio a Domicilio" at bounding box center [745, 193] width 81 height 11
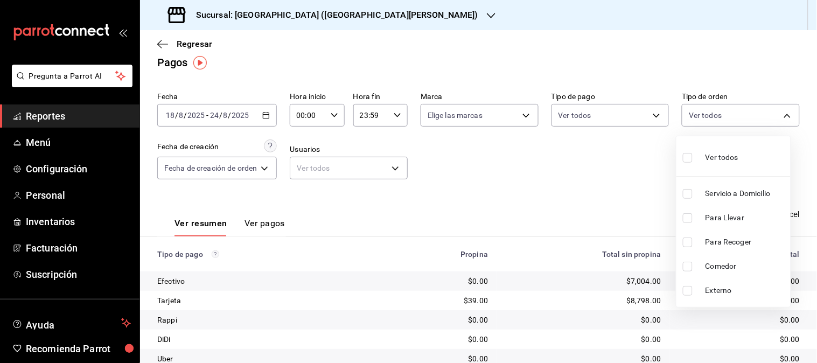
type input "c8b00b51-e9d8-4159-a2e7-1b2ae9f1db29"
checkbox input "true"
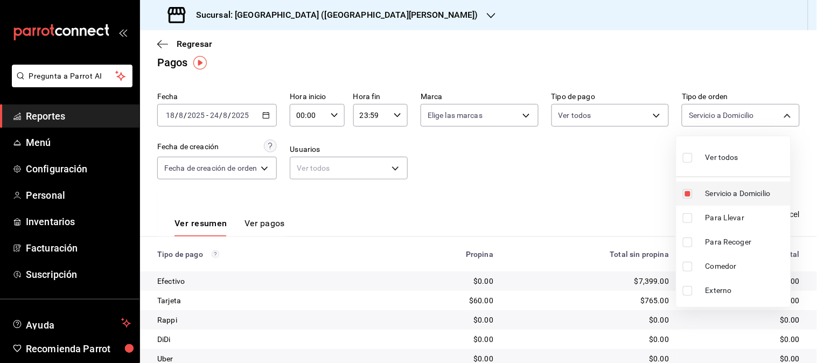
click at [725, 195] on span "Servicio a Domicilio" at bounding box center [745, 193] width 81 height 11
checkbox input "false"
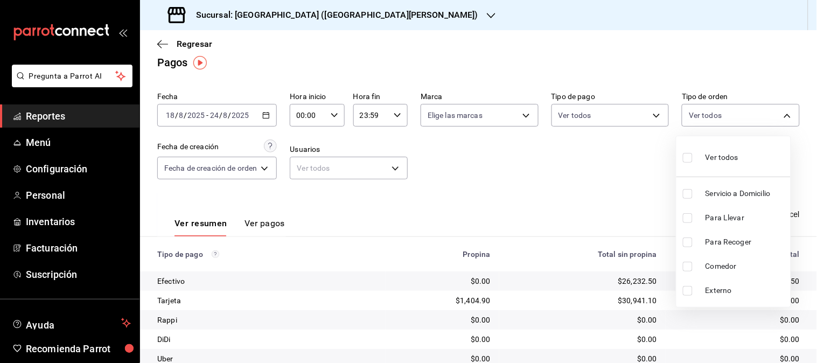
click at [724, 261] on span "Comedor" at bounding box center [745, 266] width 81 height 11
type input "5acec15a-d53e-4c01-ac5e-915ec68c2533"
checkbox input "true"
click at [628, 201] on div at bounding box center [408, 181] width 817 height 363
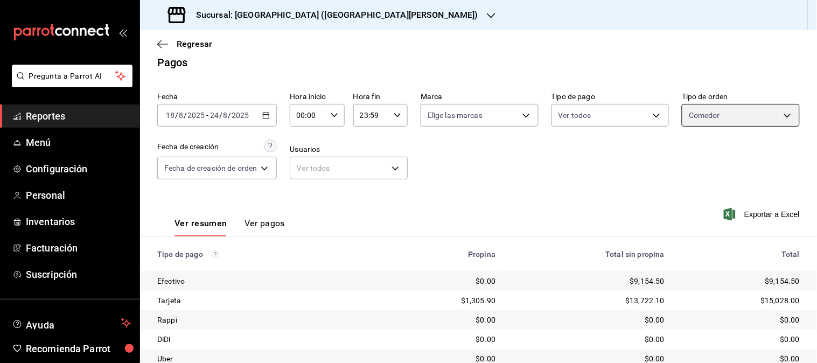
scroll to position [131, 0]
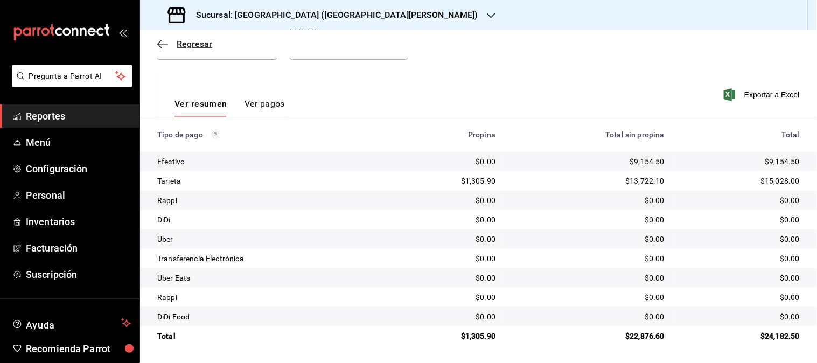
click at [192, 47] on span "Regresar" at bounding box center [195, 44] width 36 height 10
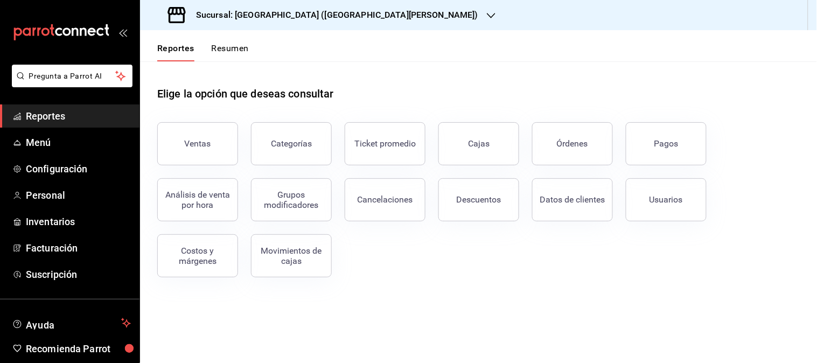
click at [487, 16] on icon "button" at bounding box center [491, 15] width 9 height 9
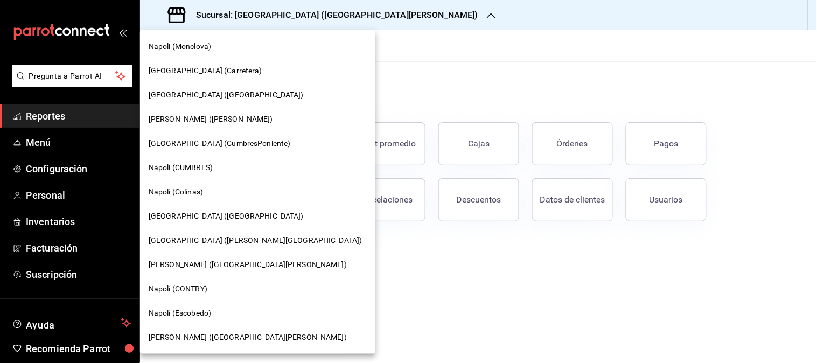
click at [211, 88] on div "[GEOGRAPHIC_DATA] ([GEOGRAPHIC_DATA])" at bounding box center [257, 95] width 235 height 24
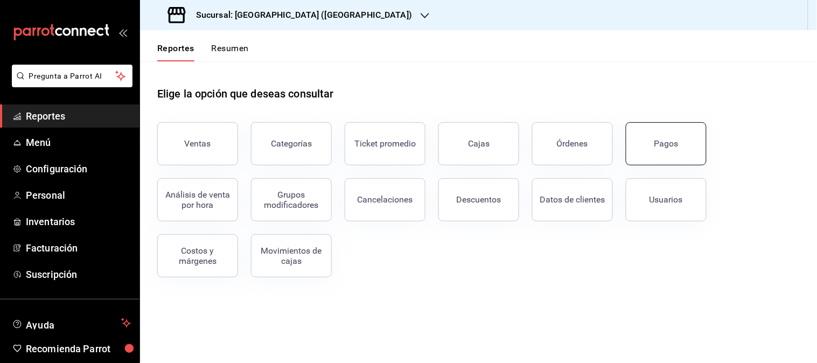
click at [669, 157] on button "Pagos" at bounding box center [666, 143] width 81 height 43
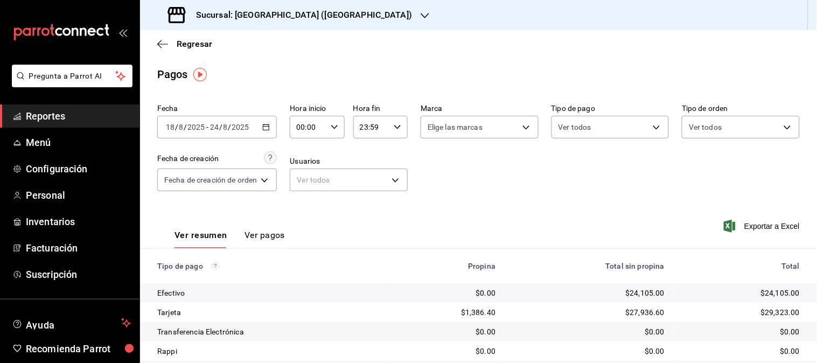
click at [767, 139] on div "Fecha [DATE] [DATE] - [DATE] [DATE] Hora inicio 00:00 Hora inicio Hora fin 23:5…" at bounding box center [478, 152] width 642 height 104
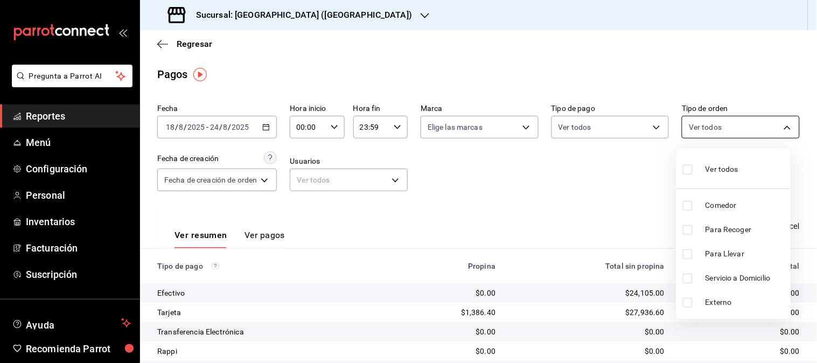
click at [767, 128] on body "Pregunta a Parrot AI Reportes Menú Configuración Personal Inventarios Facturaci…" at bounding box center [408, 181] width 817 height 363
click at [734, 201] on span "Comedor" at bounding box center [745, 205] width 81 height 11
type input "6788357d-3a1b-4357-96e4-07f03654d71d"
checkbox input "true"
click at [596, 198] on div at bounding box center [408, 181] width 817 height 363
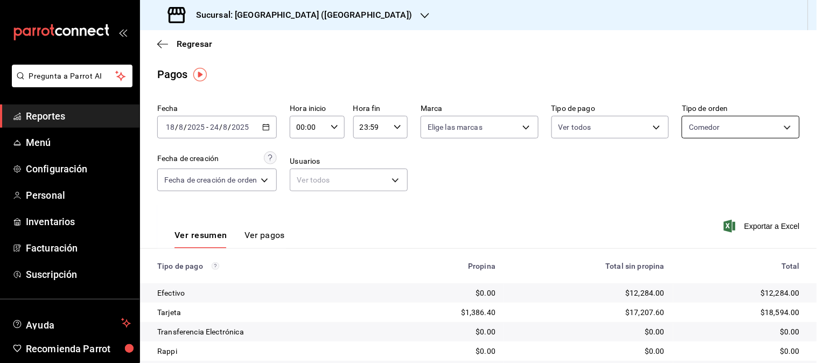
click at [731, 119] on body "Pregunta a Parrot AI Reportes Menú Configuración Personal Inventarios Facturaci…" at bounding box center [408, 181] width 817 height 363
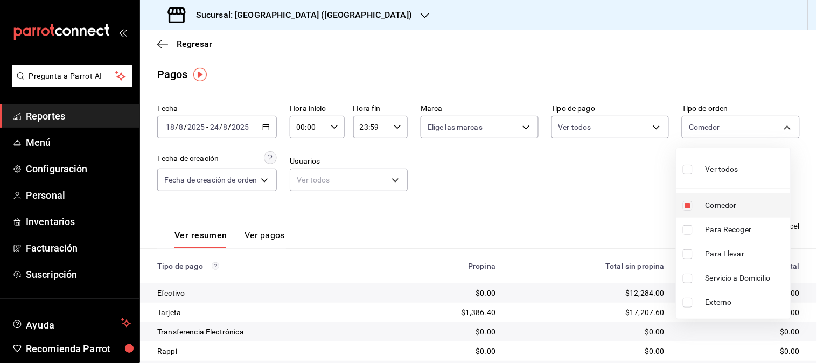
click at [721, 205] on span "Comedor" at bounding box center [745, 205] width 81 height 11
checkbox input "false"
click at [721, 204] on span "Comedor" at bounding box center [745, 205] width 81 height 11
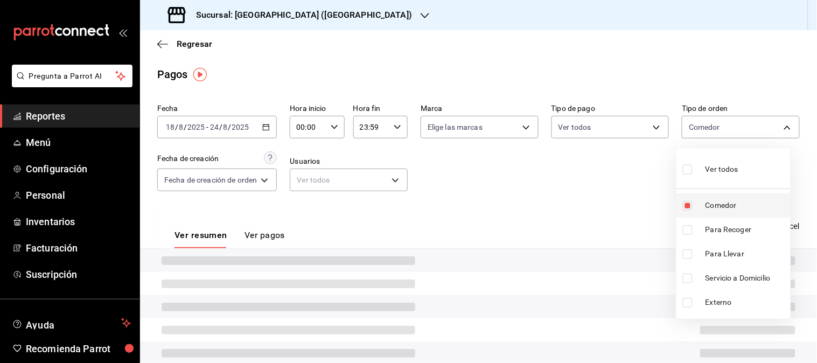
type input "6788357d-3a1b-4357-96e4-07f03654d71d"
checkbox input "true"
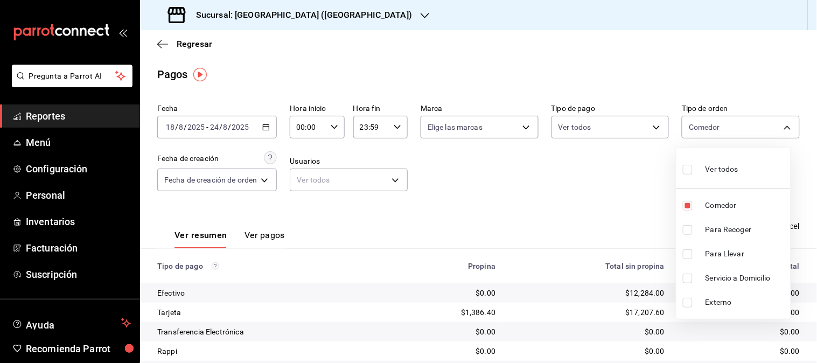
click at [607, 201] on div at bounding box center [408, 181] width 817 height 363
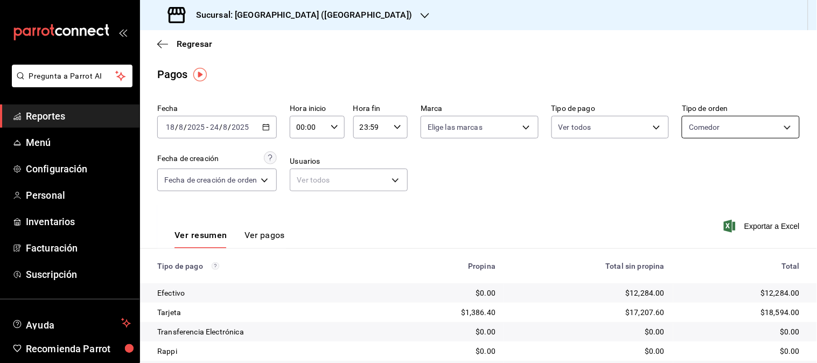
click at [782, 127] on body "Pregunta a Parrot AI Reportes Menú Configuración Personal Inventarios Facturaci…" at bounding box center [408, 181] width 817 height 363
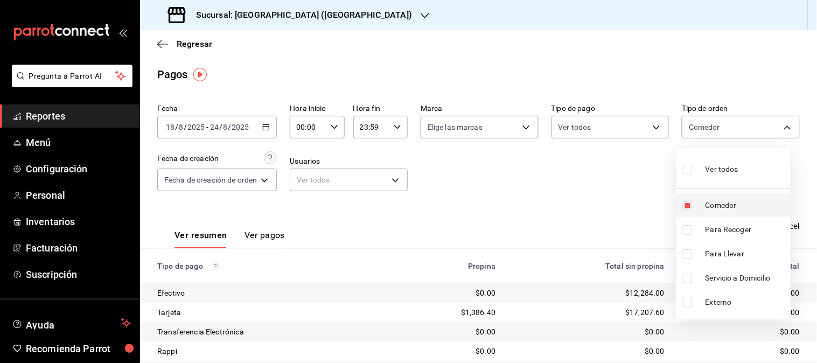
drag, startPoint x: 724, startPoint y: 277, endPoint x: 723, endPoint y: 200, distance: 77.5
click at [724, 277] on span "Servicio a Domicilio" at bounding box center [745, 277] width 81 height 11
click at [723, 200] on span "Comedor" at bounding box center [745, 205] width 81 height 11
type input "bc35600c-d4ef-4d4f-a10f-b2ed94cb098c"
checkbox input "false"
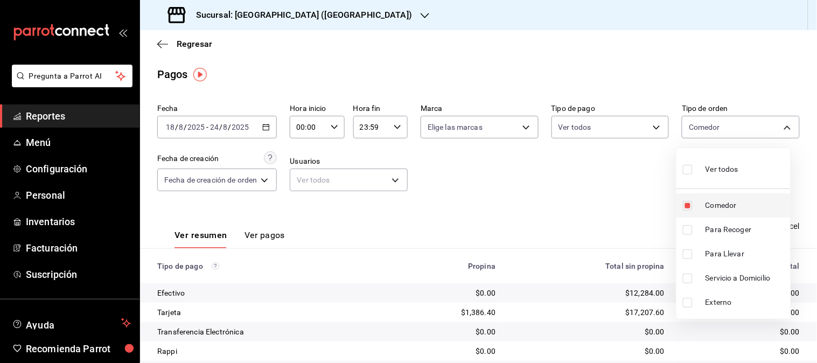
checkbox input "true"
click at [725, 277] on span "Servicio a Domicilio" at bounding box center [745, 277] width 81 height 11
checkbox input "false"
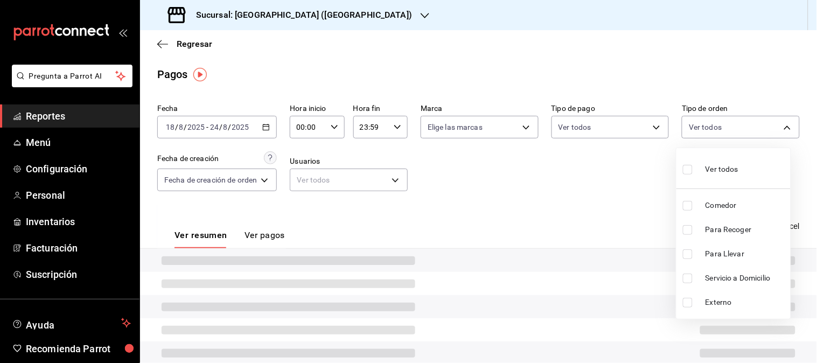
click at [725, 277] on span "Servicio a Domicilio" at bounding box center [745, 277] width 81 height 11
type input "bc35600c-d4ef-4d4f-a10f-b2ed94cb098c"
checkbox input "true"
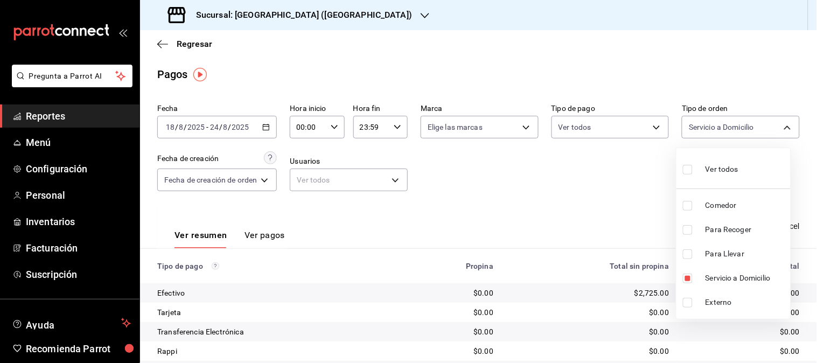
click at [587, 225] on div at bounding box center [408, 181] width 817 height 363
click at [761, 134] on body "Pregunta a Parrot AI Reportes Menú Configuración Personal Inventarios Facturaci…" at bounding box center [408, 181] width 817 height 363
drag, startPoint x: 728, startPoint y: 280, endPoint x: 737, endPoint y: 272, distance: 11.0
click at [730, 278] on span "Servicio a Domicilio" at bounding box center [745, 277] width 81 height 11
click at [747, 252] on span "Para Llevar" at bounding box center [745, 253] width 81 height 11
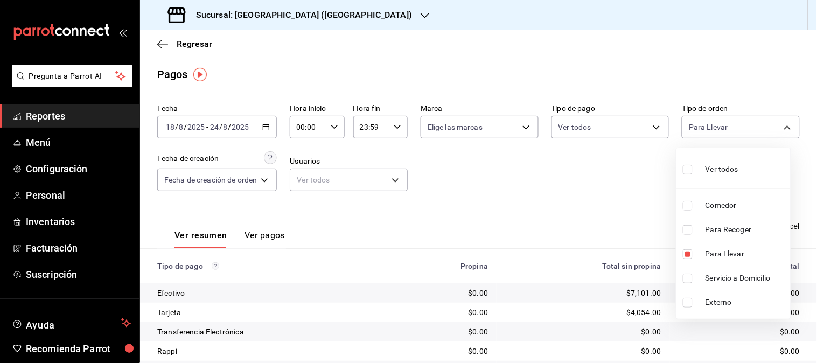
click at [723, 227] on span "Para Recoger" at bounding box center [745, 229] width 81 height 11
click at [583, 228] on div at bounding box center [408, 181] width 817 height 363
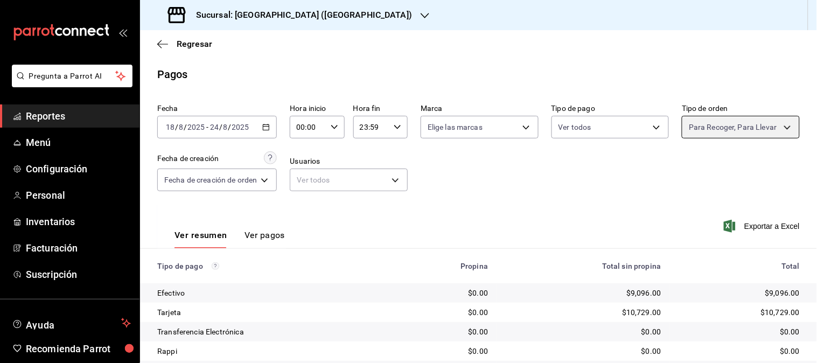
scroll to position [131, 0]
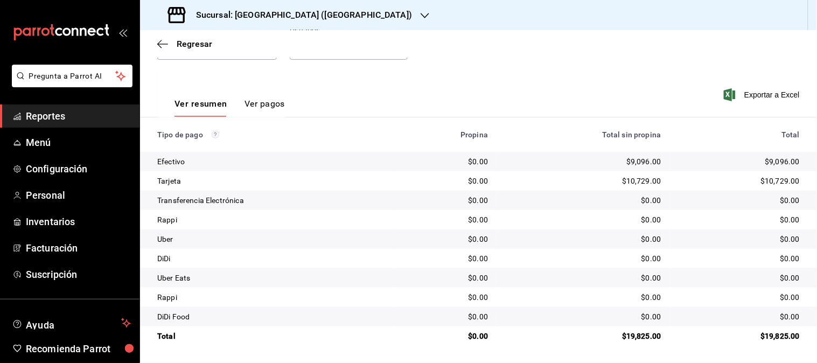
click at [193, 36] on div "Regresar" at bounding box center [478, 43] width 677 height 27
click at [194, 44] on span "Regresar" at bounding box center [195, 44] width 36 height 10
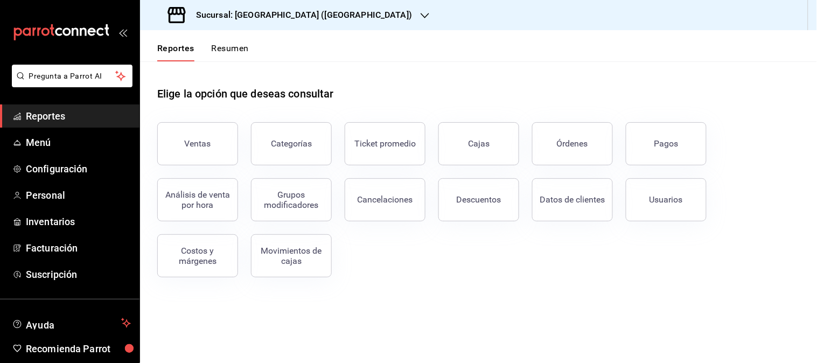
click at [420, 12] on icon "button" at bounding box center [424, 15] width 9 height 9
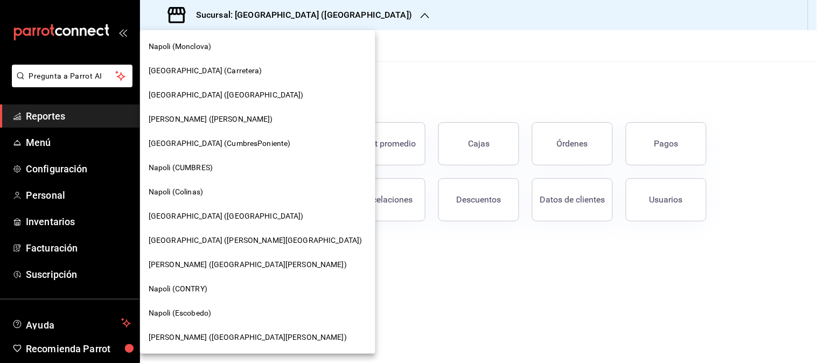
click at [226, 52] on div "Napoli (Monclova)" at bounding box center [257, 46] width 235 height 24
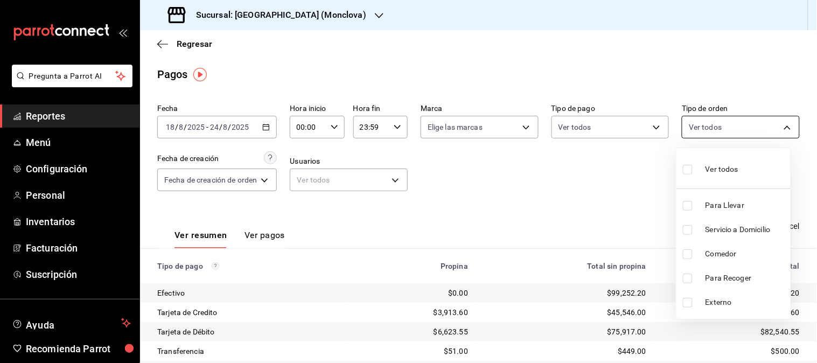
click at [763, 131] on body "Pregunta a Parrot AI Reportes Menú Configuración Personal Inventarios Facturaci…" at bounding box center [408, 181] width 817 height 363
click at [730, 205] on span "Para Llevar" at bounding box center [745, 205] width 81 height 11
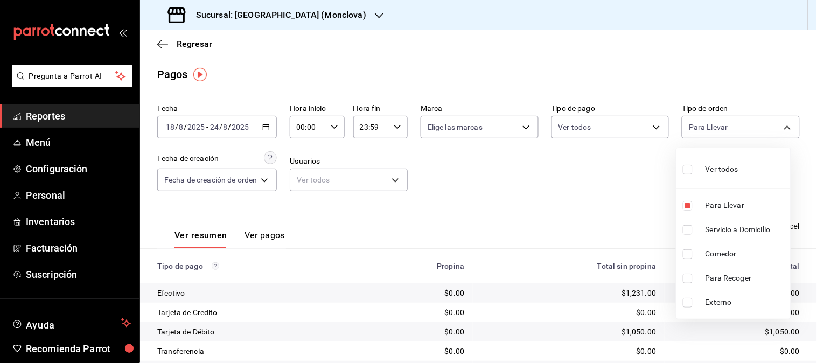
click at [717, 274] on span "Para Recoger" at bounding box center [745, 277] width 81 height 11
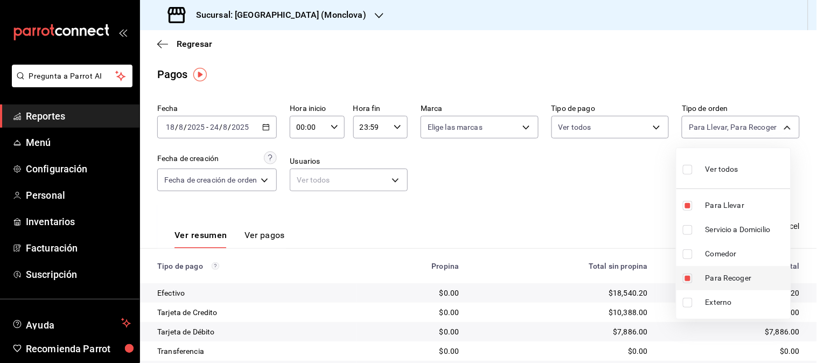
click at [717, 272] on span "Para Recoger" at bounding box center [745, 277] width 81 height 11
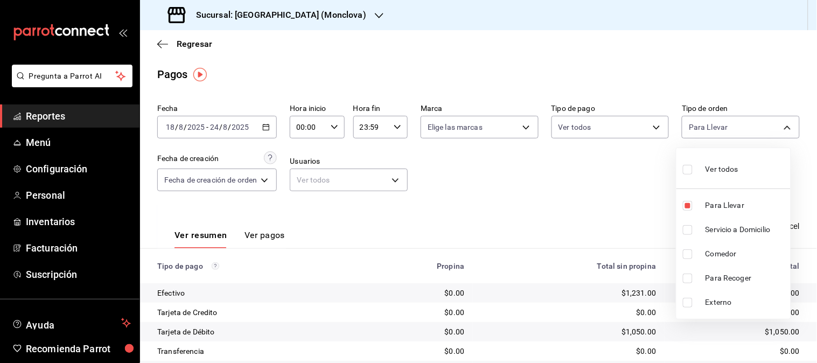
click at [717, 272] on span "Para Recoger" at bounding box center [745, 277] width 81 height 11
click at [611, 211] on div at bounding box center [408, 181] width 817 height 363
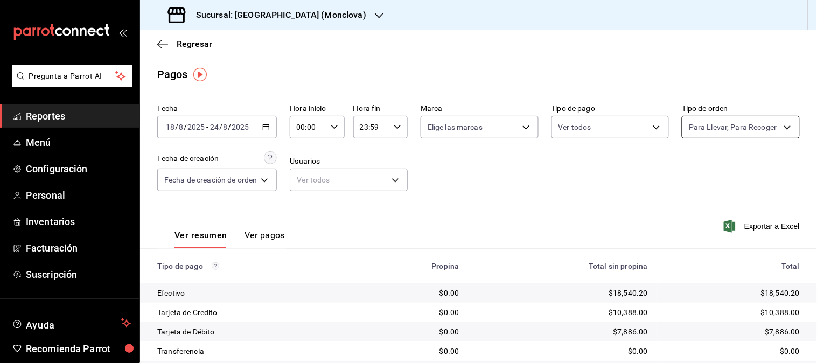
click at [761, 129] on body "Pregunta a Parrot AI Reportes Menú Configuración Personal Inventarios Facturaci…" at bounding box center [408, 181] width 817 height 363
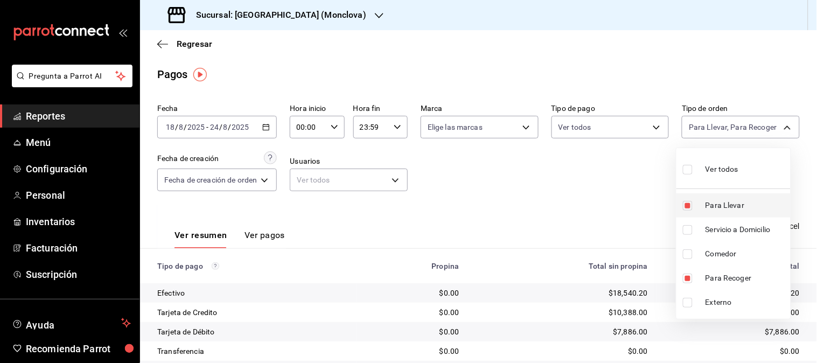
click at [734, 202] on span "Para Llevar" at bounding box center [745, 205] width 81 height 11
click at [725, 277] on span "Para Recoger" at bounding box center [745, 277] width 81 height 11
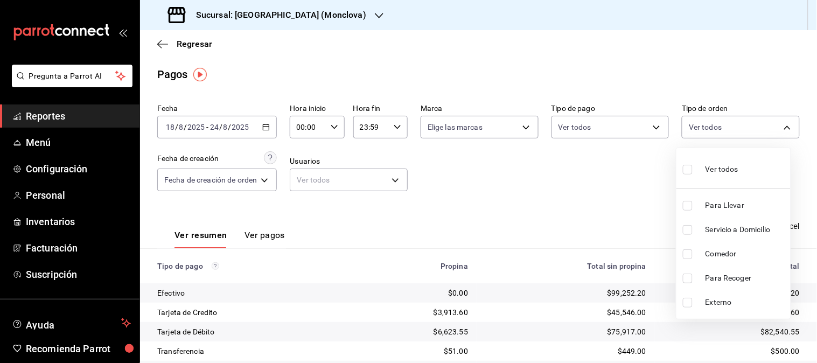
click at [734, 228] on span "Servicio a Domicilio" at bounding box center [745, 229] width 81 height 11
click at [636, 224] on div at bounding box center [408, 181] width 817 height 363
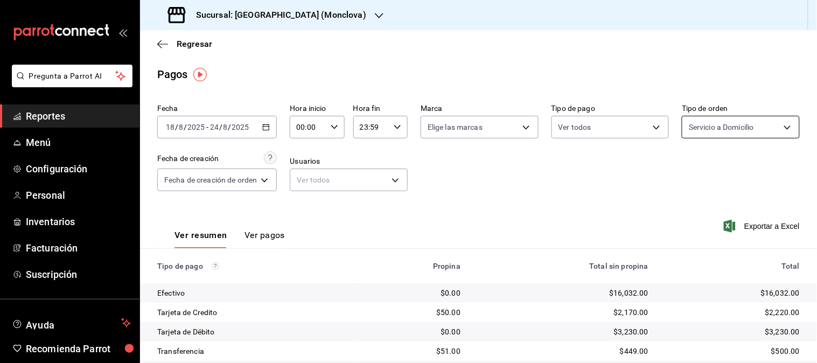
click at [762, 135] on body "Pregunta a Parrot AI Reportes Menú Configuración Personal Inventarios Facturaci…" at bounding box center [408, 181] width 817 height 363
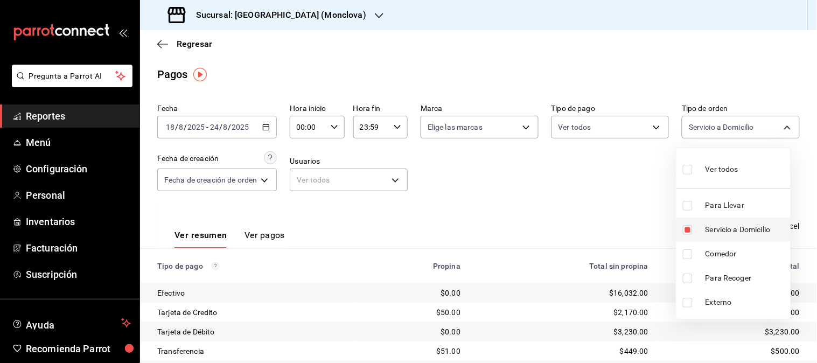
click at [731, 225] on span "Servicio a Domicilio" at bounding box center [745, 229] width 81 height 11
click at [719, 255] on span "Comedor" at bounding box center [745, 253] width 81 height 11
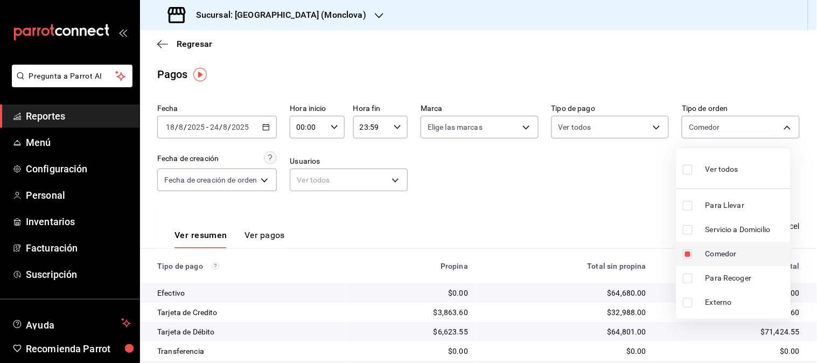
click at [719, 255] on span "Comedor" at bounding box center [745, 253] width 81 height 11
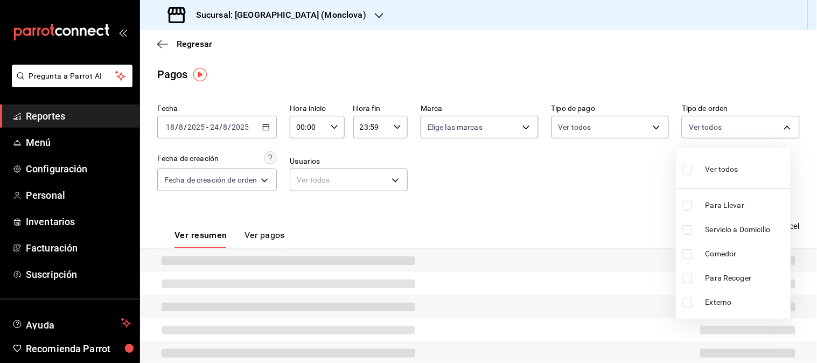
click at [719, 255] on span "Comedor" at bounding box center [745, 253] width 81 height 11
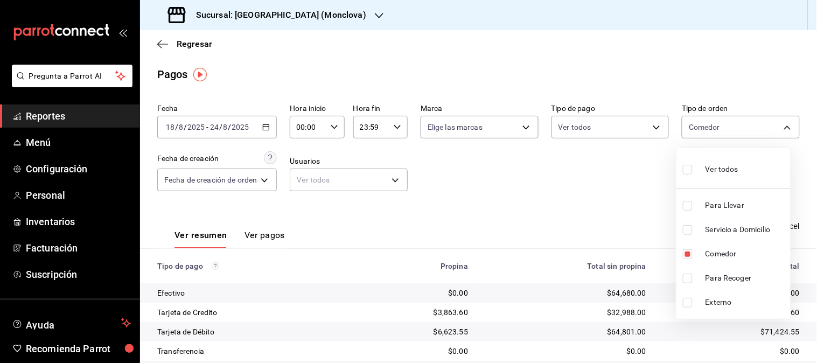
click at [591, 210] on div at bounding box center [408, 181] width 817 height 363
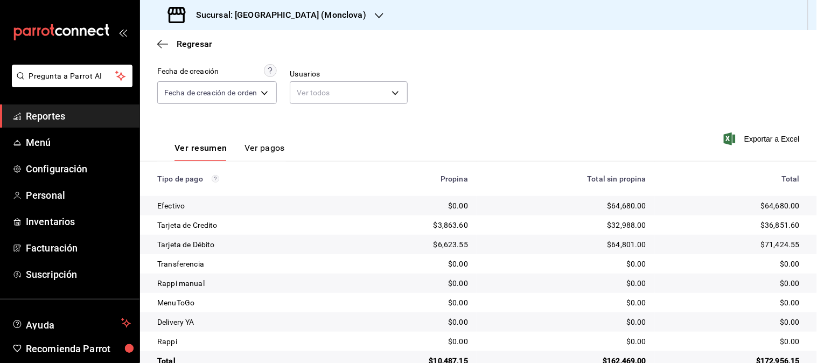
scroll to position [112, 0]
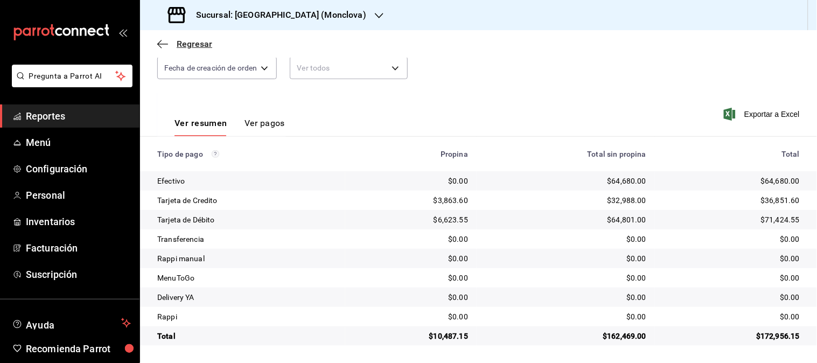
click at [211, 45] on span "Regresar" at bounding box center [195, 44] width 36 height 10
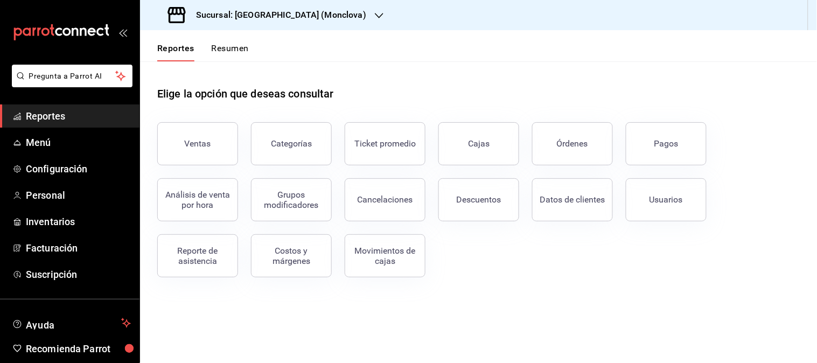
click at [375, 12] on icon "button" at bounding box center [379, 15] width 9 height 9
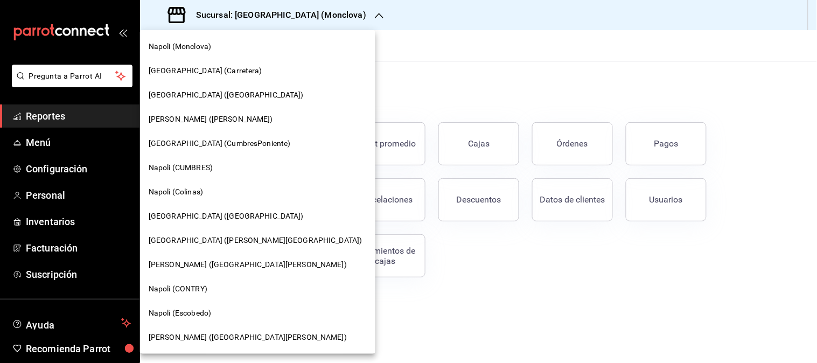
click at [194, 332] on span "[PERSON_NAME] ([GEOGRAPHIC_DATA][PERSON_NAME])" at bounding box center [248, 337] width 198 height 11
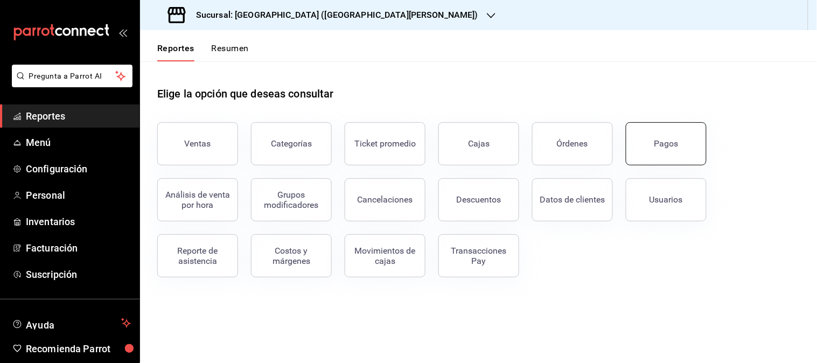
click at [683, 142] on button "Pagos" at bounding box center [666, 143] width 81 height 43
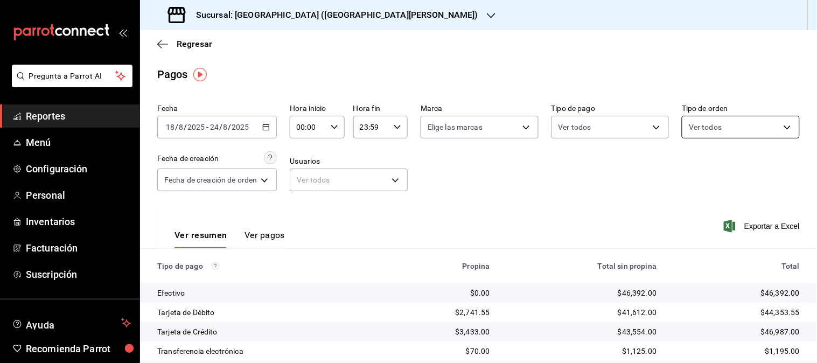
click at [775, 121] on body "Pregunta a Parrot AI Reportes Menú Configuración Personal Inventarios Facturaci…" at bounding box center [408, 181] width 817 height 363
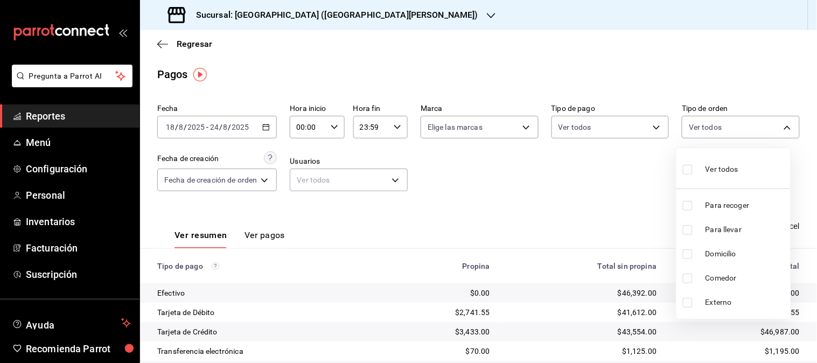
click at [729, 206] on span "Para recoger" at bounding box center [745, 205] width 81 height 11
click at [724, 223] on li "Para llevar" at bounding box center [733, 230] width 114 height 24
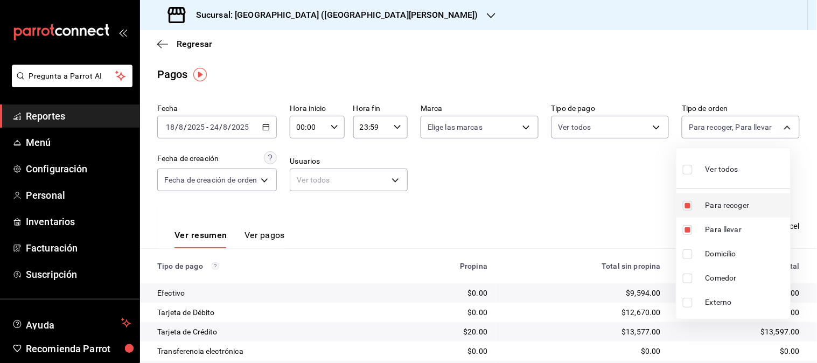
click at [751, 205] on span "Para recoger" at bounding box center [745, 205] width 81 height 11
click at [738, 206] on span "Para recoger" at bounding box center [745, 205] width 81 height 11
click at [615, 207] on div at bounding box center [408, 181] width 817 height 363
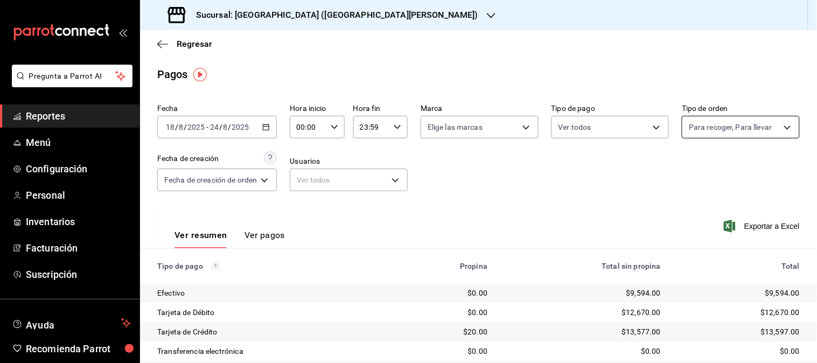
click at [774, 127] on body "Pregunta a Parrot AI Reportes Menú Configuración Personal Inventarios Facturaci…" at bounding box center [408, 181] width 817 height 363
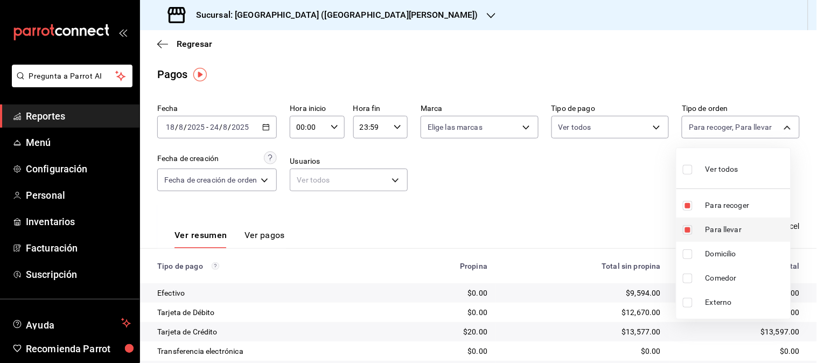
click at [717, 226] on span "Para llevar" at bounding box center [745, 229] width 81 height 11
click at [717, 207] on span "Para recoger" at bounding box center [745, 205] width 81 height 11
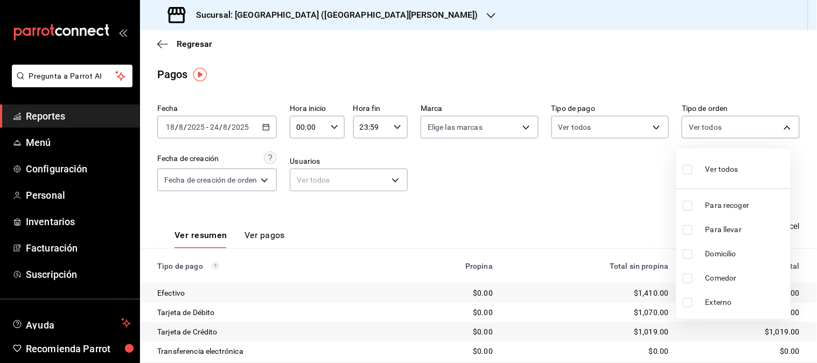
click at [713, 252] on span "Domicilio" at bounding box center [745, 253] width 81 height 11
click at [611, 212] on div at bounding box center [408, 181] width 817 height 363
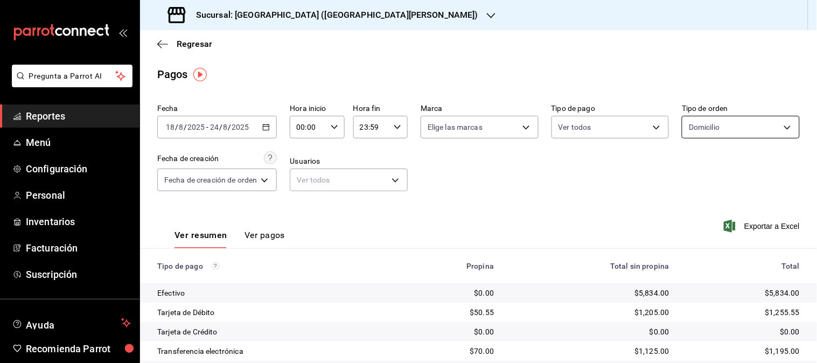
click at [765, 131] on body "Pregunta a Parrot AI Reportes Menú Configuración Personal Inventarios Facturaci…" at bounding box center [408, 181] width 817 height 363
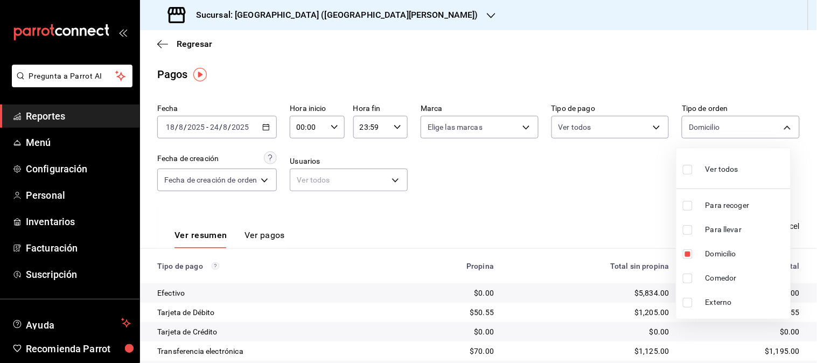
click at [718, 246] on li "Domicilio" at bounding box center [733, 254] width 114 height 24
click at [715, 275] on span "Comedor" at bounding box center [745, 277] width 81 height 11
click at [714, 275] on span "Comedor" at bounding box center [745, 277] width 81 height 11
click at [591, 232] on div at bounding box center [408, 181] width 817 height 363
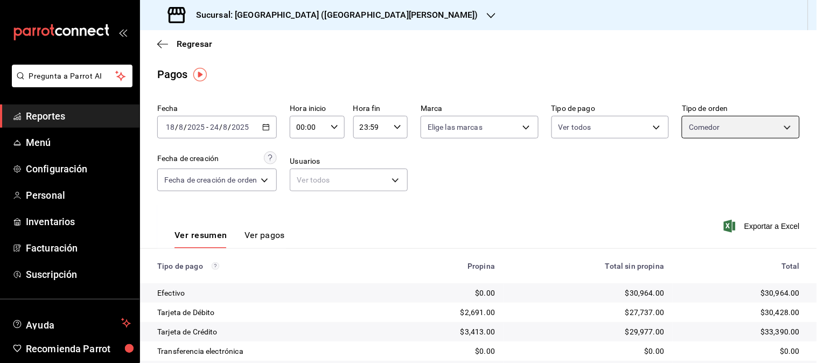
scroll to position [170, 0]
